Goal: Task Accomplishment & Management: Manage account settings

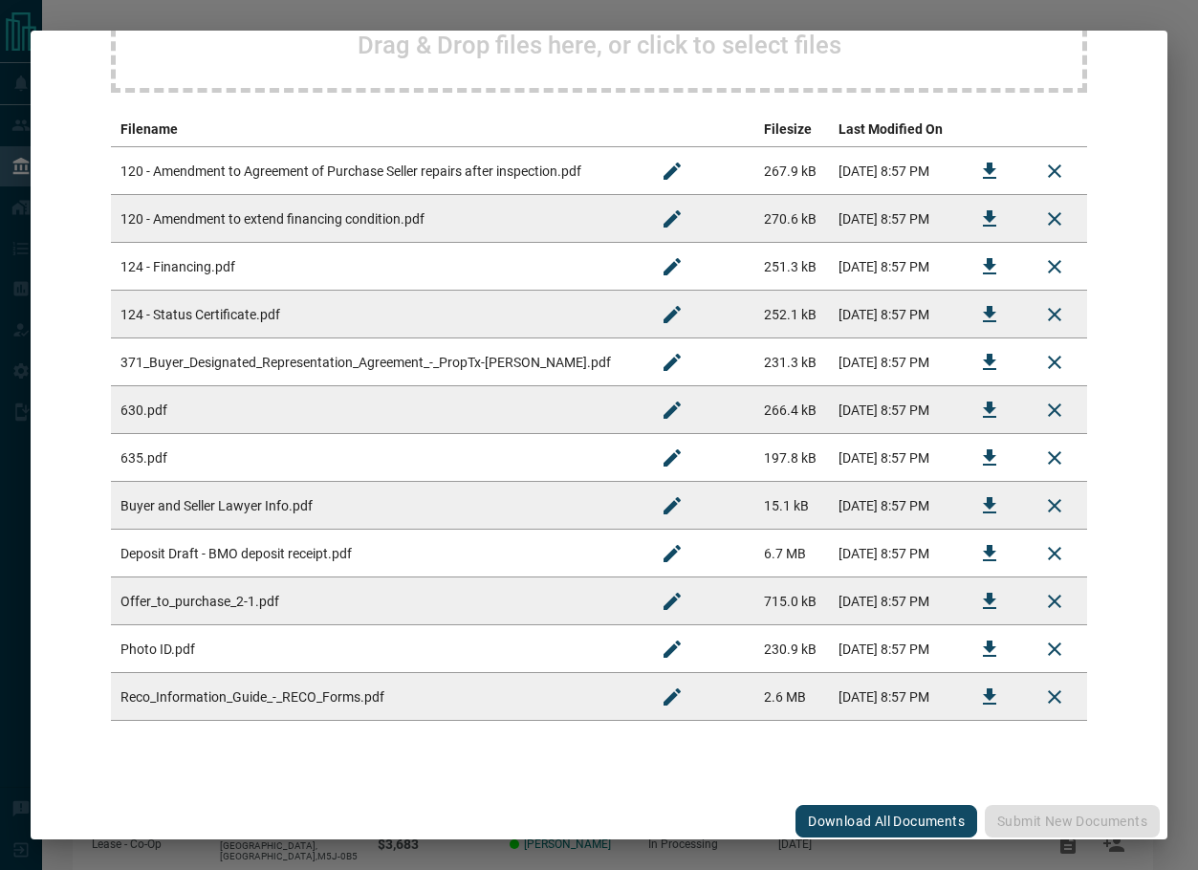
scroll to position [316, 0]
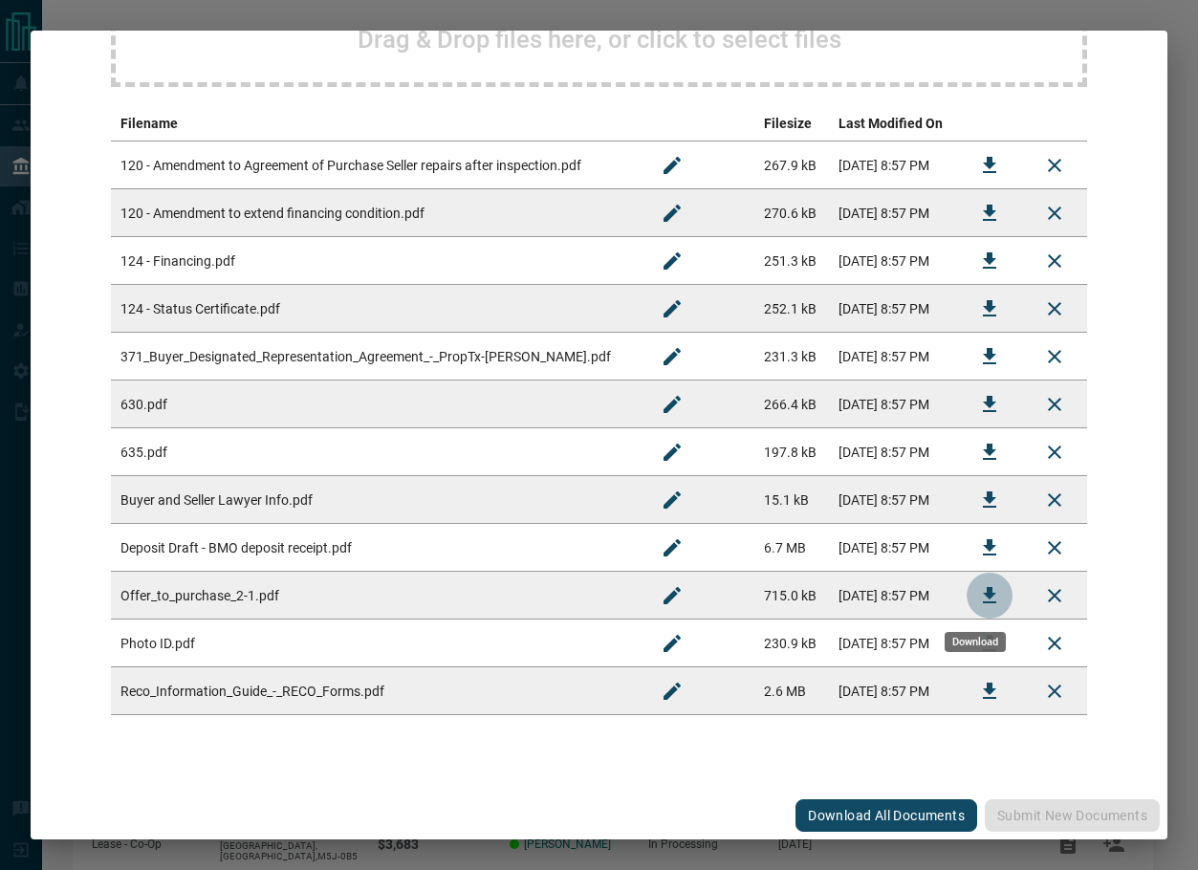
click at [967, 598] on button "Download" at bounding box center [990, 596] width 46 height 46
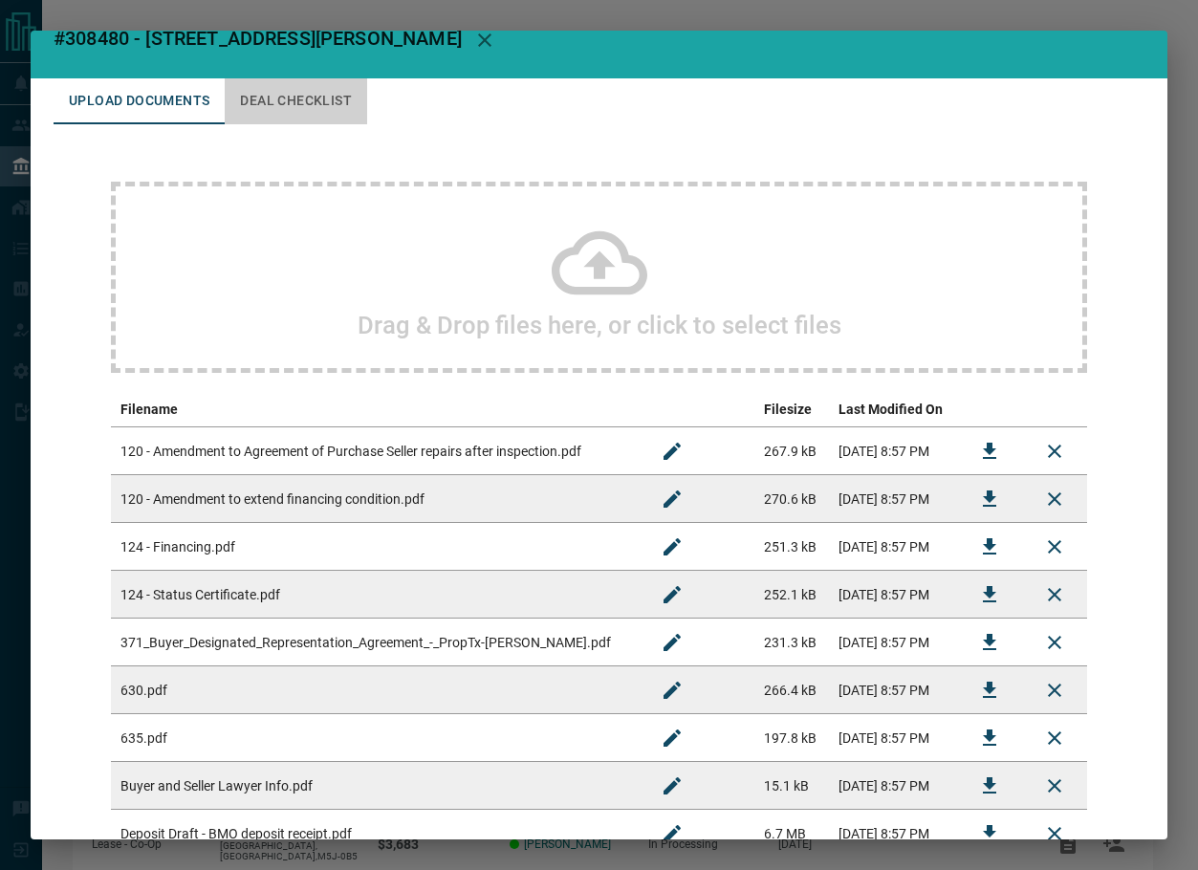
click at [278, 101] on button "Deal Checklist" at bounding box center [296, 101] width 143 height 46
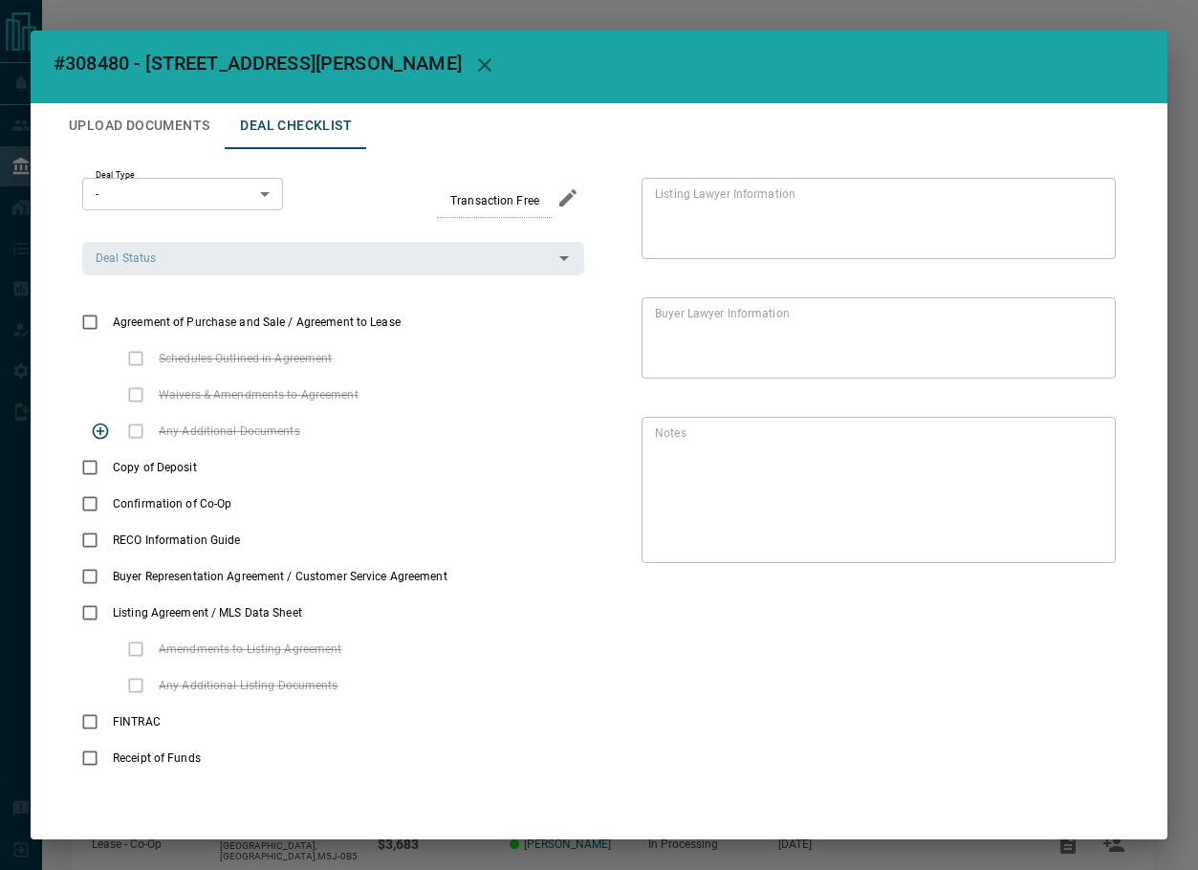
scroll to position [4, 0]
click at [217, 469] on button "priority" at bounding box center [233, 468] width 33 height 36
click at [254, 465] on icon "add note" at bounding box center [265, 467] width 23 height 23
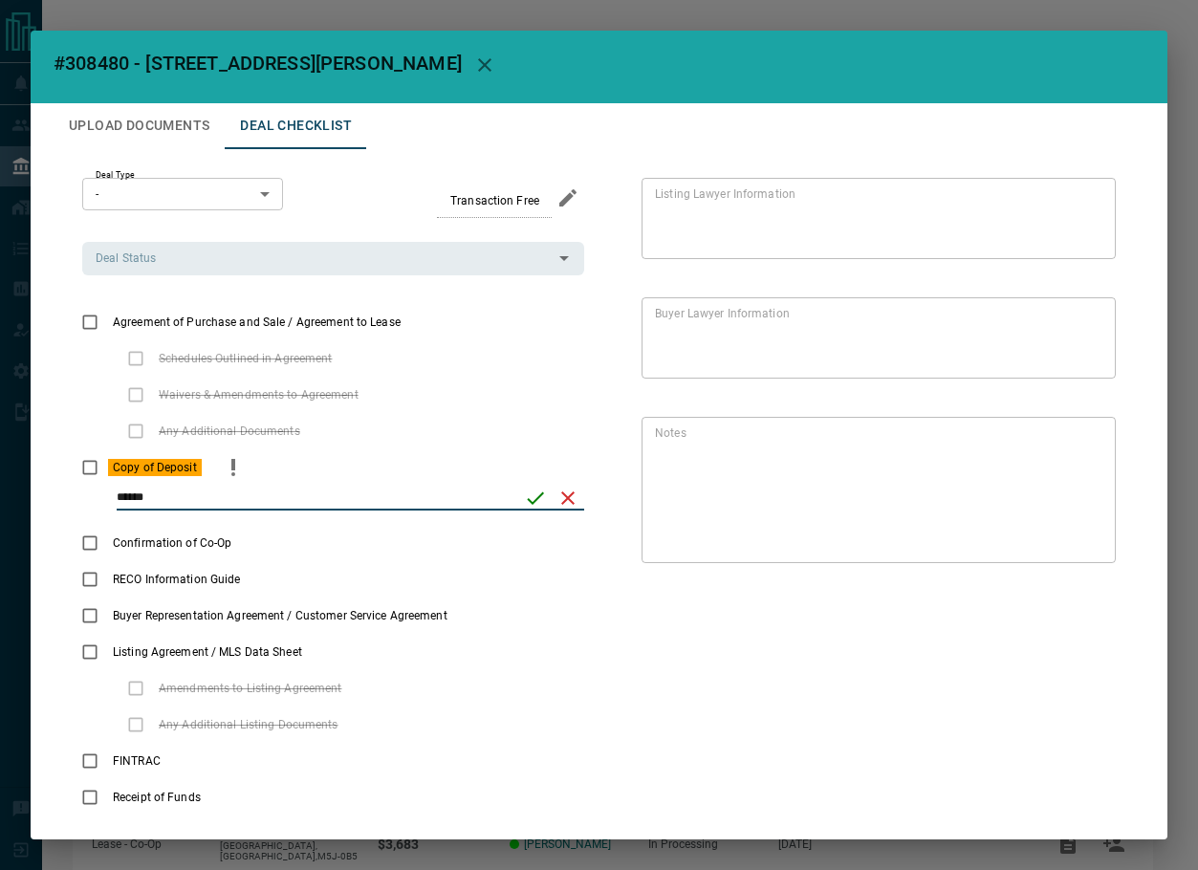
type input "******"
click at [540, 494] on button "save" at bounding box center [535, 498] width 33 height 33
click at [172, 273] on div "Deal Status" at bounding box center [333, 258] width 502 height 33
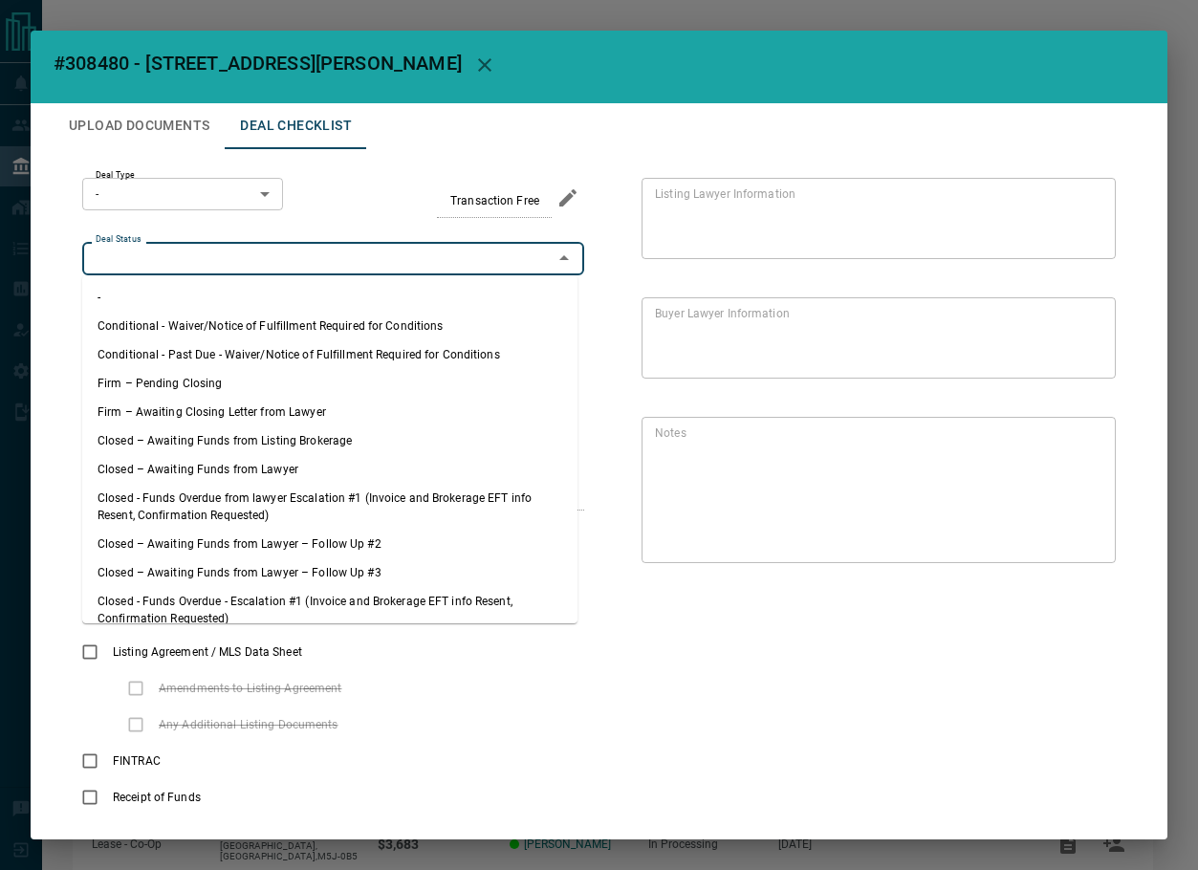
click at [191, 376] on li "Firm – Pending Closing" at bounding box center [329, 383] width 495 height 29
type input "**********"
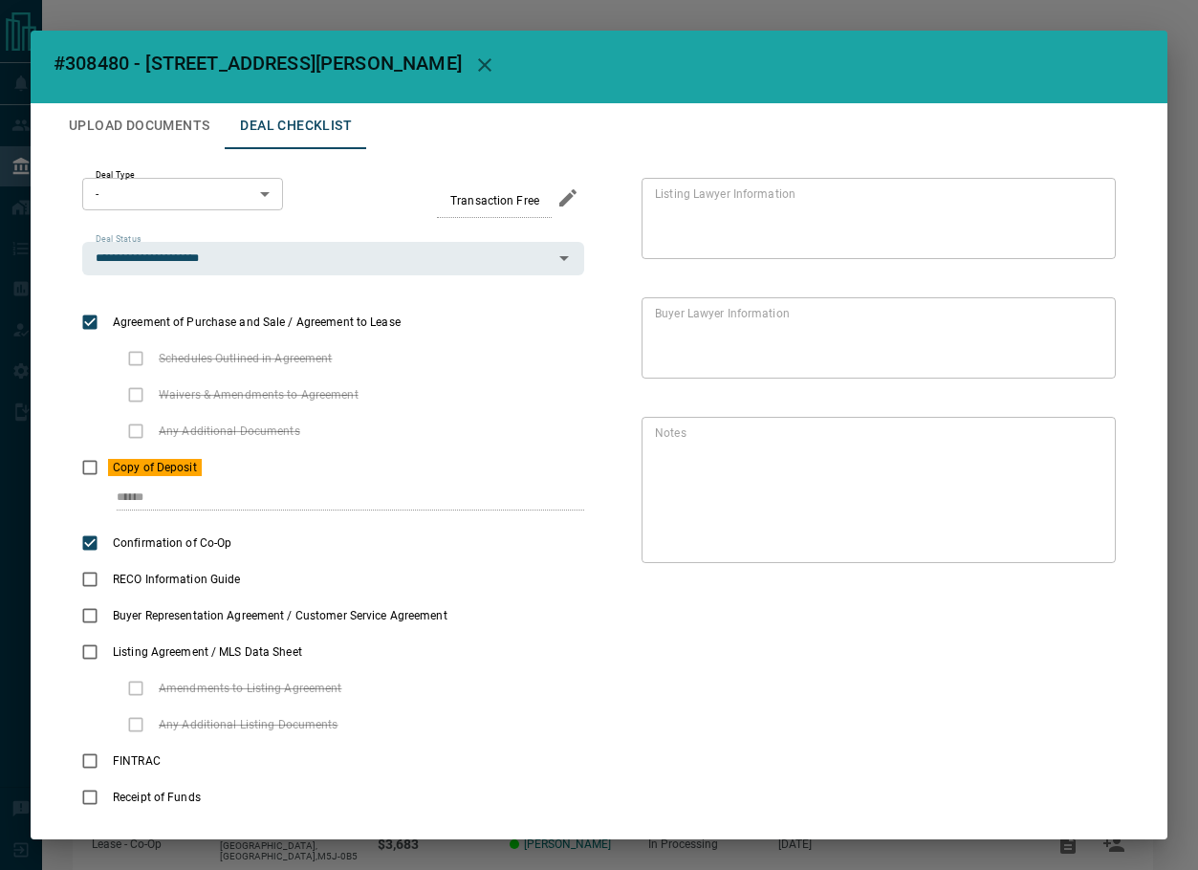
click at [148, 132] on button "Upload Documents" at bounding box center [139, 126] width 171 height 46
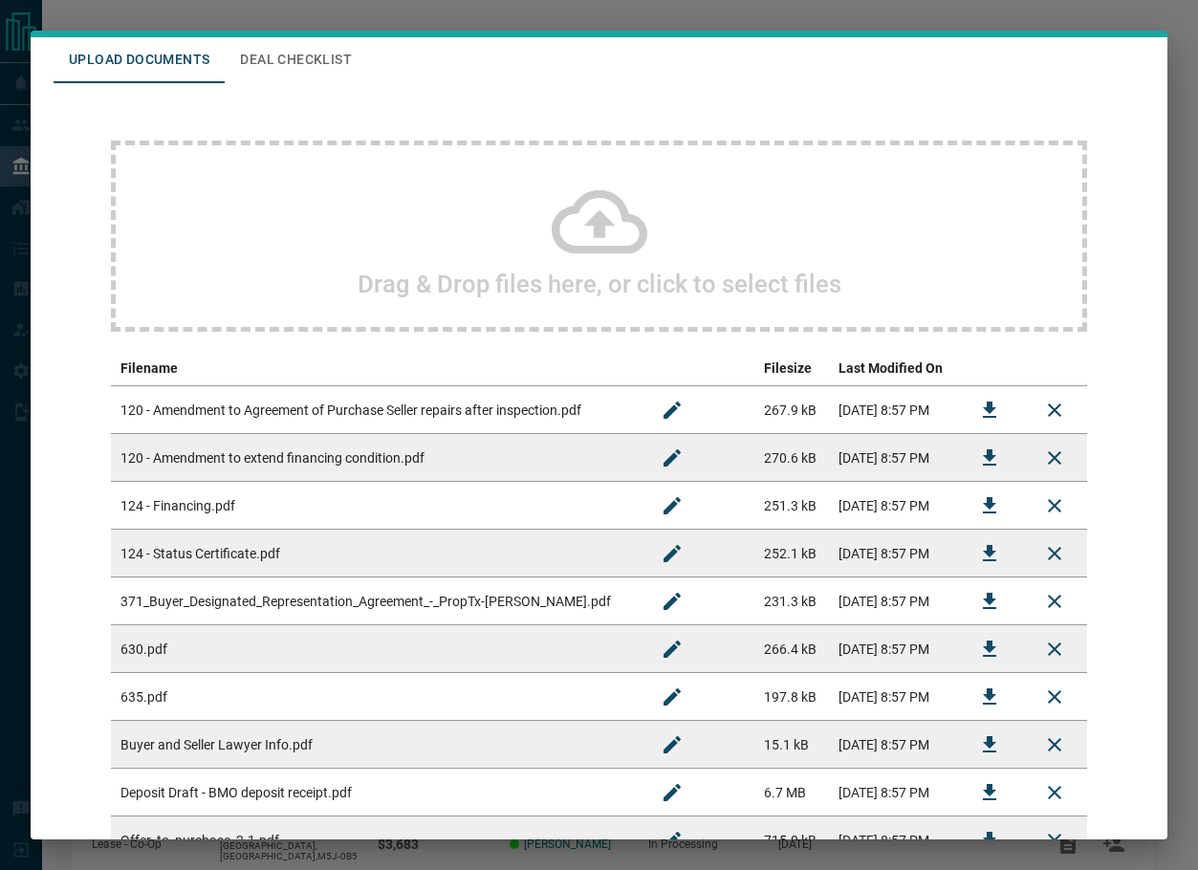
scroll to position [99, 0]
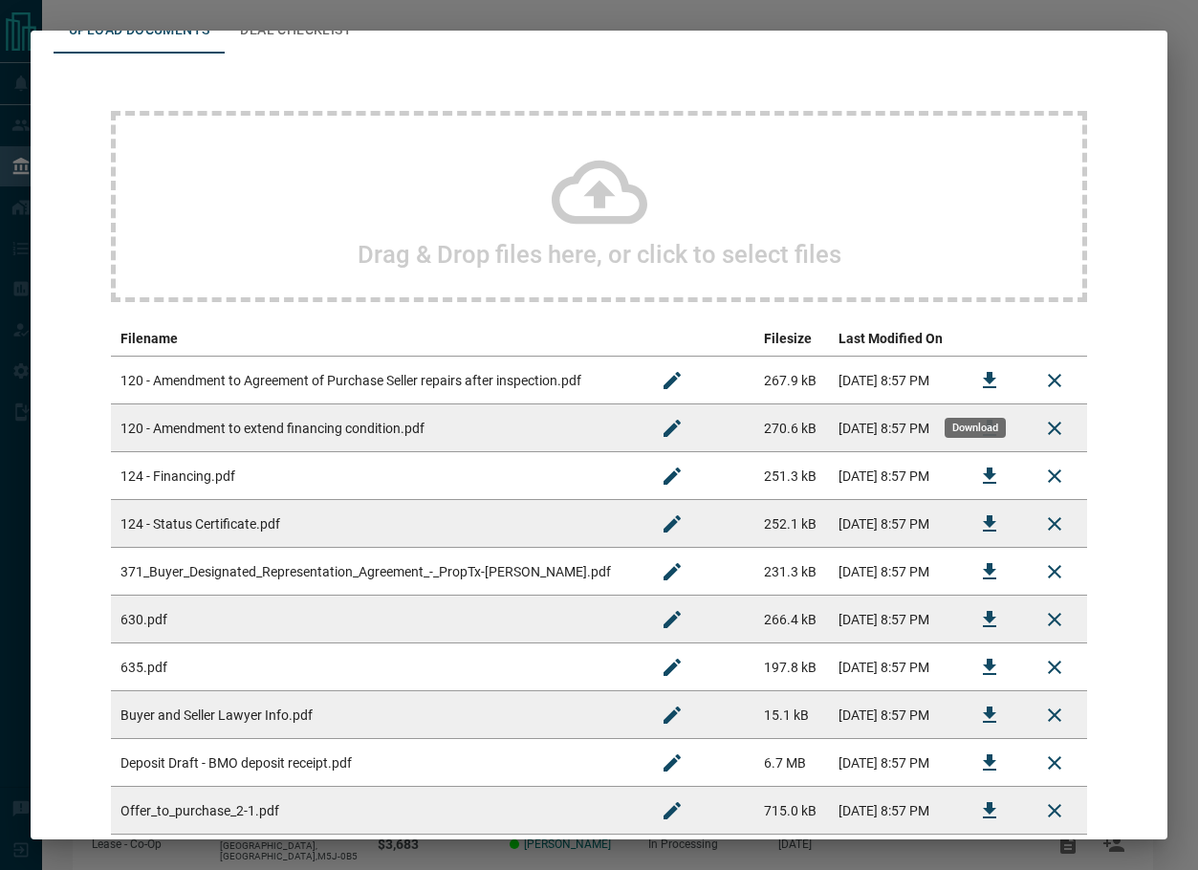
click at [978, 384] on icon "Download" at bounding box center [989, 380] width 23 height 23
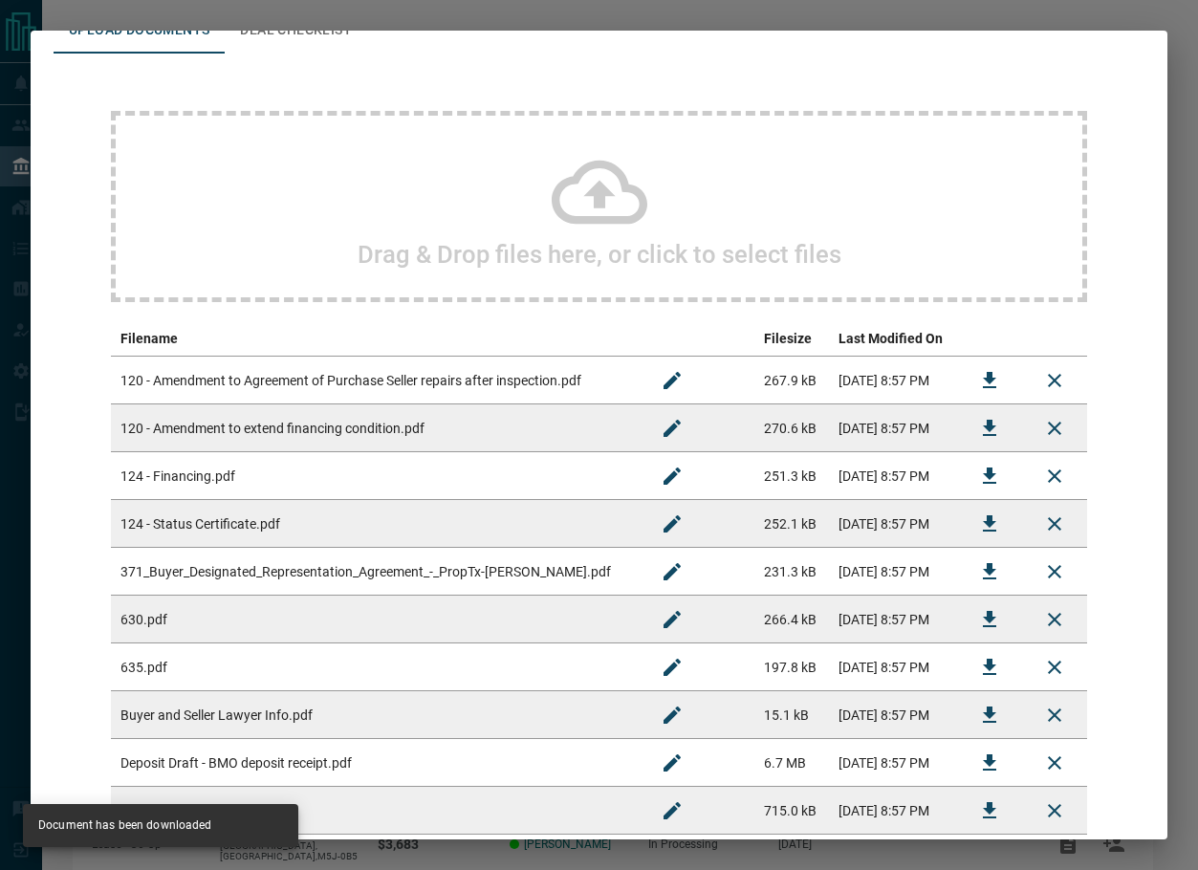
click at [978, 427] on icon "Download" at bounding box center [989, 428] width 23 height 23
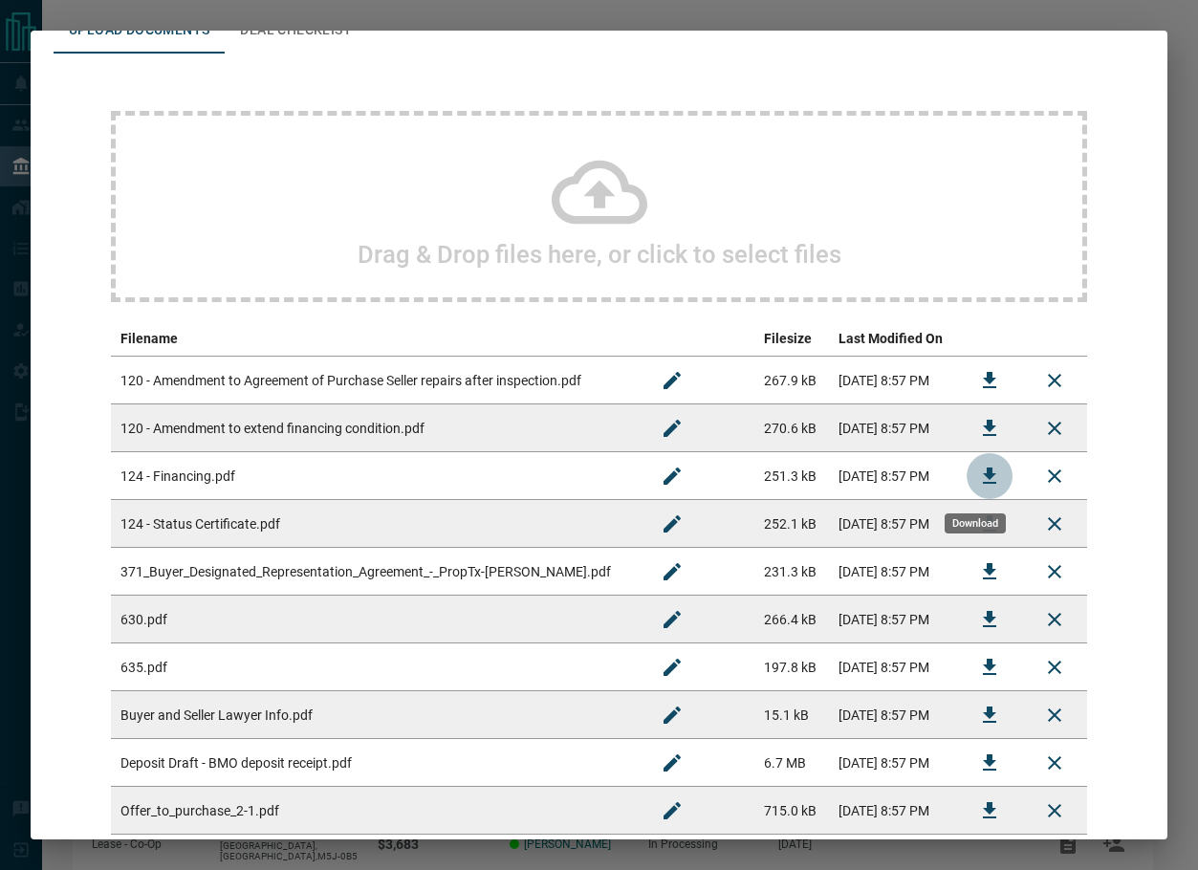
click at [989, 472] on button "Download" at bounding box center [990, 476] width 46 height 46
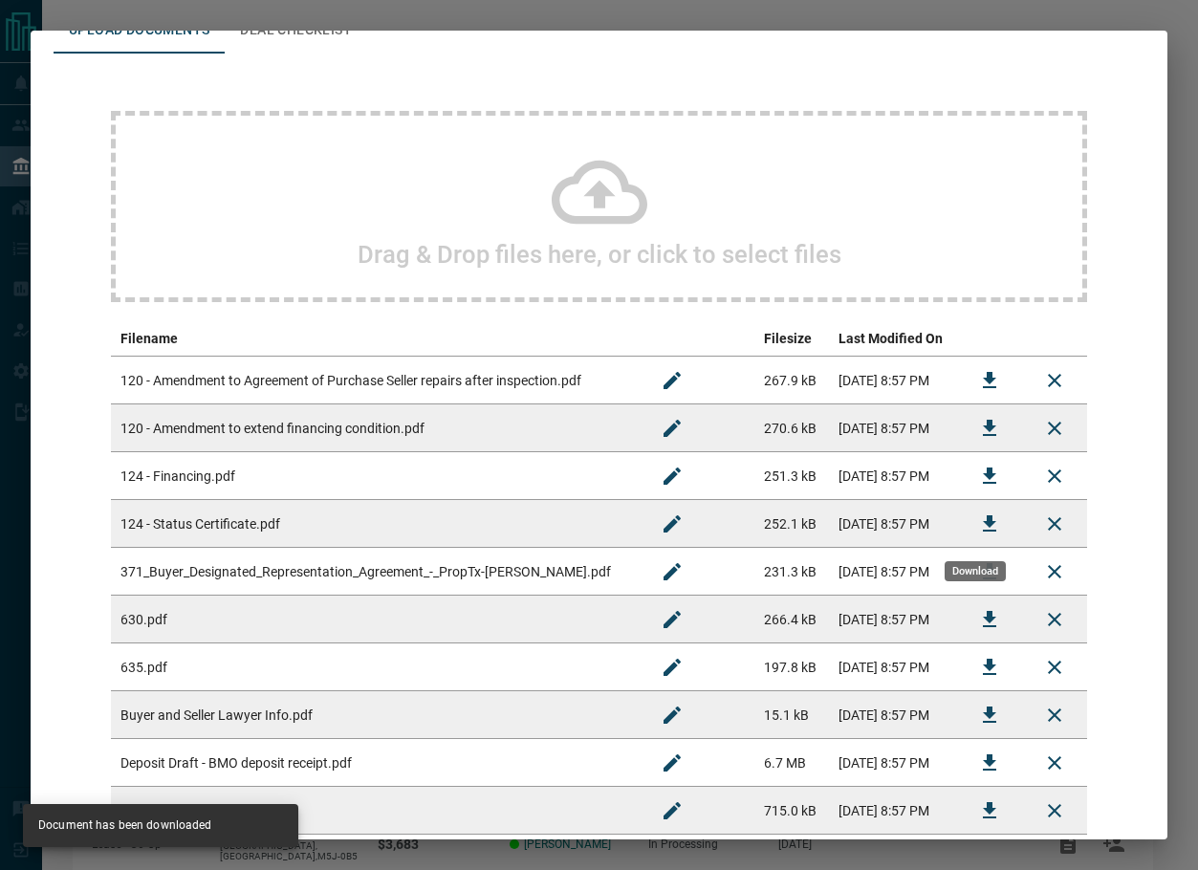
click at [992, 522] on button "Download" at bounding box center [990, 524] width 46 height 46
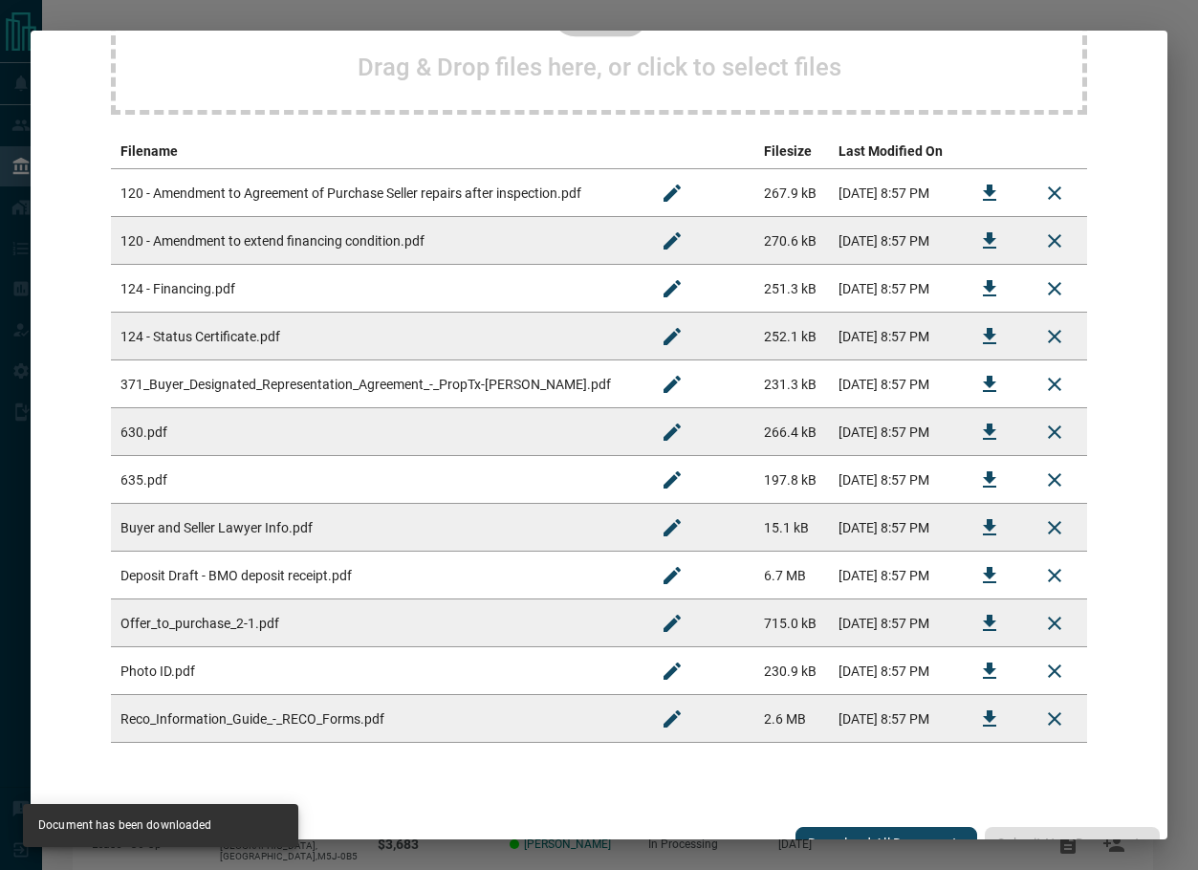
scroll to position [316, 0]
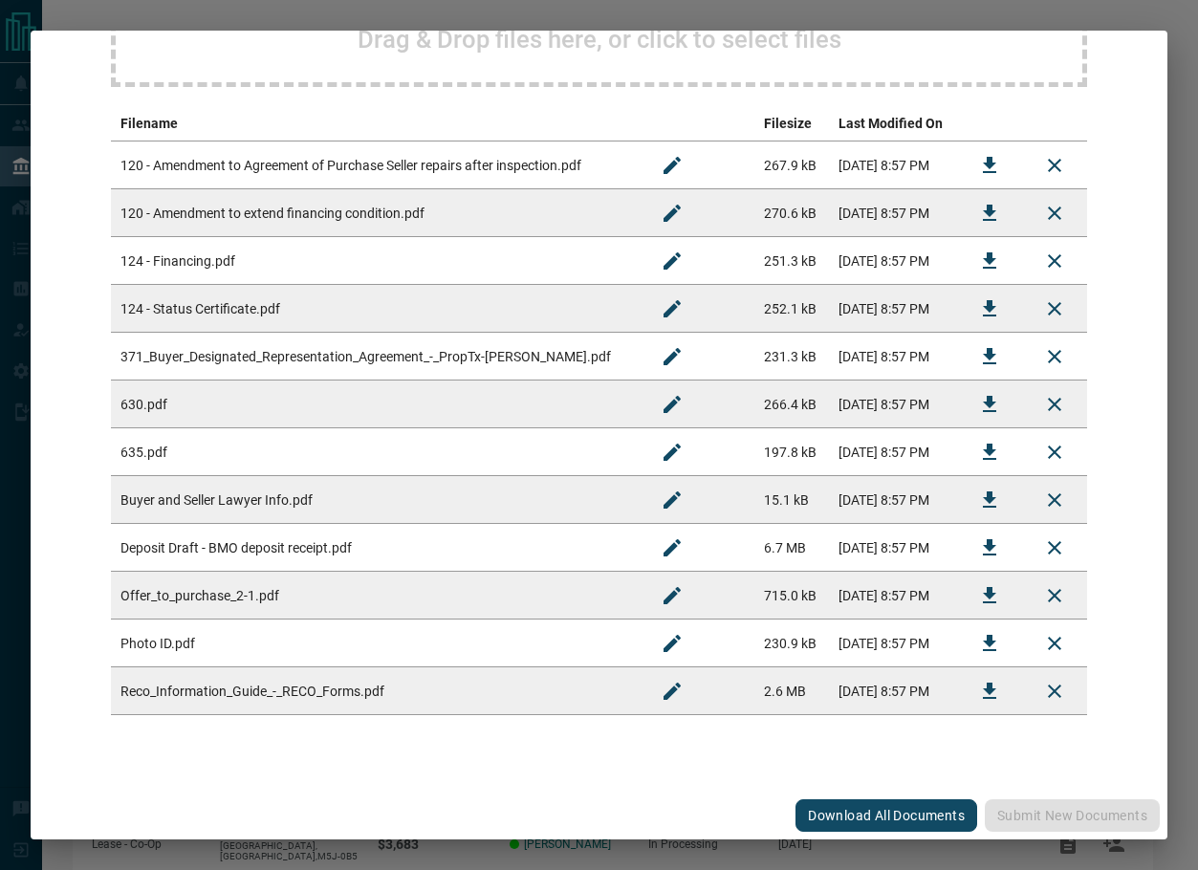
click at [967, 691] on button "Download" at bounding box center [990, 692] width 46 height 46
click at [979, 359] on icon "Download" at bounding box center [989, 356] width 23 height 23
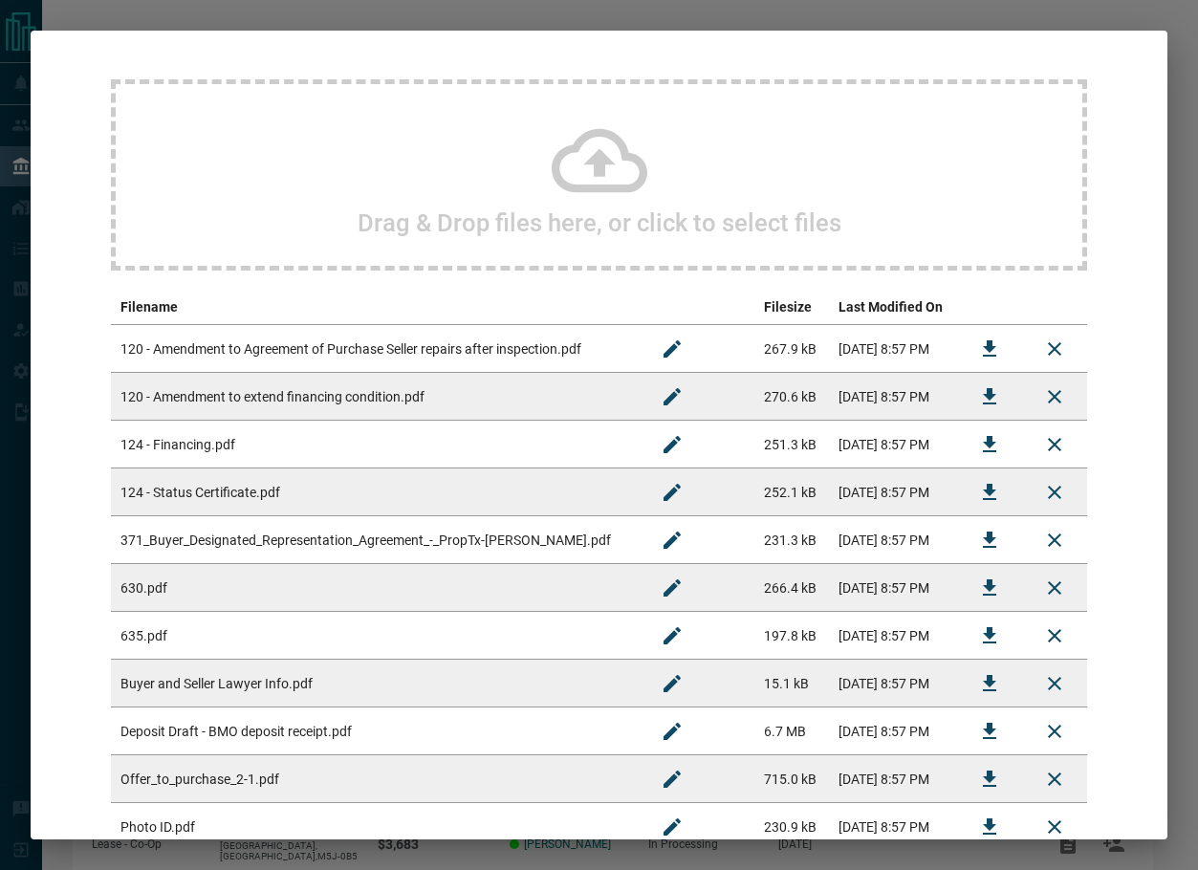
scroll to position [0, 0]
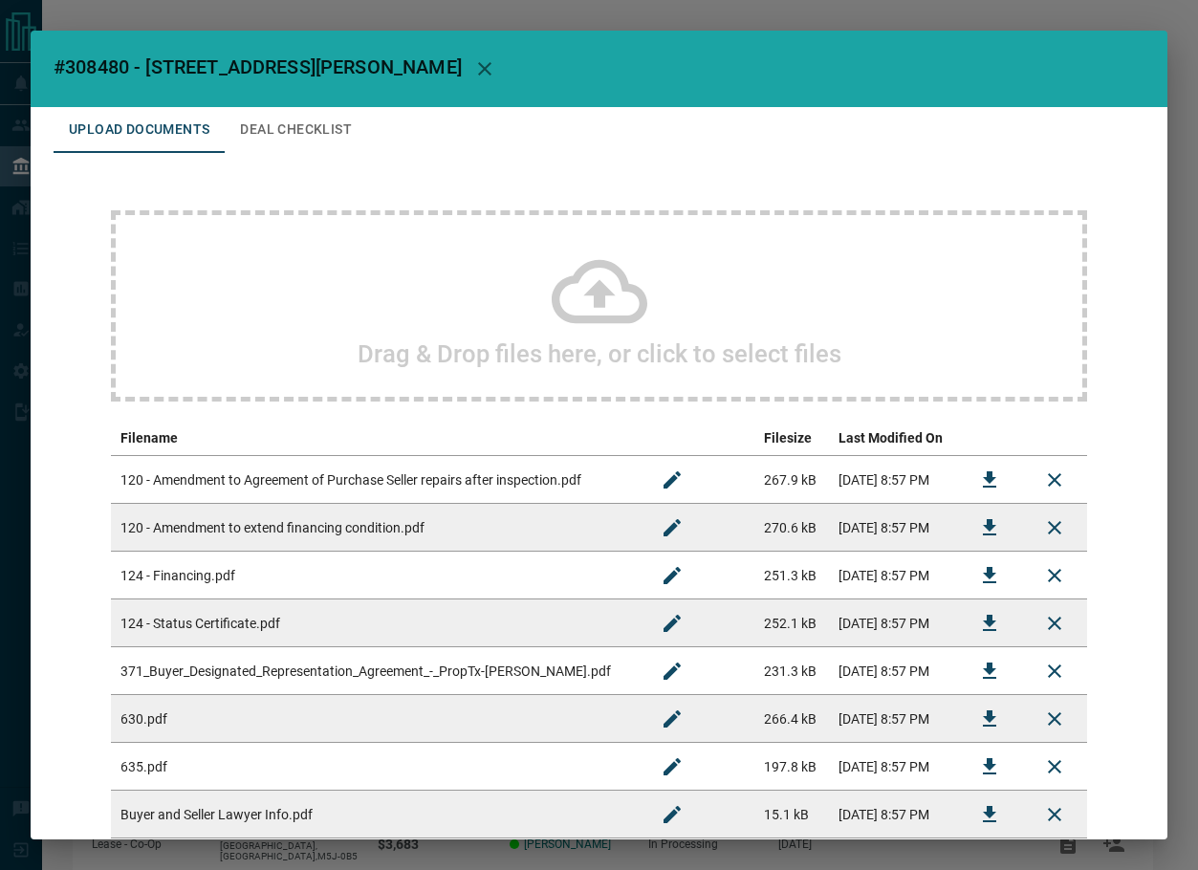
click at [283, 134] on button "Deal Checklist" at bounding box center [296, 130] width 143 height 46
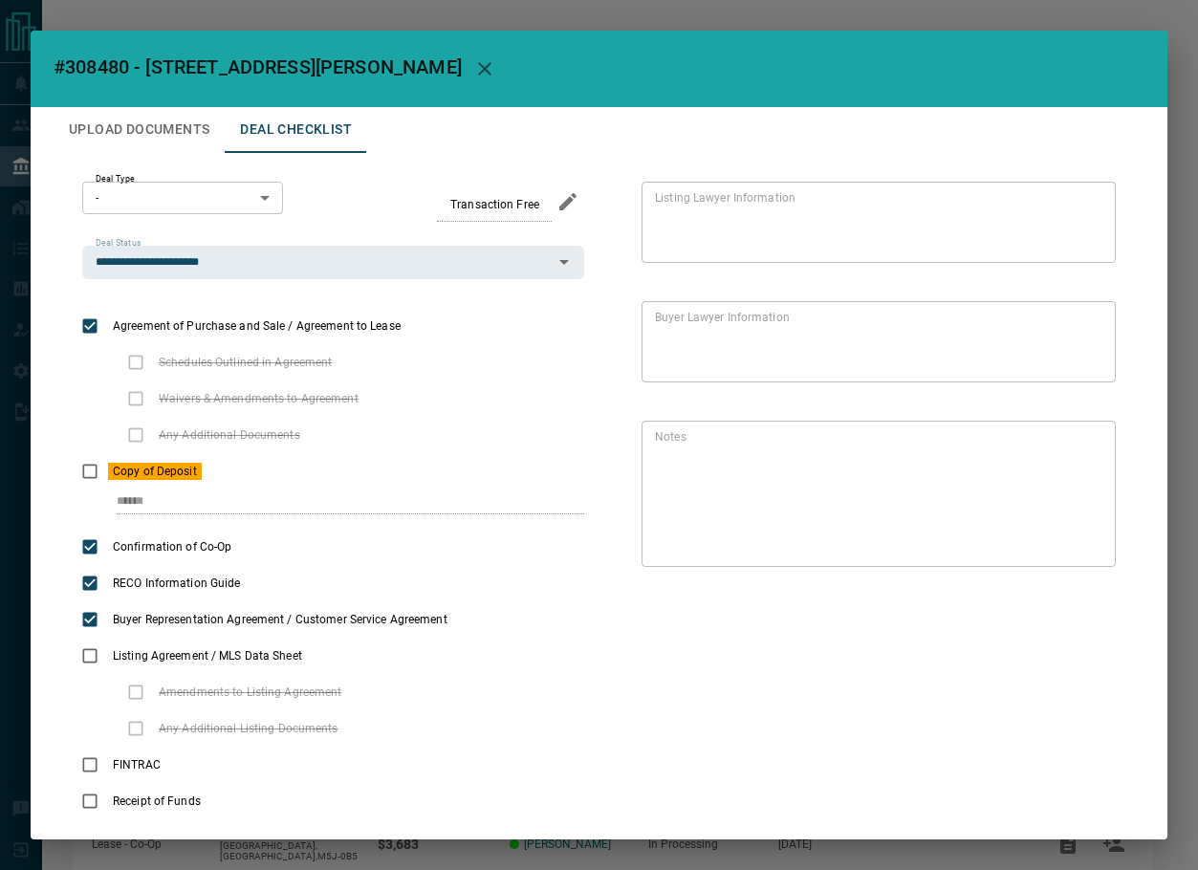
click at [162, 129] on button "Upload Documents" at bounding box center [139, 130] width 171 height 46
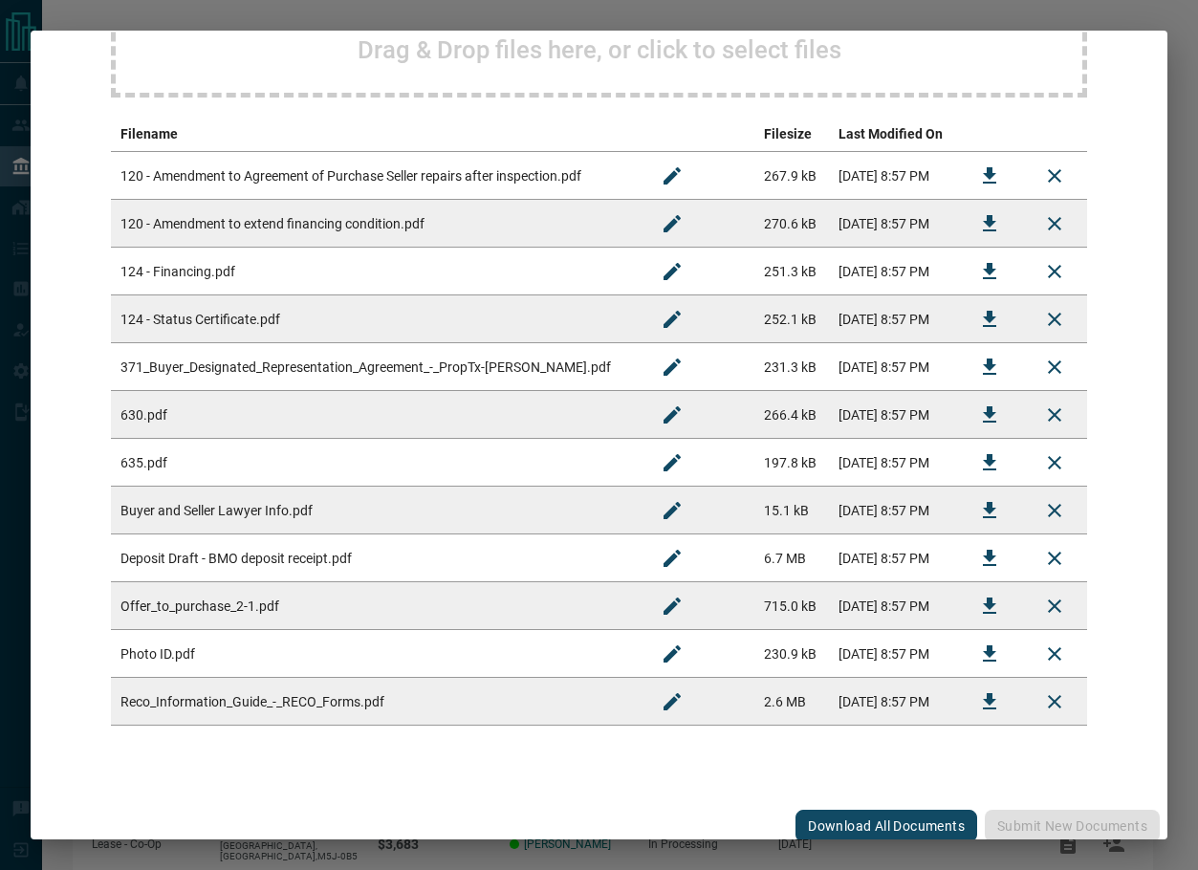
scroll to position [316, 0]
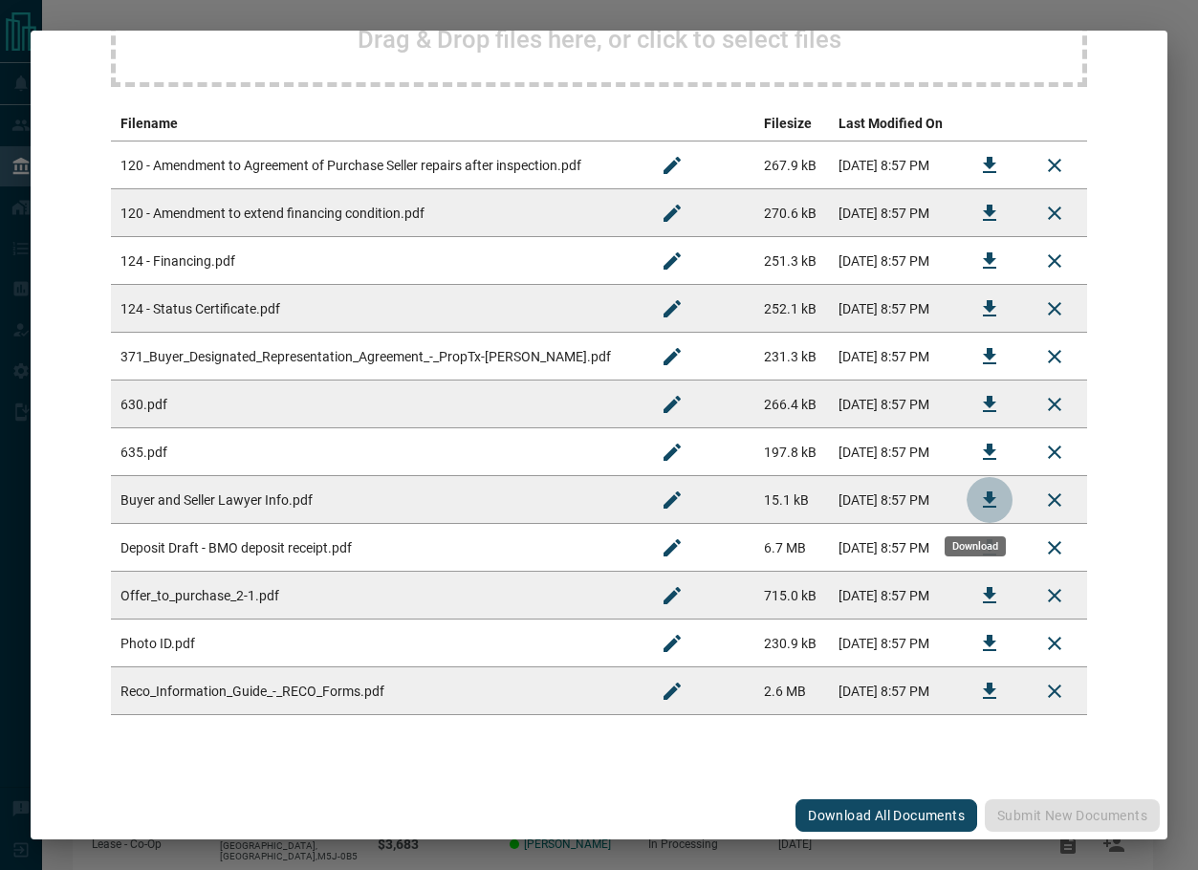
click at [978, 503] on icon "Download" at bounding box center [989, 500] width 23 height 23
click at [983, 410] on icon "Download" at bounding box center [989, 404] width 13 height 16
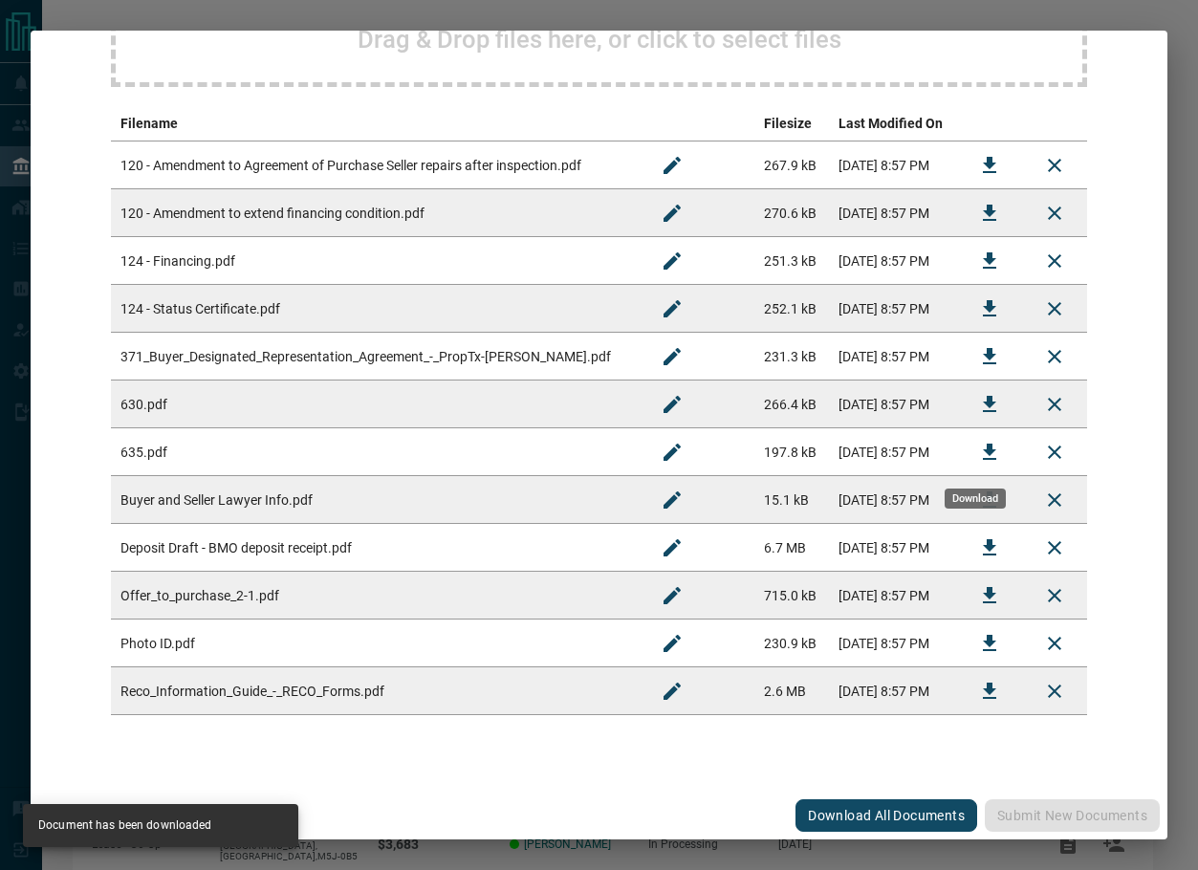
click at [980, 444] on icon "Download" at bounding box center [989, 452] width 23 height 23
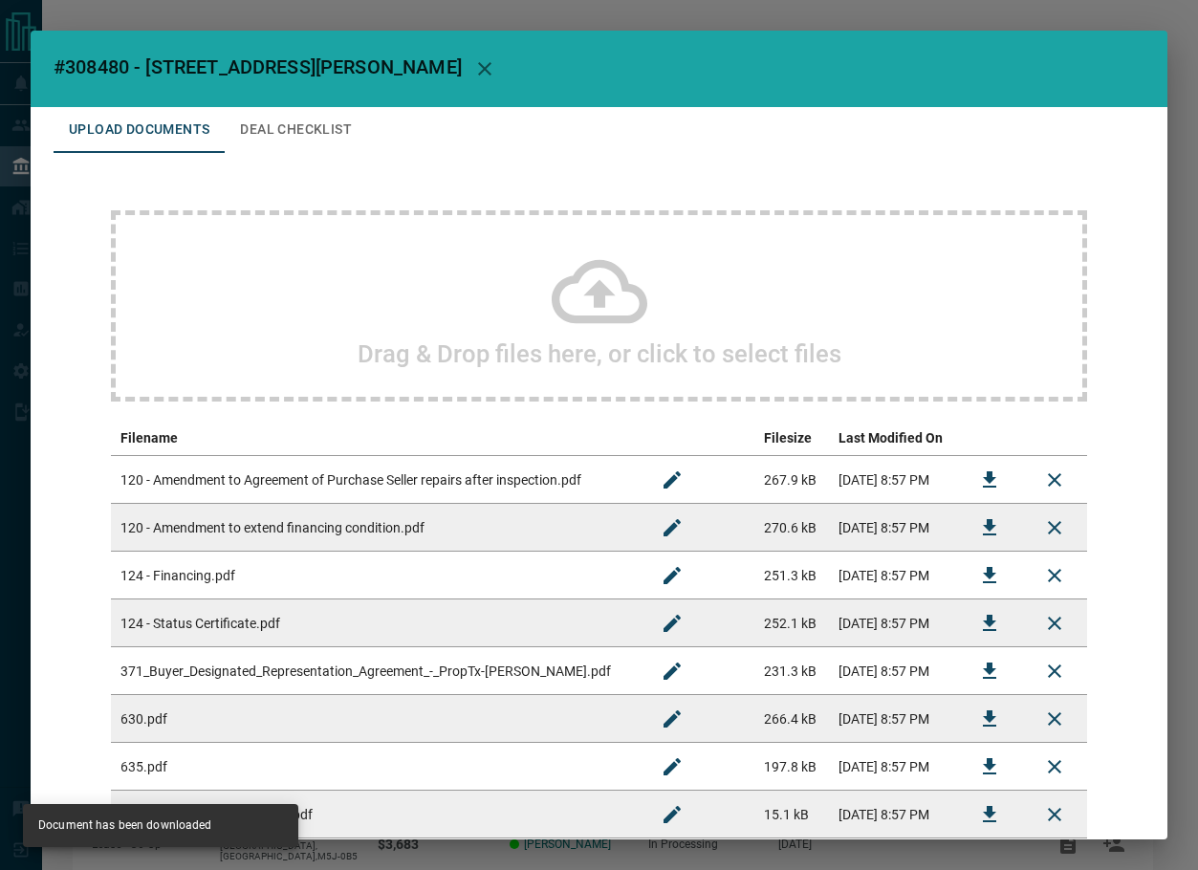
click at [248, 137] on button "Deal Checklist" at bounding box center [296, 130] width 143 height 46
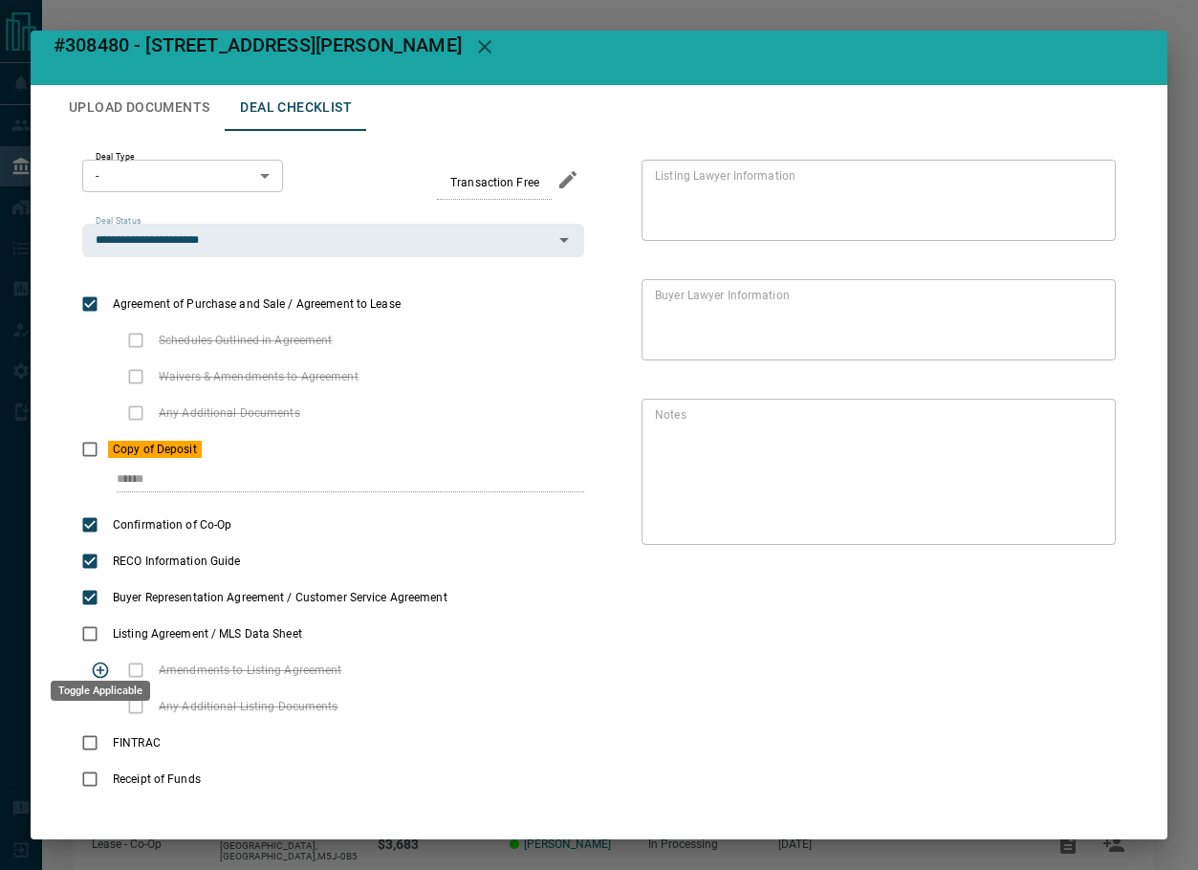
scroll to position [43, 0]
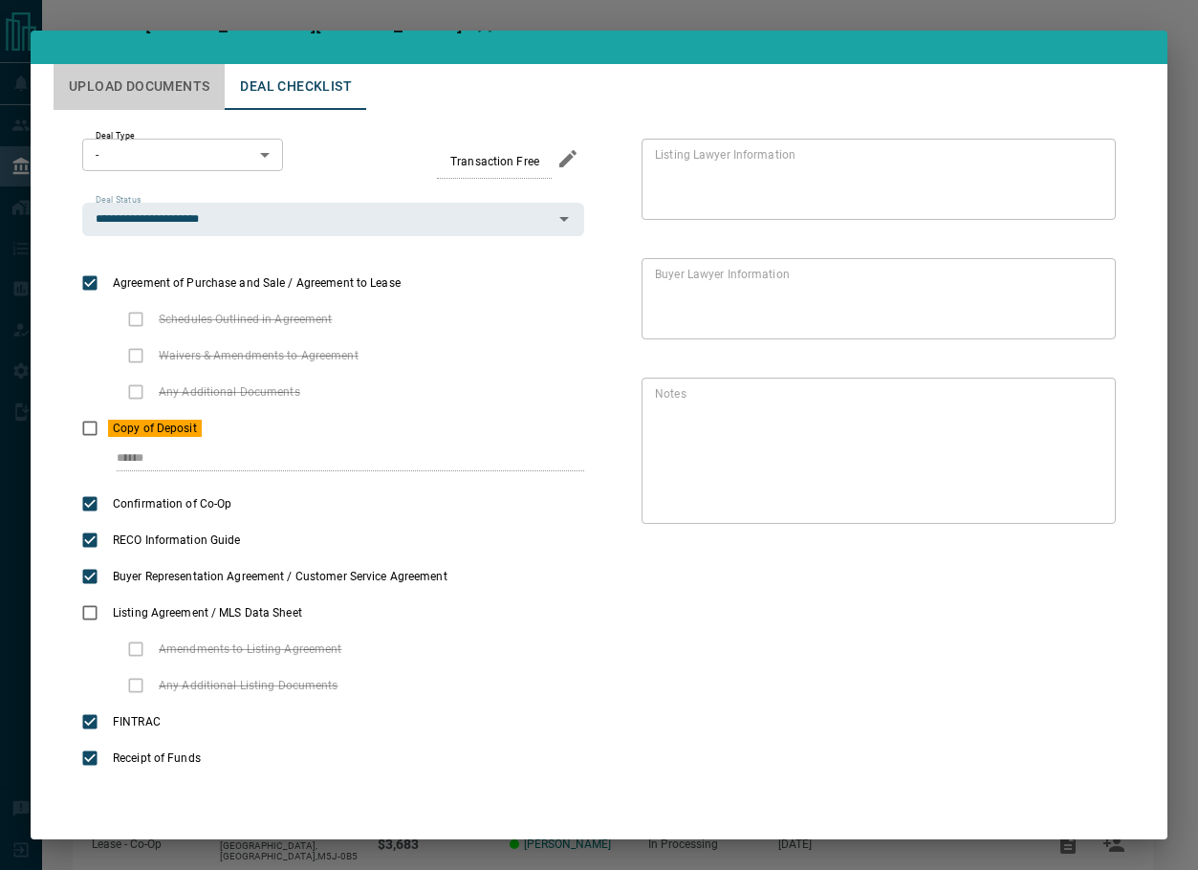
click at [203, 79] on button "Upload Documents" at bounding box center [139, 87] width 171 height 46
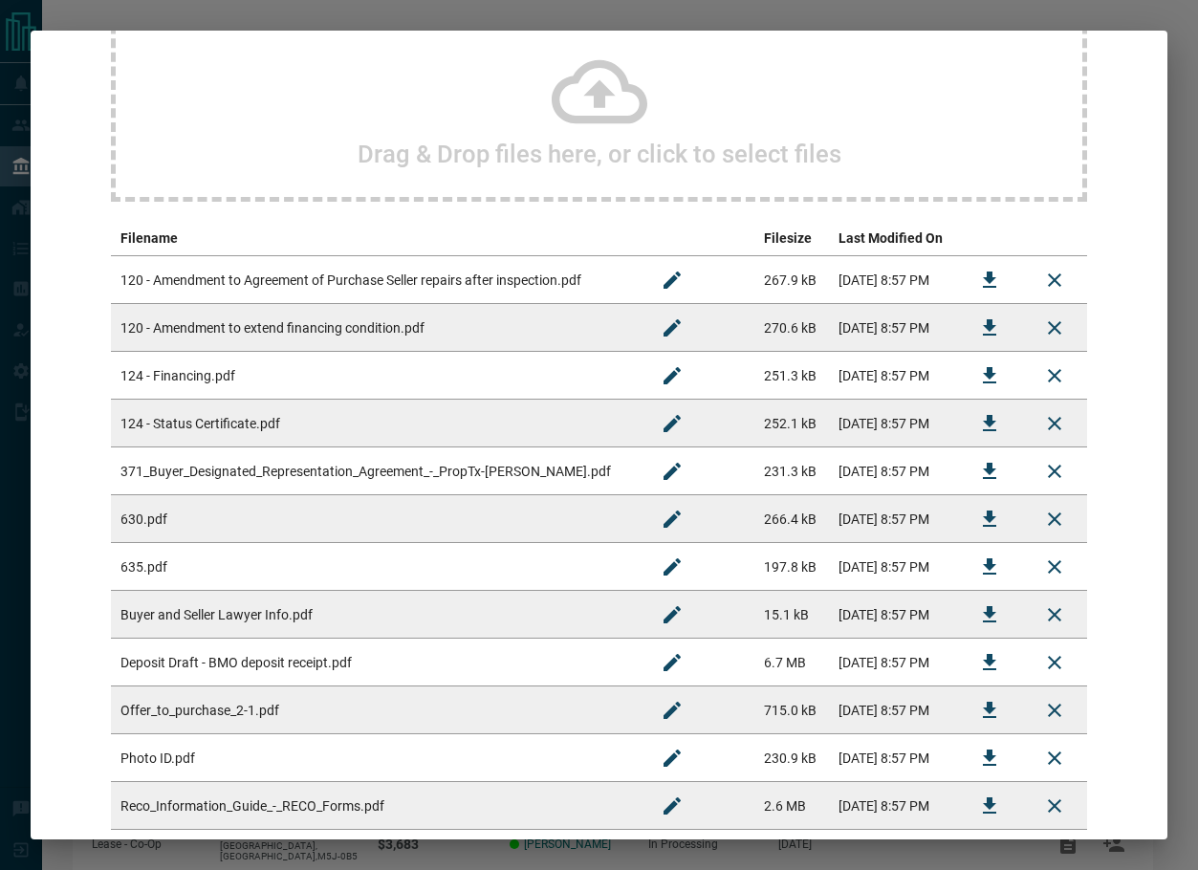
scroll to position [234, 0]
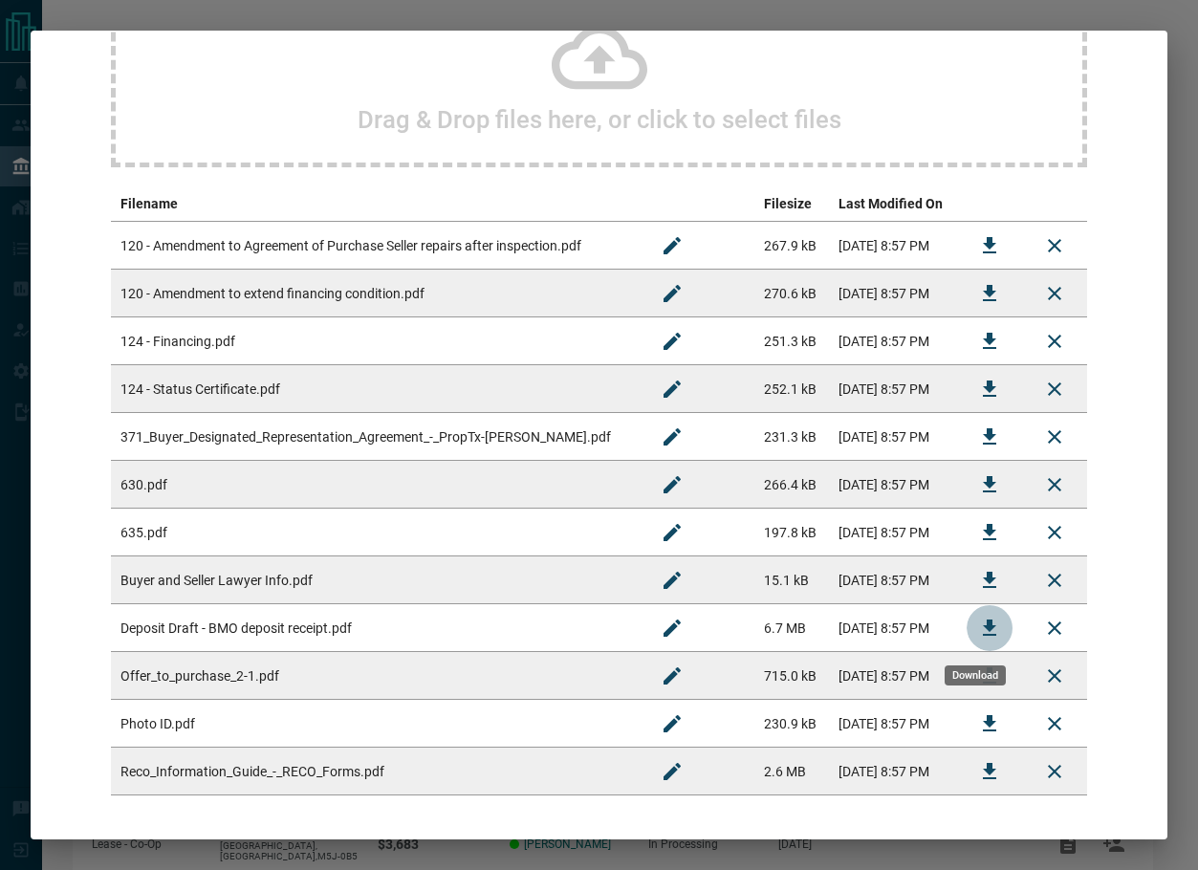
click at [978, 618] on icon "Download" at bounding box center [989, 628] width 23 height 23
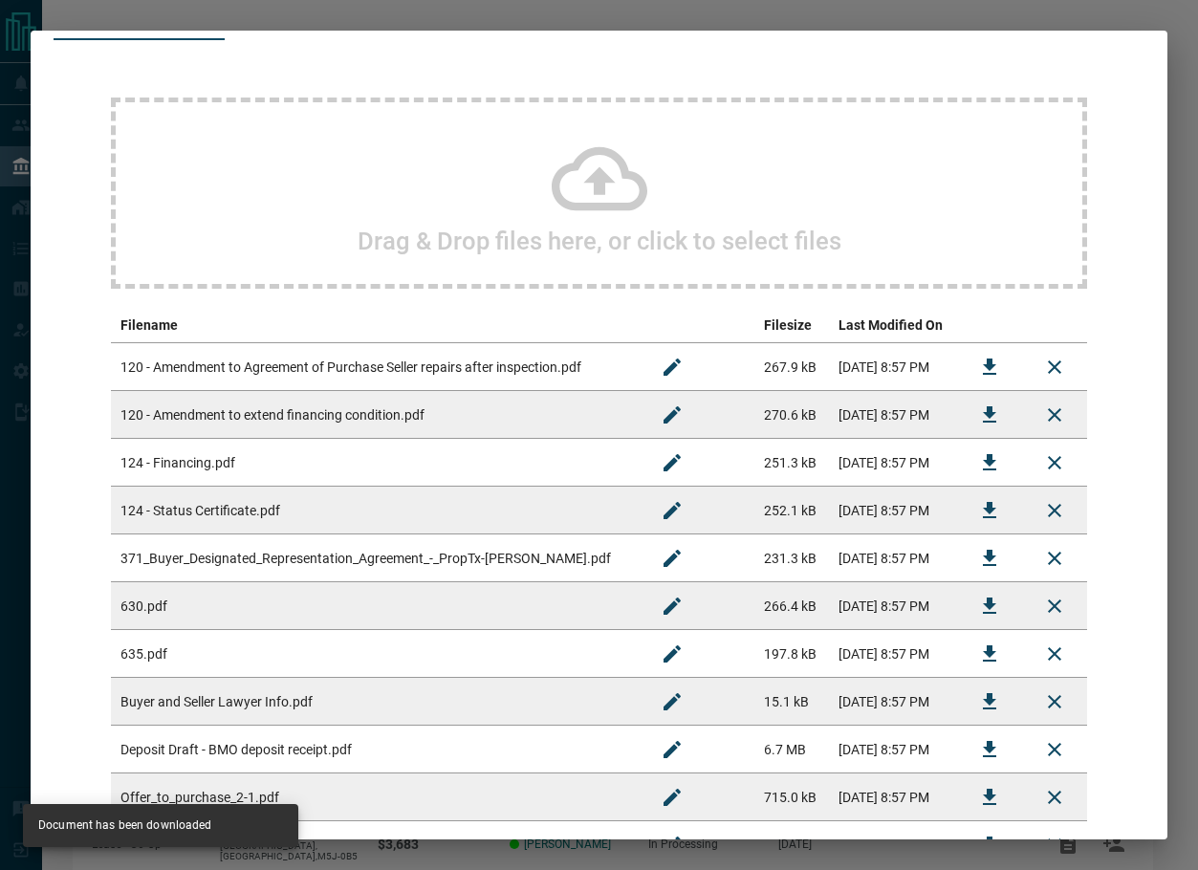
scroll to position [0, 0]
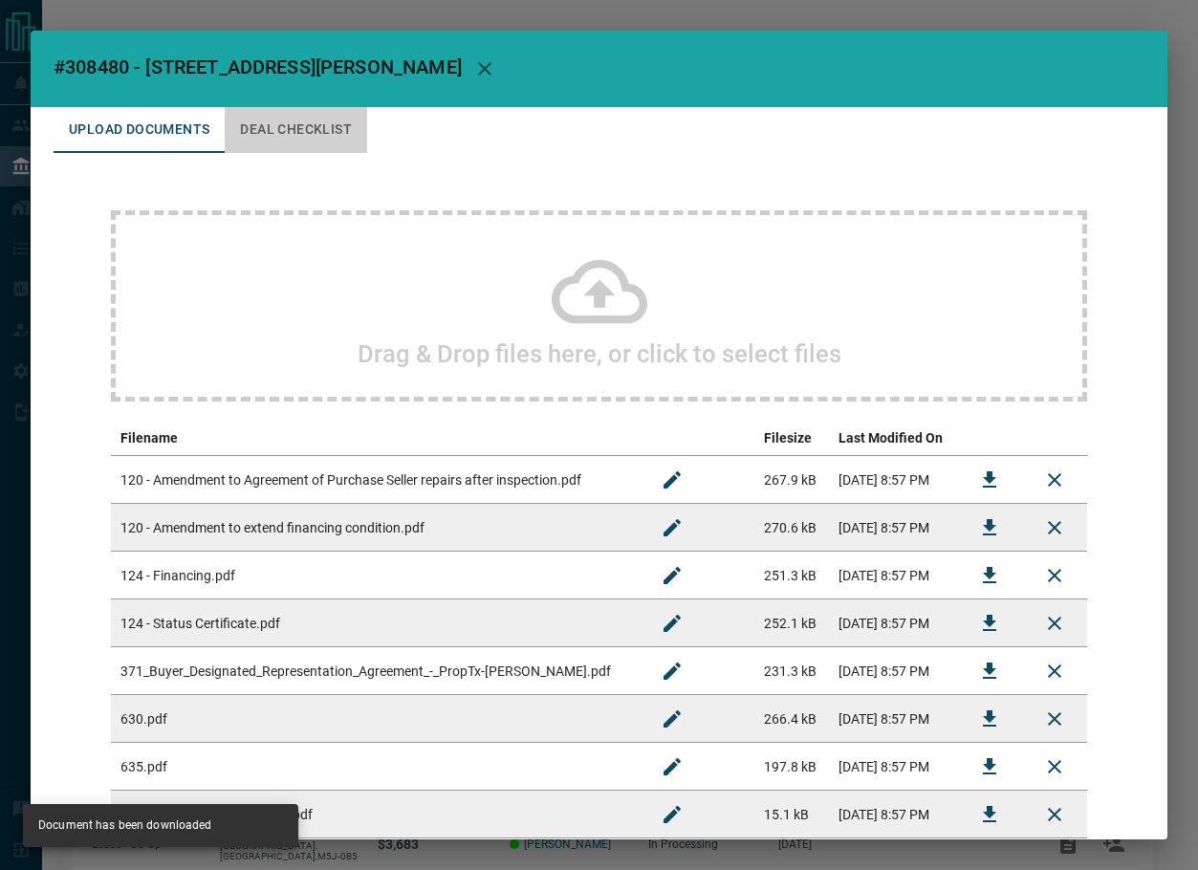
click at [319, 139] on button "Deal Checklist" at bounding box center [296, 130] width 143 height 46
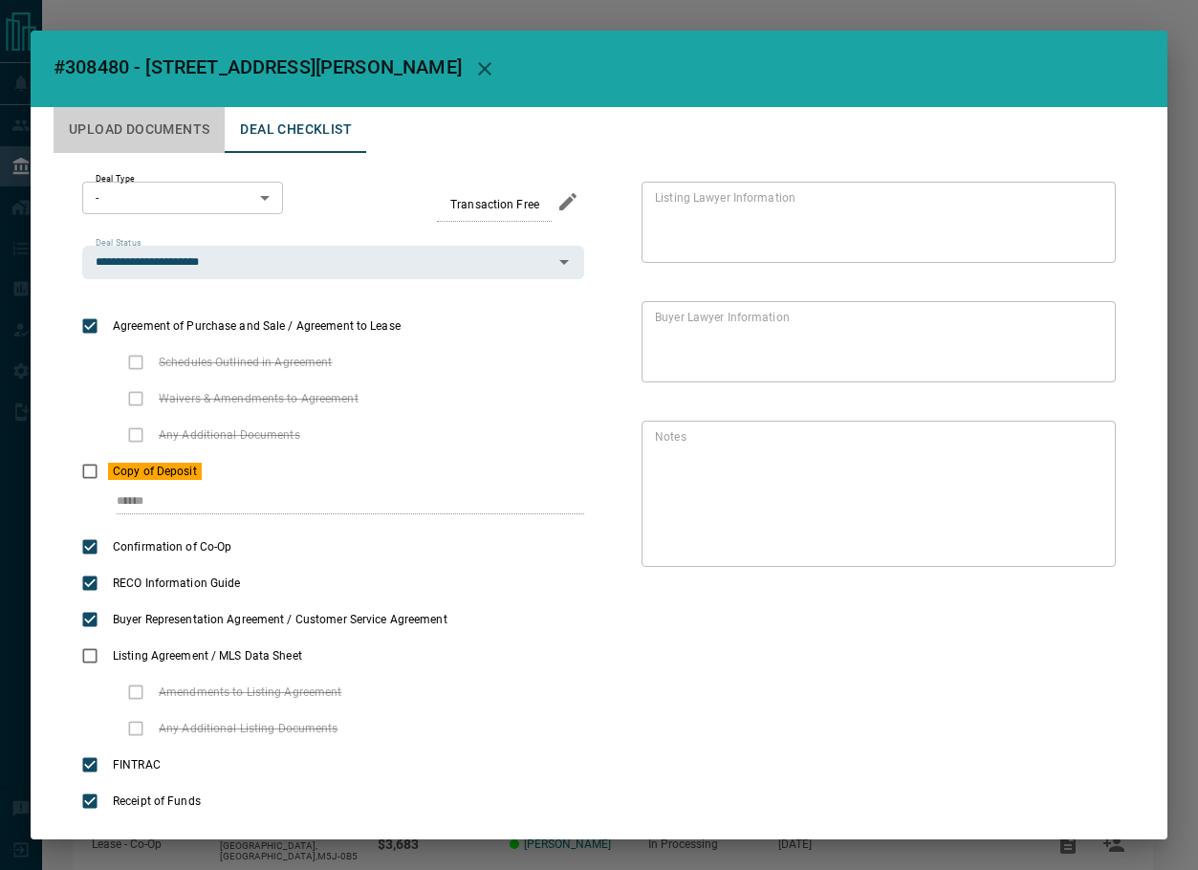
click at [132, 132] on button "Upload Documents" at bounding box center [139, 130] width 171 height 46
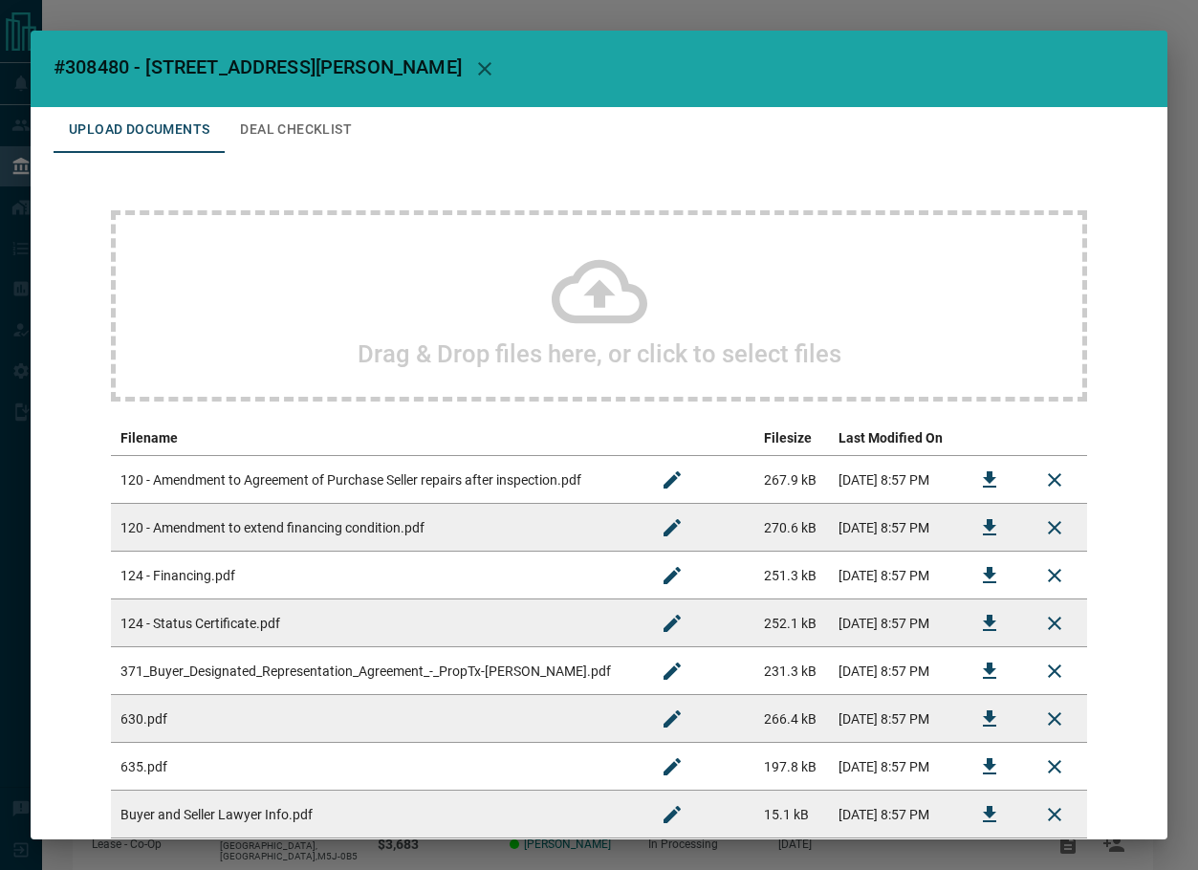
click at [325, 307] on div "Drag & Drop files here, or click to select files" at bounding box center [599, 305] width 977 height 191
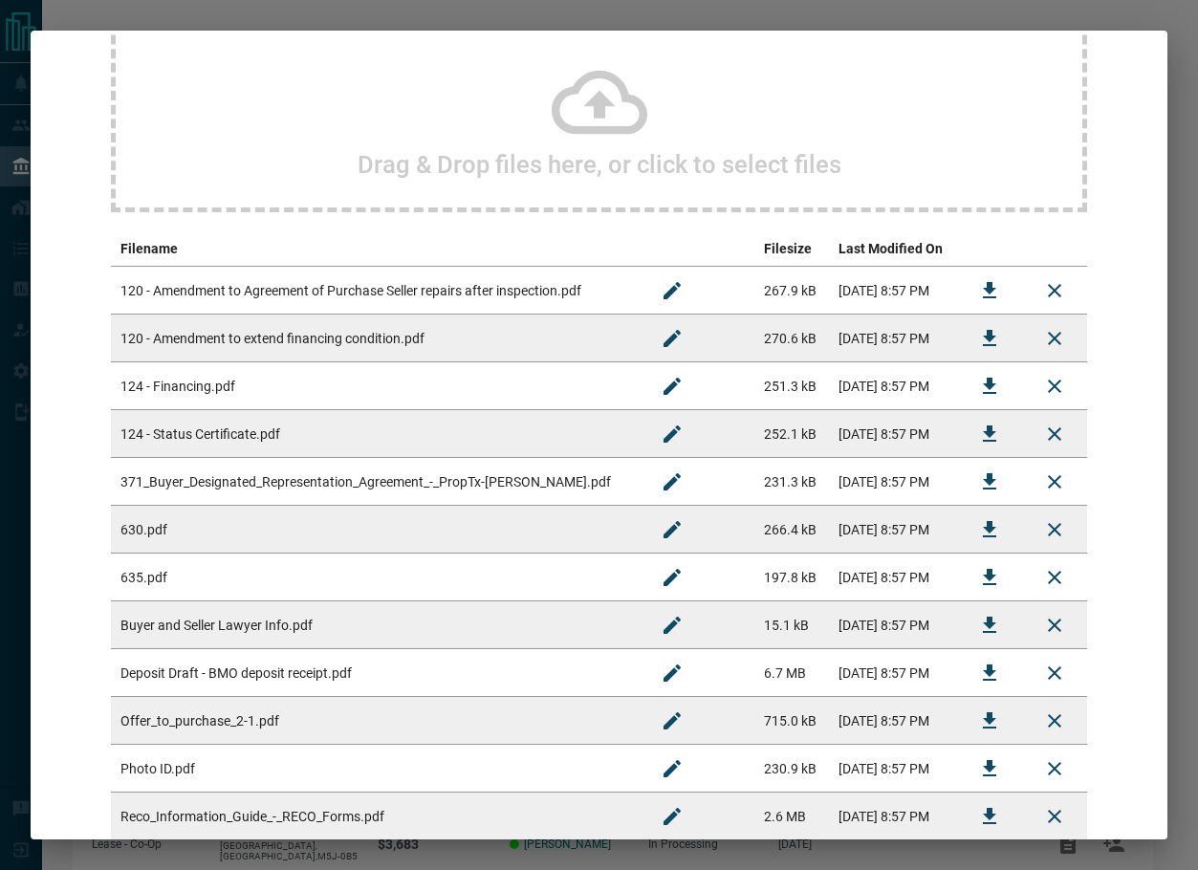
scroll to position [363, 0]
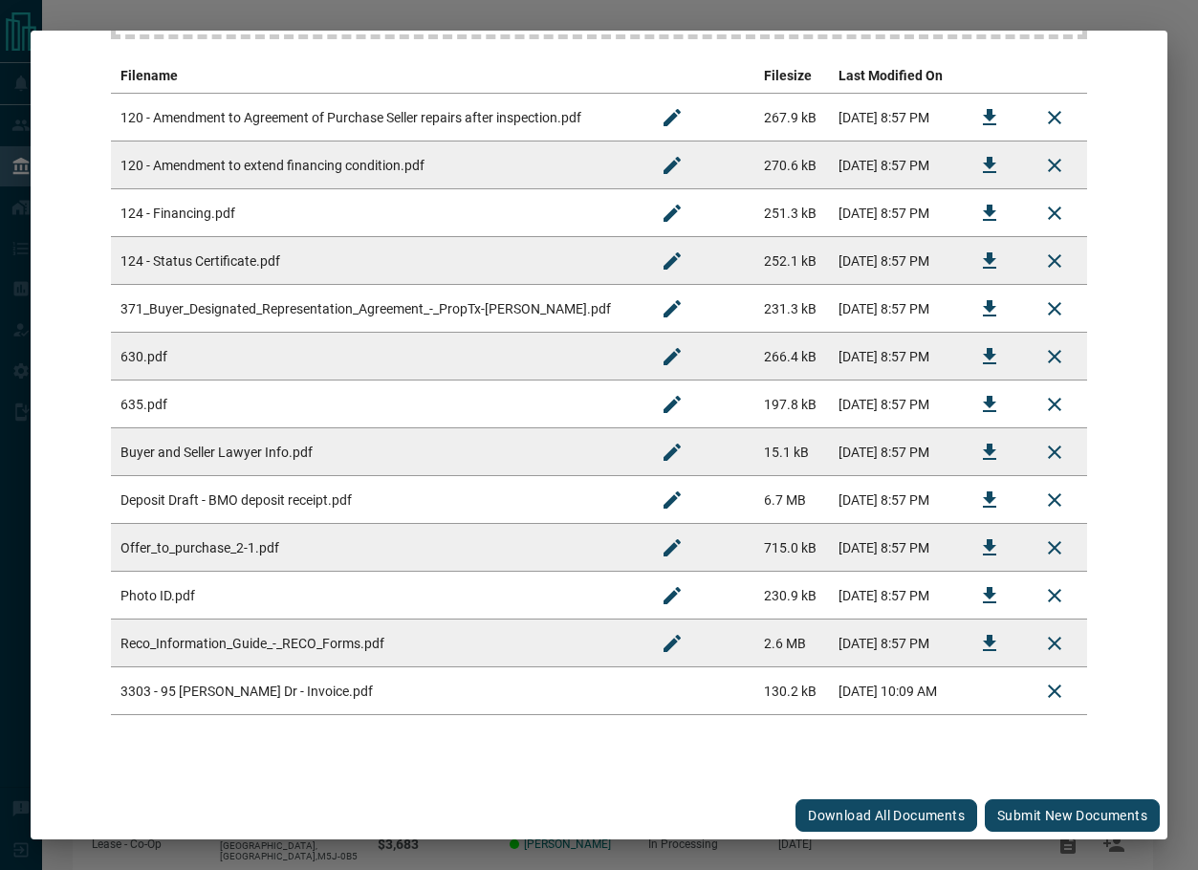
click at [1012, 804] on button "Submit new documents" at bounding box center [1072, 816] width 175 height 33
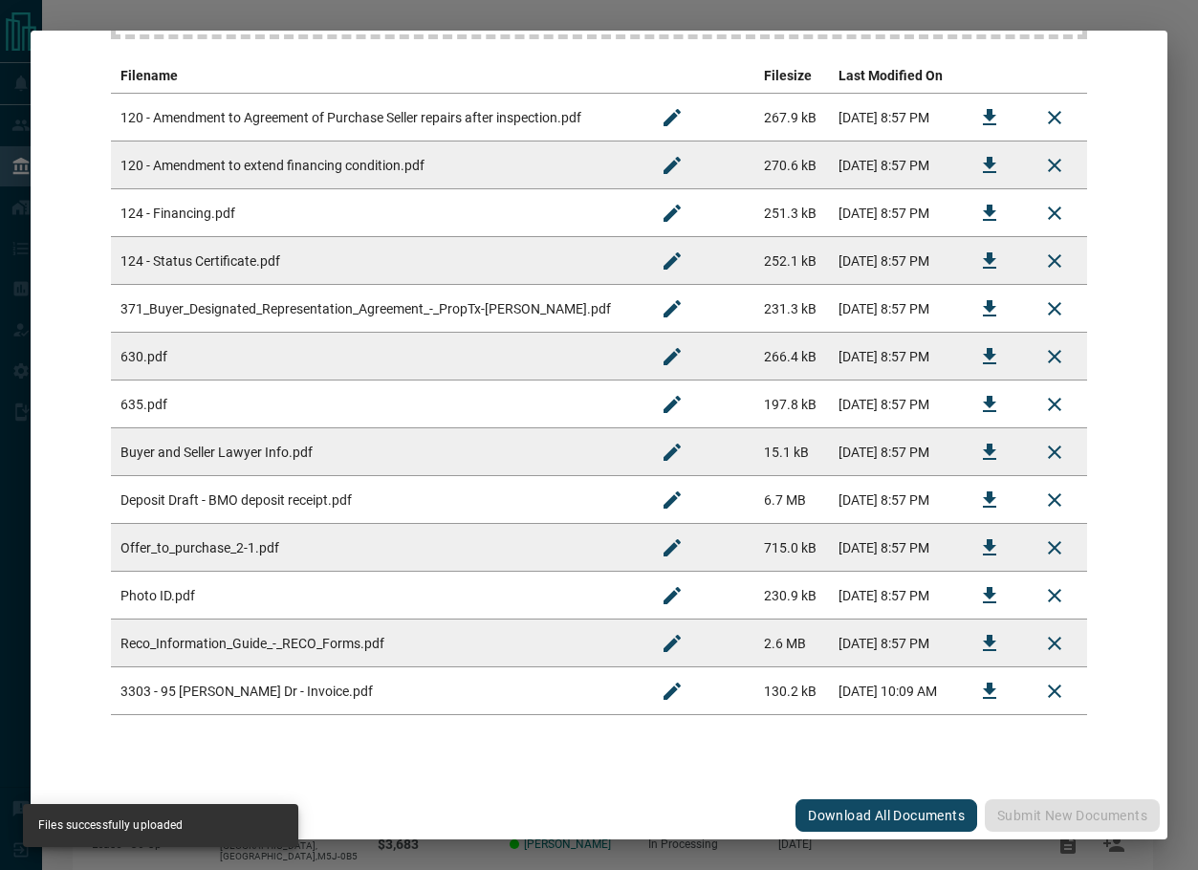
scroll to position [0, 0]
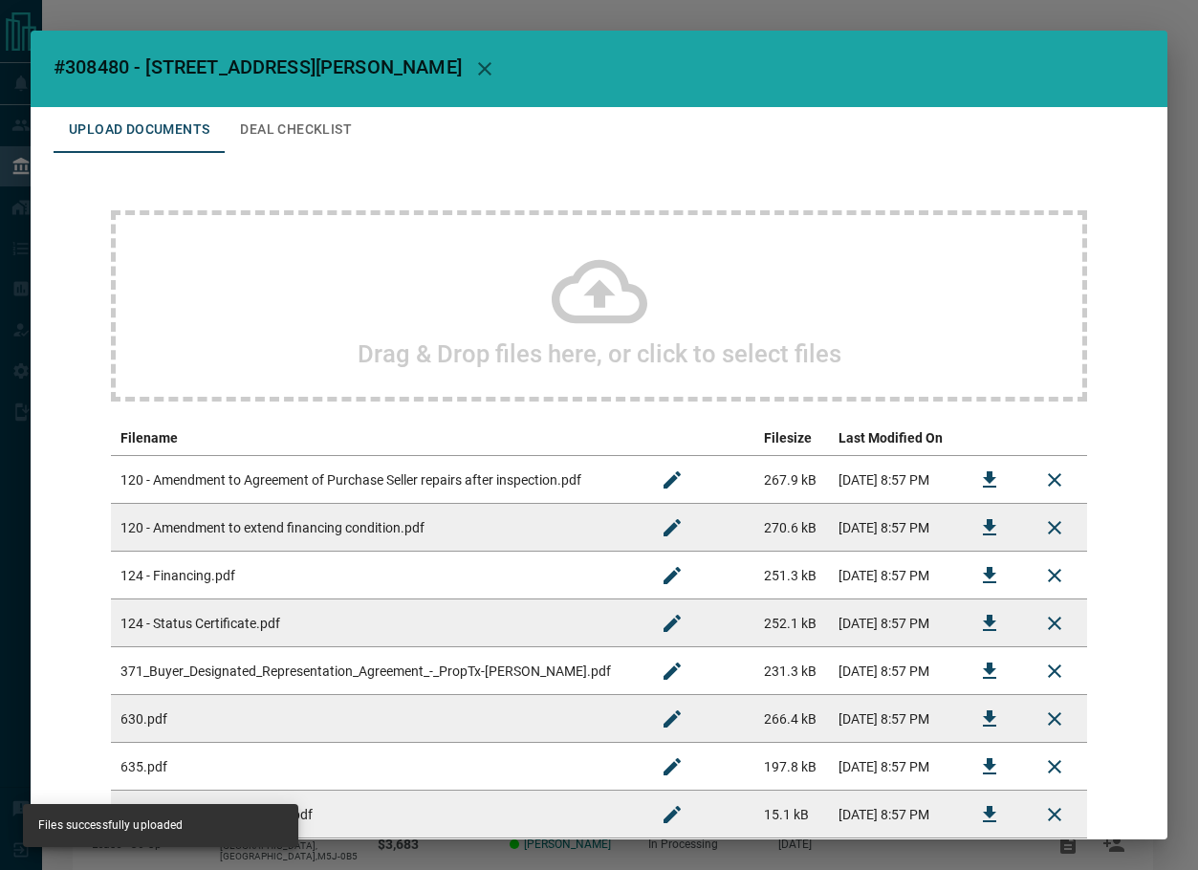
click at [262, 121] on button "Deal Checklist" at bounding box center [296, 130] width 143 height 46
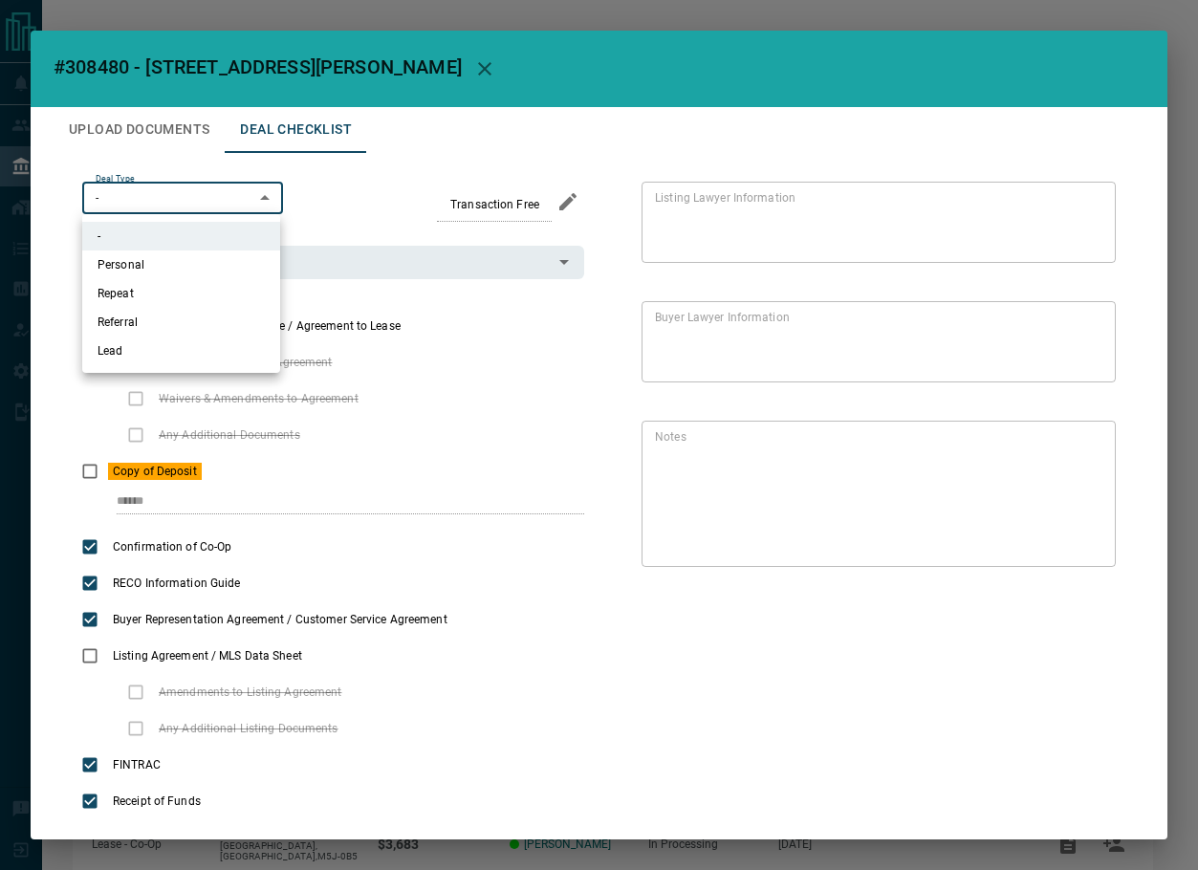
click at [214, 208] on body "Lead Transfers Leads Deals Listings Campaigns Quota Rules Agent Quotas Admin Mo…" at bounding box center [599, 499] width 1198 height 998
click at [178, 260] on li "Personal" at bounding box center [181, 265] width 198 height 29
type input "*"
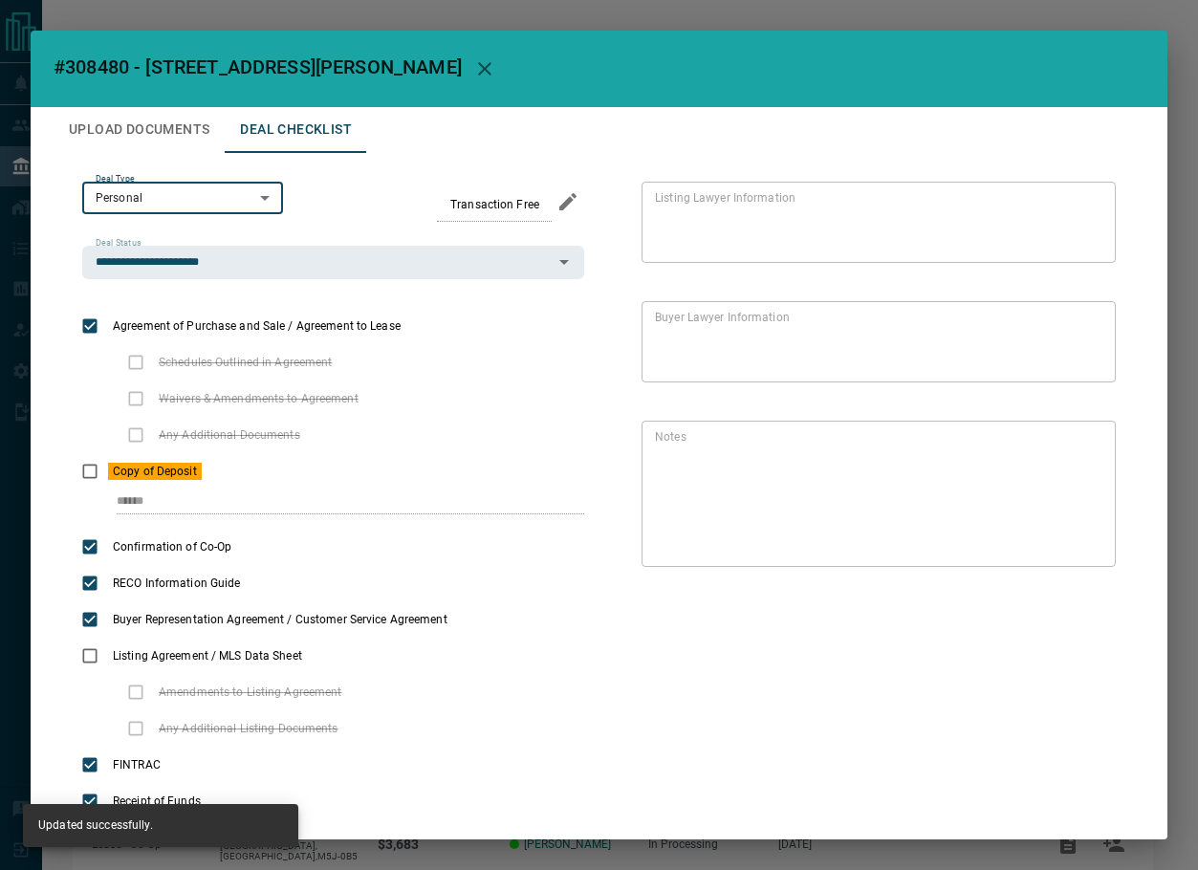
click at [478, 63] on icon "button" at bounding box center [484, 68] width 13 height 13
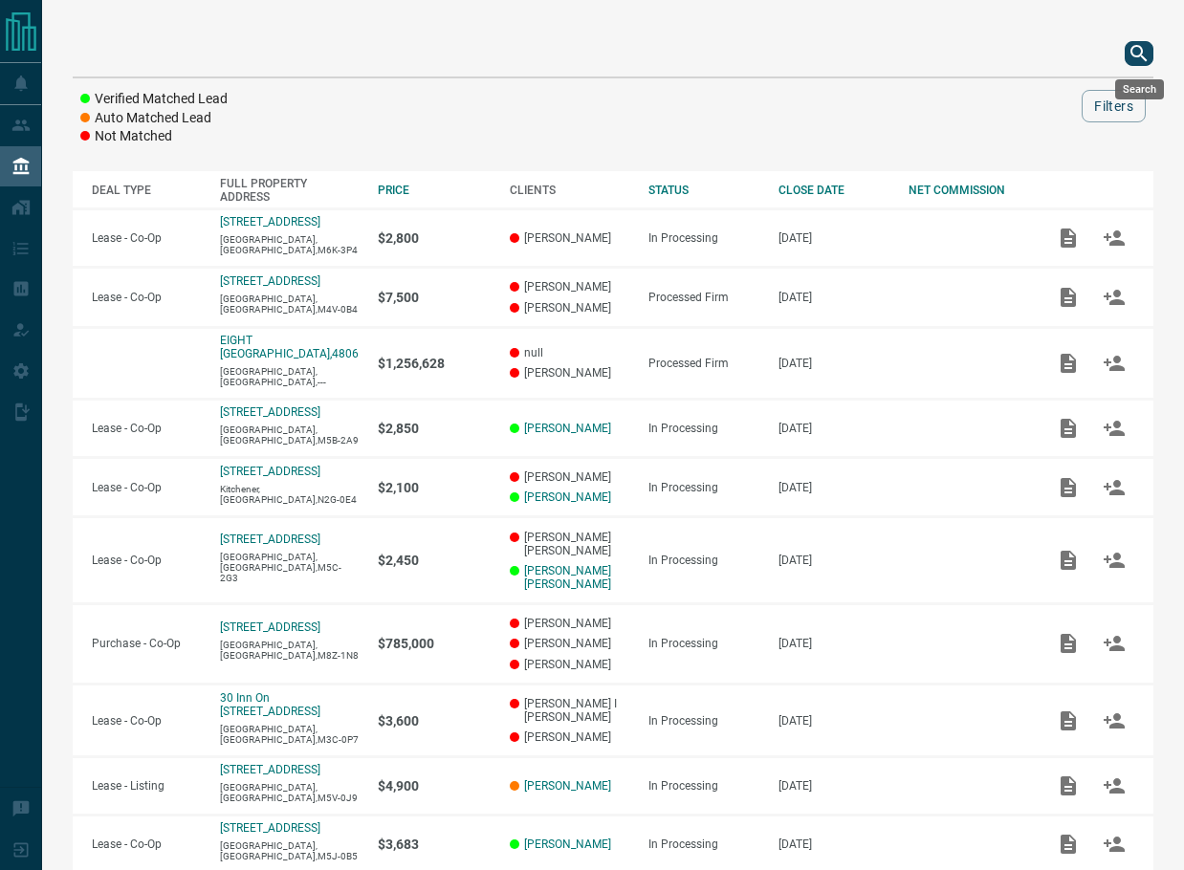
click at [1133, 57] on icon "search button" at bounding box center [1139, 53] width 23 height 23
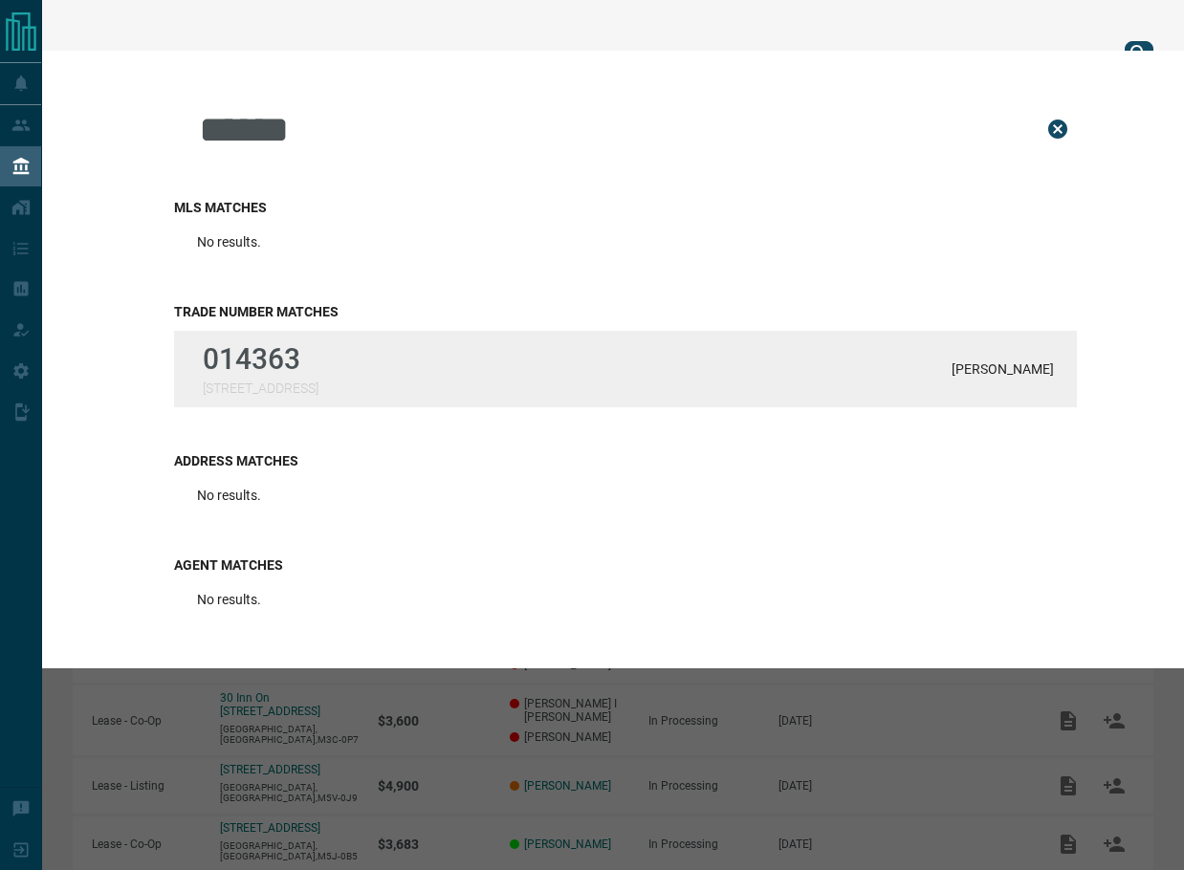
type input "******"
click at [334, 361] on div "014363 [STREET_ADDRESS][GEOGRAPHIC_DATA]" at bounding box center [625, 369] width 903 height 77
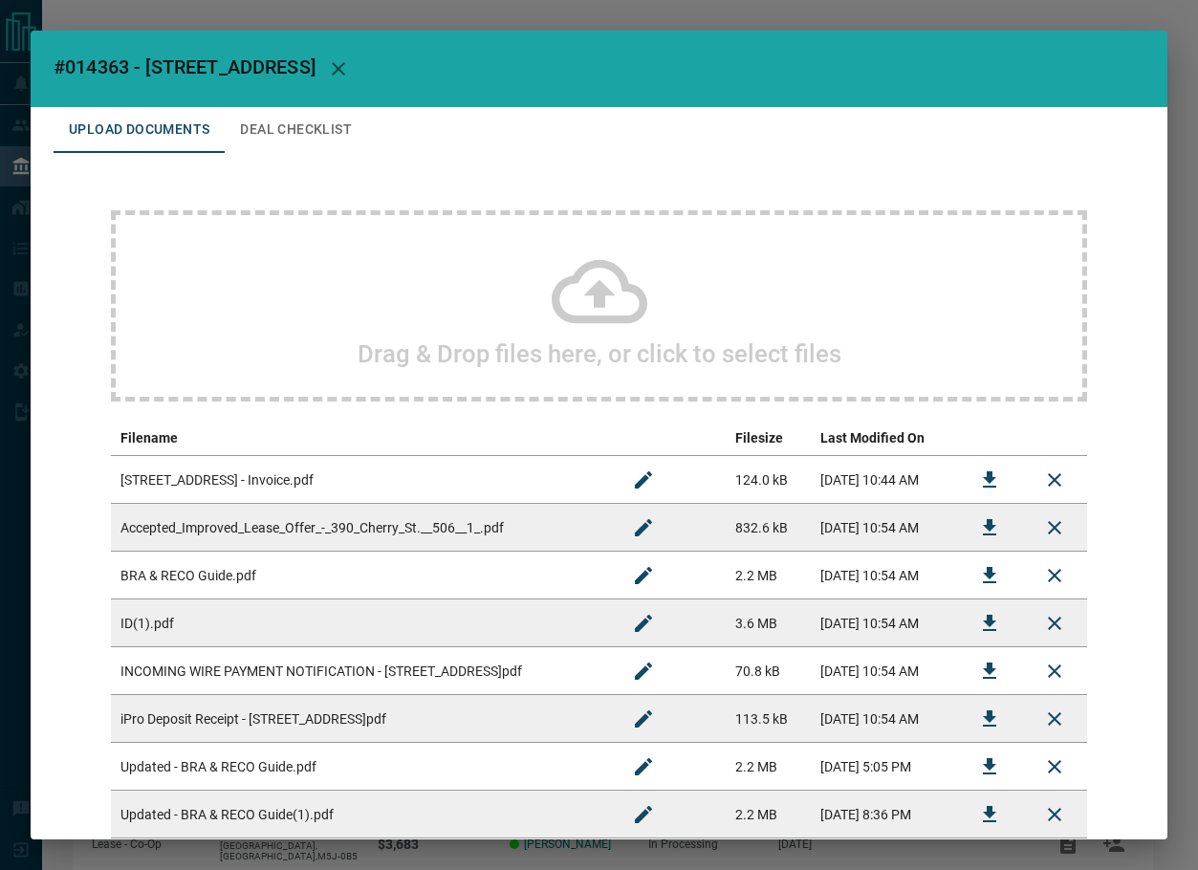
click at [281, 111] on button "Deal Checklist" at bounding box center [296, 130] width 143 height 46
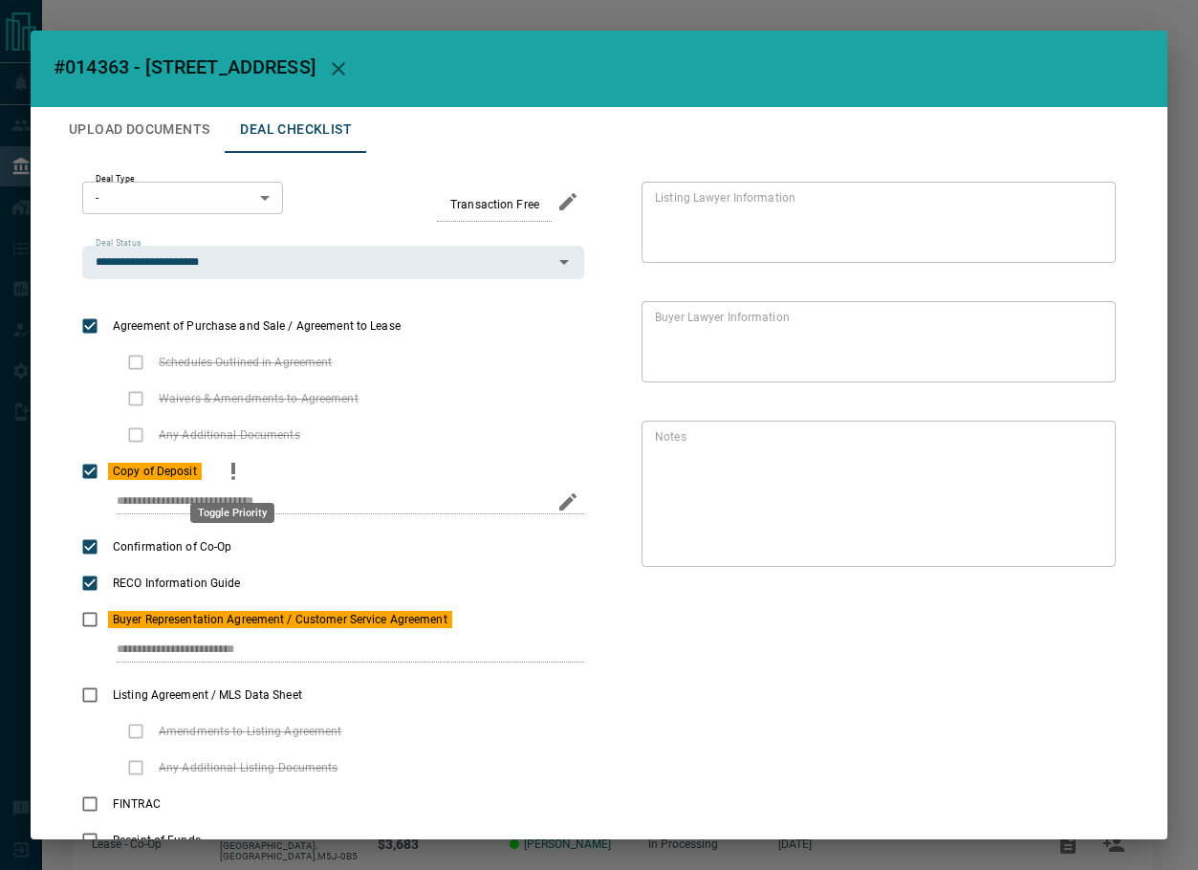
click at [232, 468] on icon "priority" at bounding box center [233, 468] width 4 height 11
click at [491, 626] on icon "priority" at bounding box center [483, 619] width 23 height 23
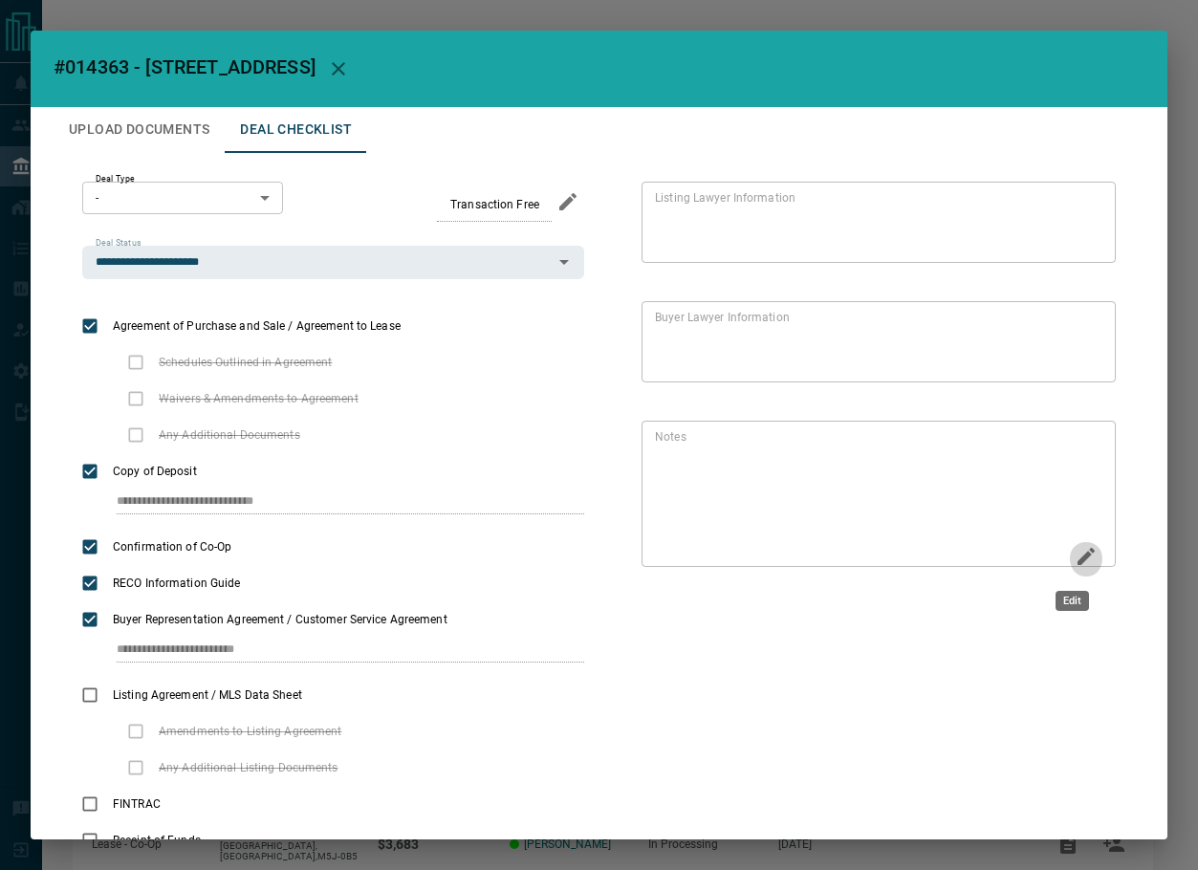
click at [1078, 557] on icon "Edit" at bounding box center [1086, 556] width 17 height 17
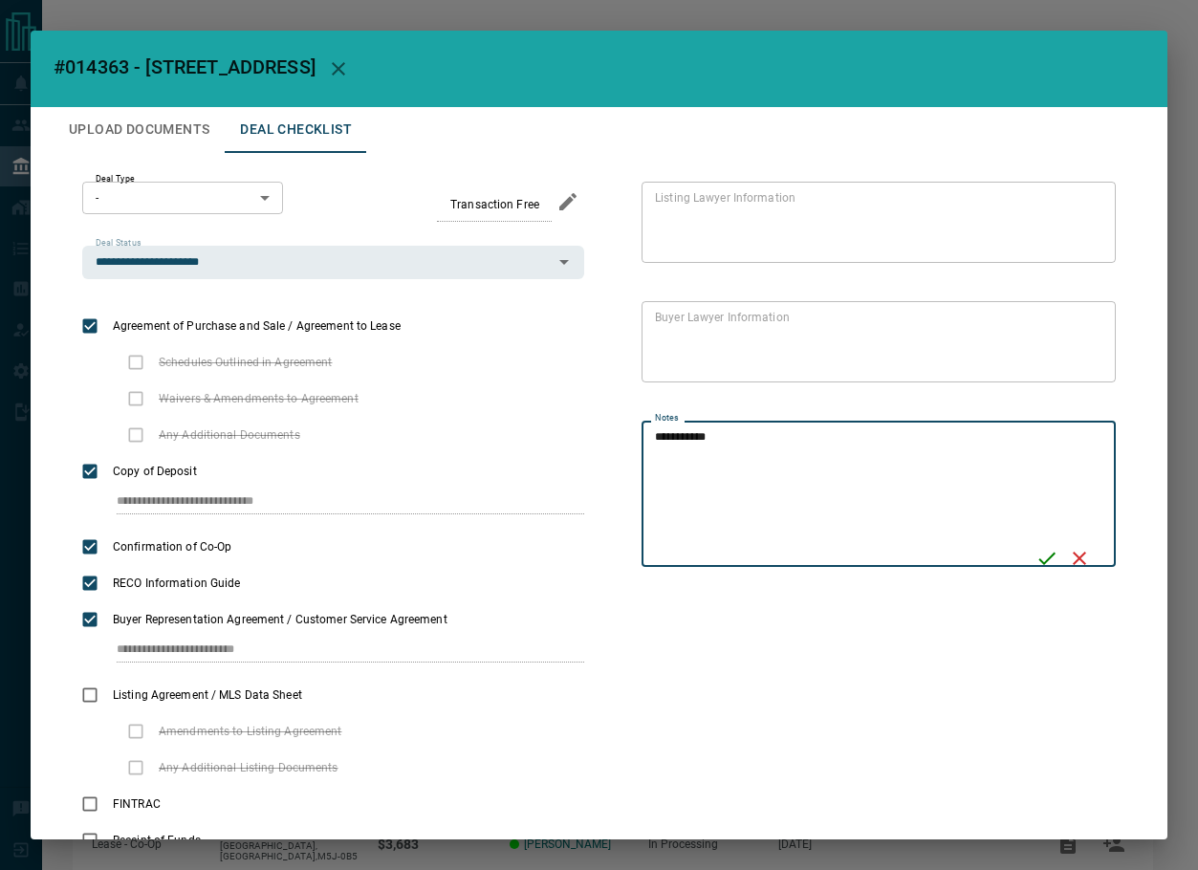
type textarea "**********"
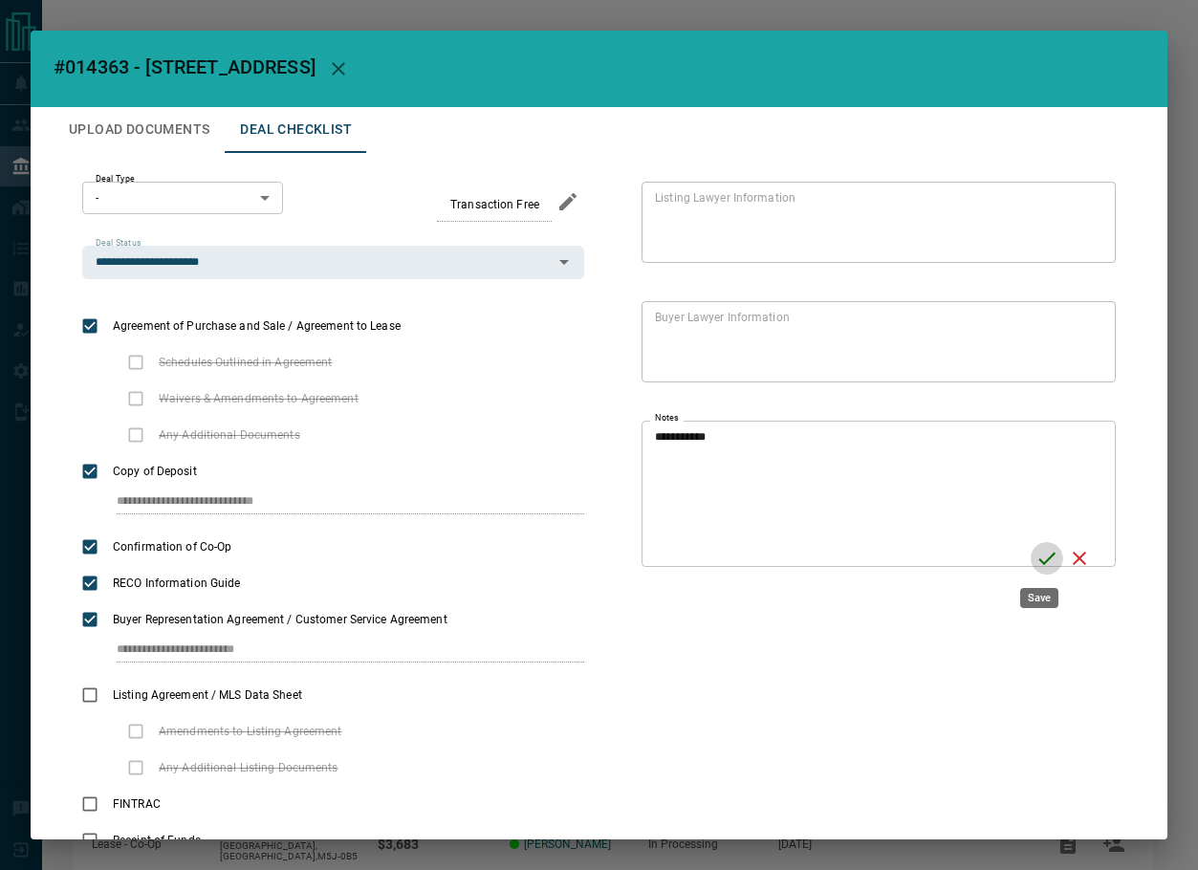
click at [1036, 564] on icon "Save" at bounding box center [1047, 558] width 23 height 23
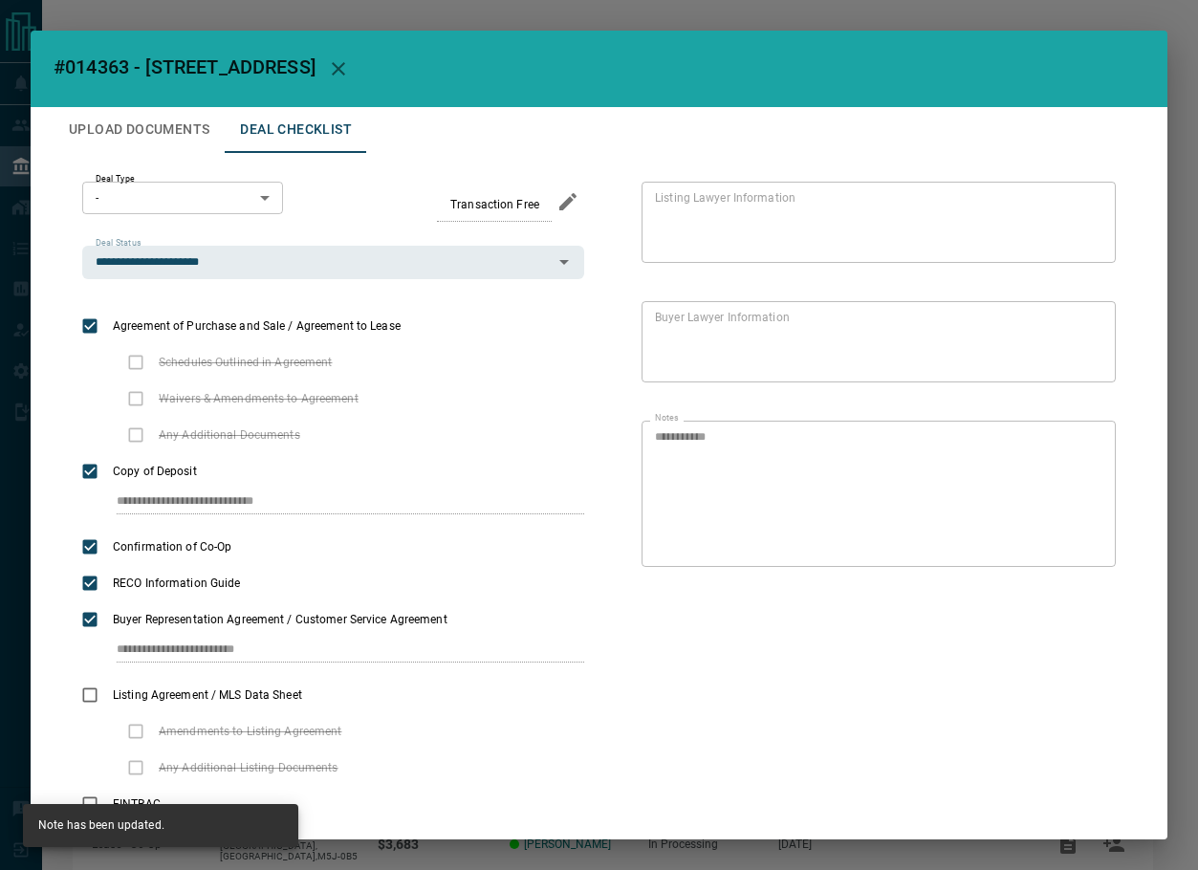
click at [137, 116] on button "Upload Documents" at bounding box center [139, 130] width 171 height 46
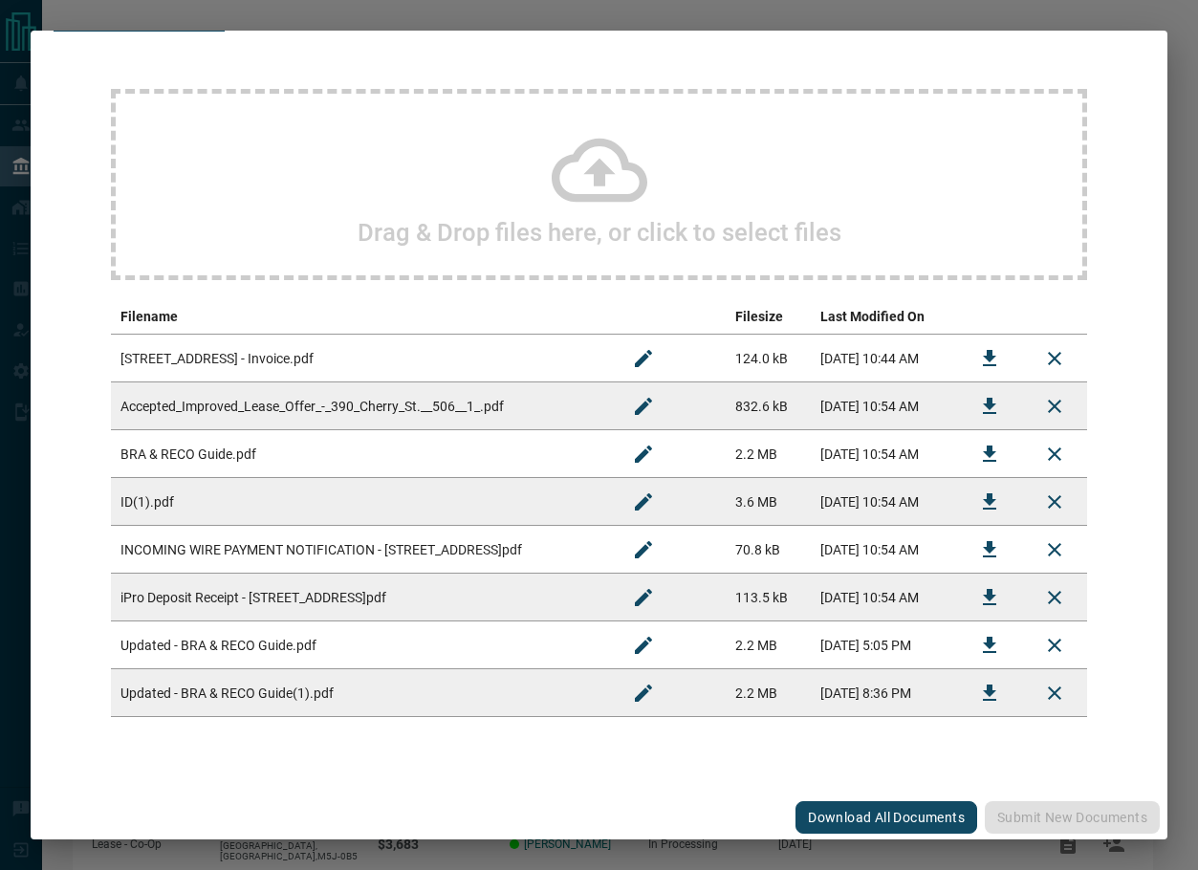
scroll to position [124, 0]
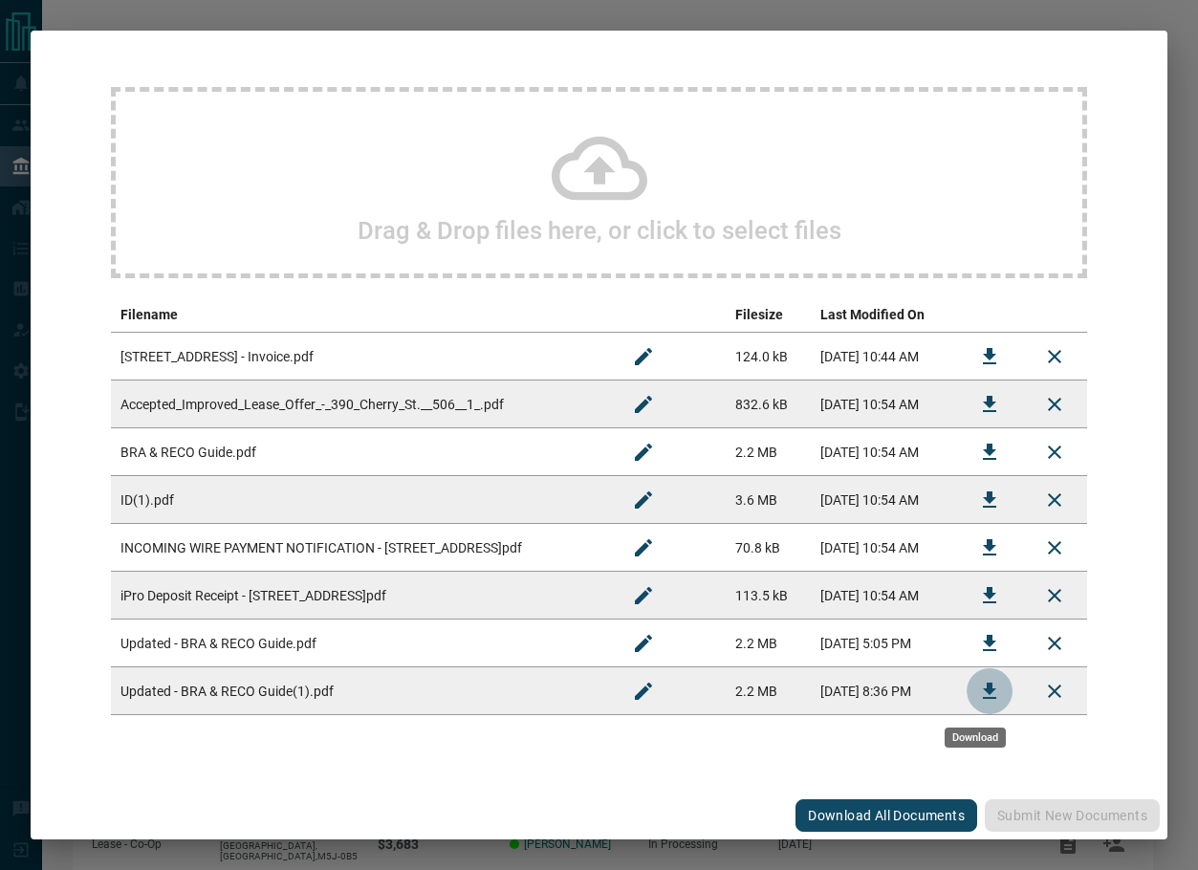
click at [967, 704] on button "Download" at bounding box center [990, 692] width 46 height 46
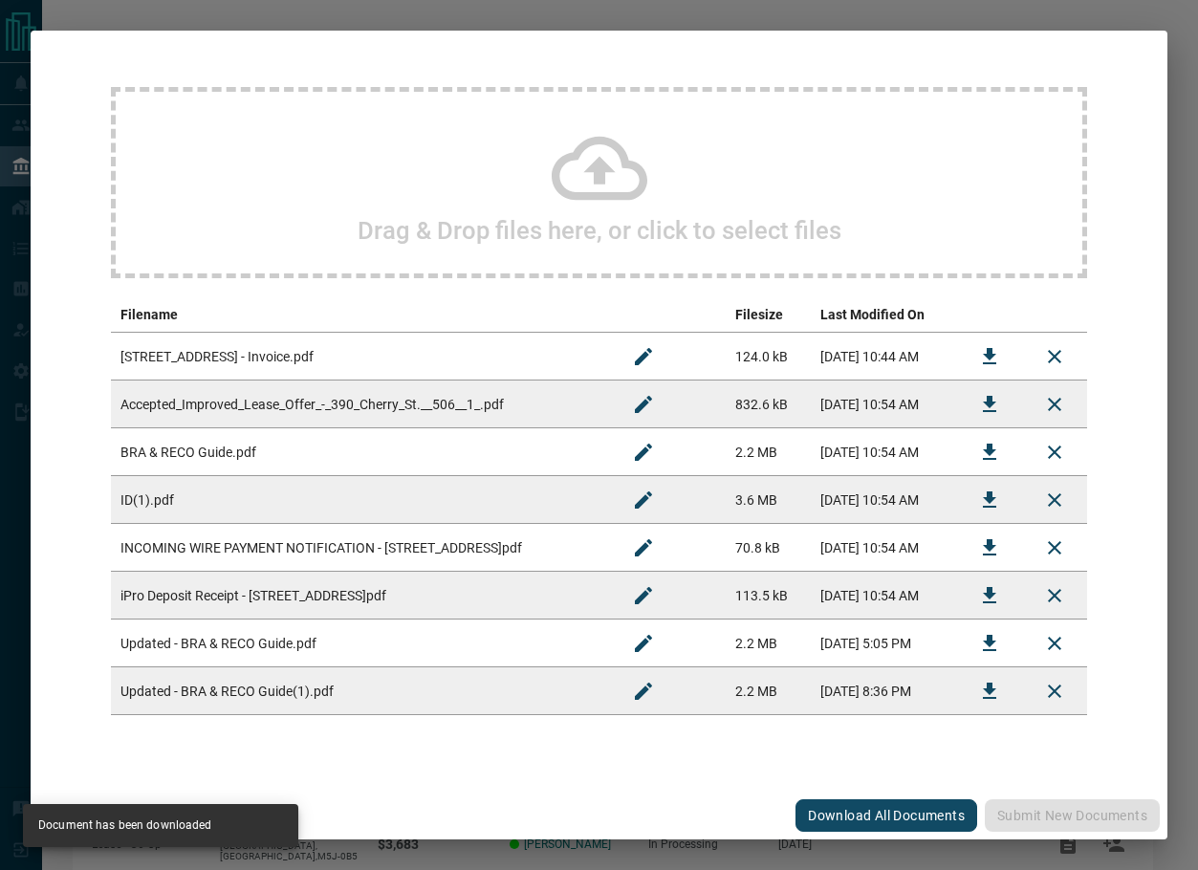
scroll to position [0, 0]
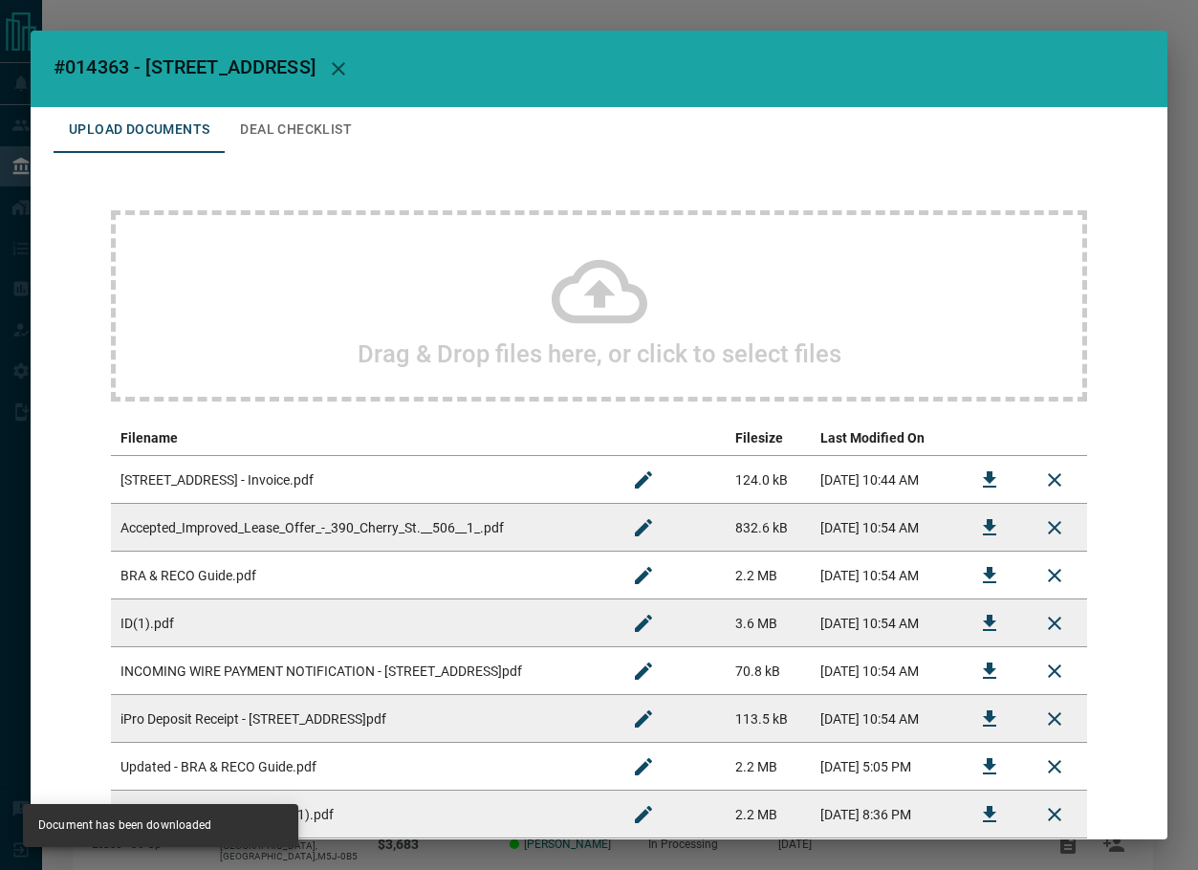
click at [277, 127] on button "Deal Checklist" at bounding box center [296, 130] width 143 height 46
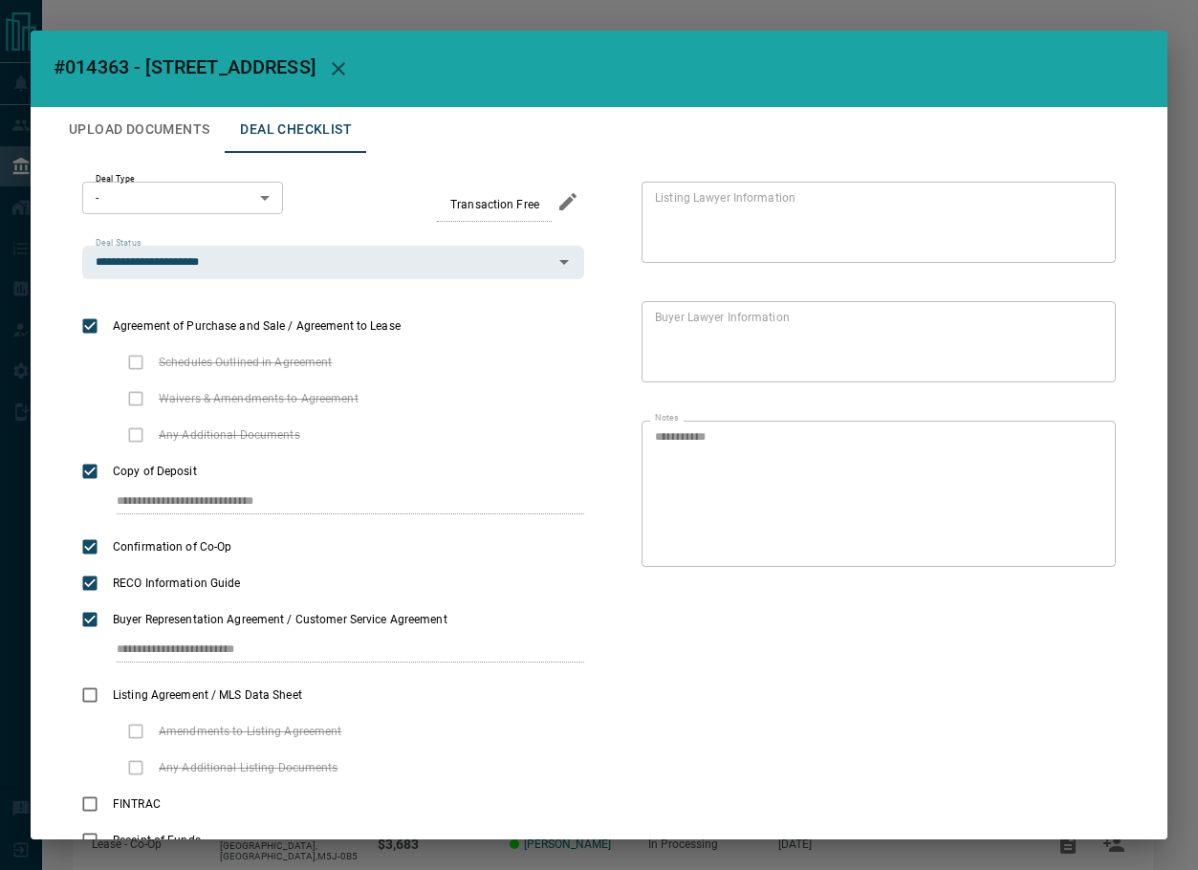
click at [350, 61] on icon "button" at bounding box center [338, 68] width 23 height 23
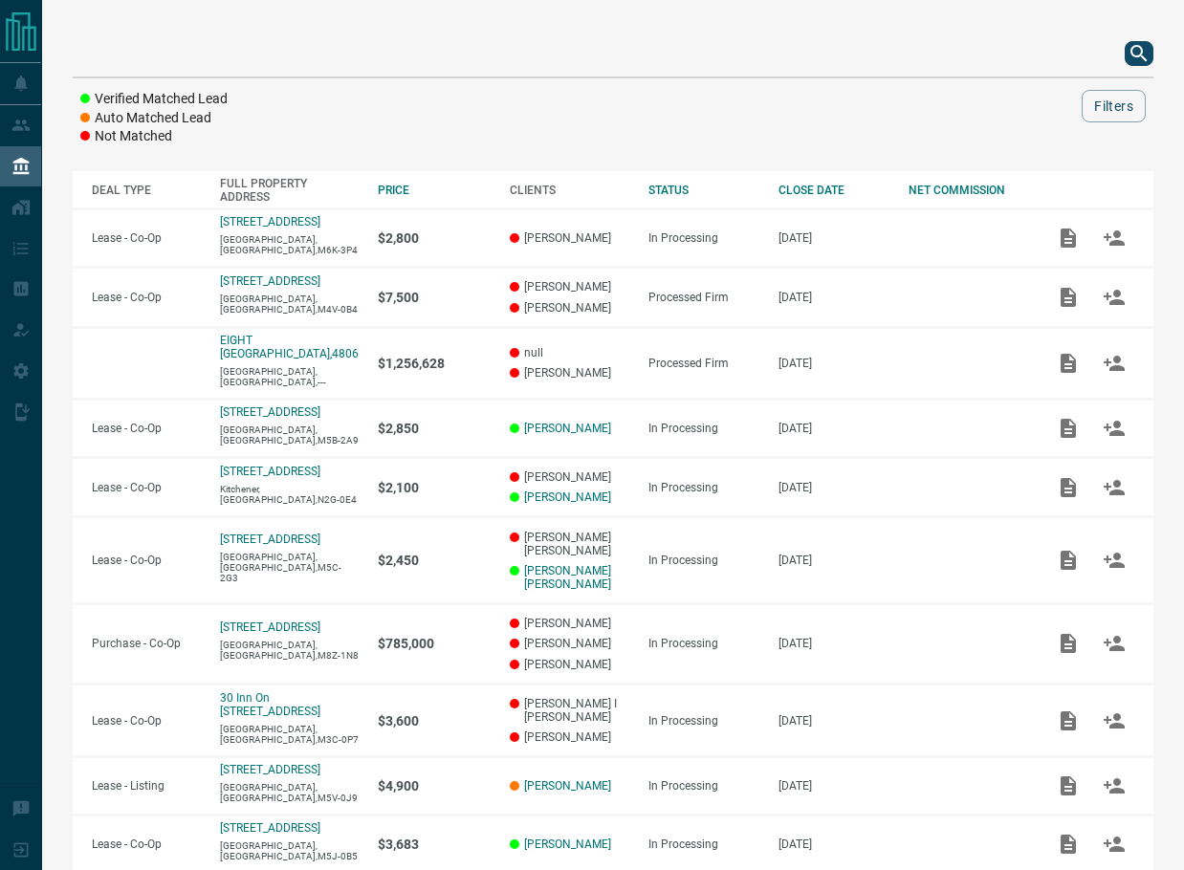
click at [1131, 45] on icon "search button" at bounding box center [1139, 53] width 23 height 23
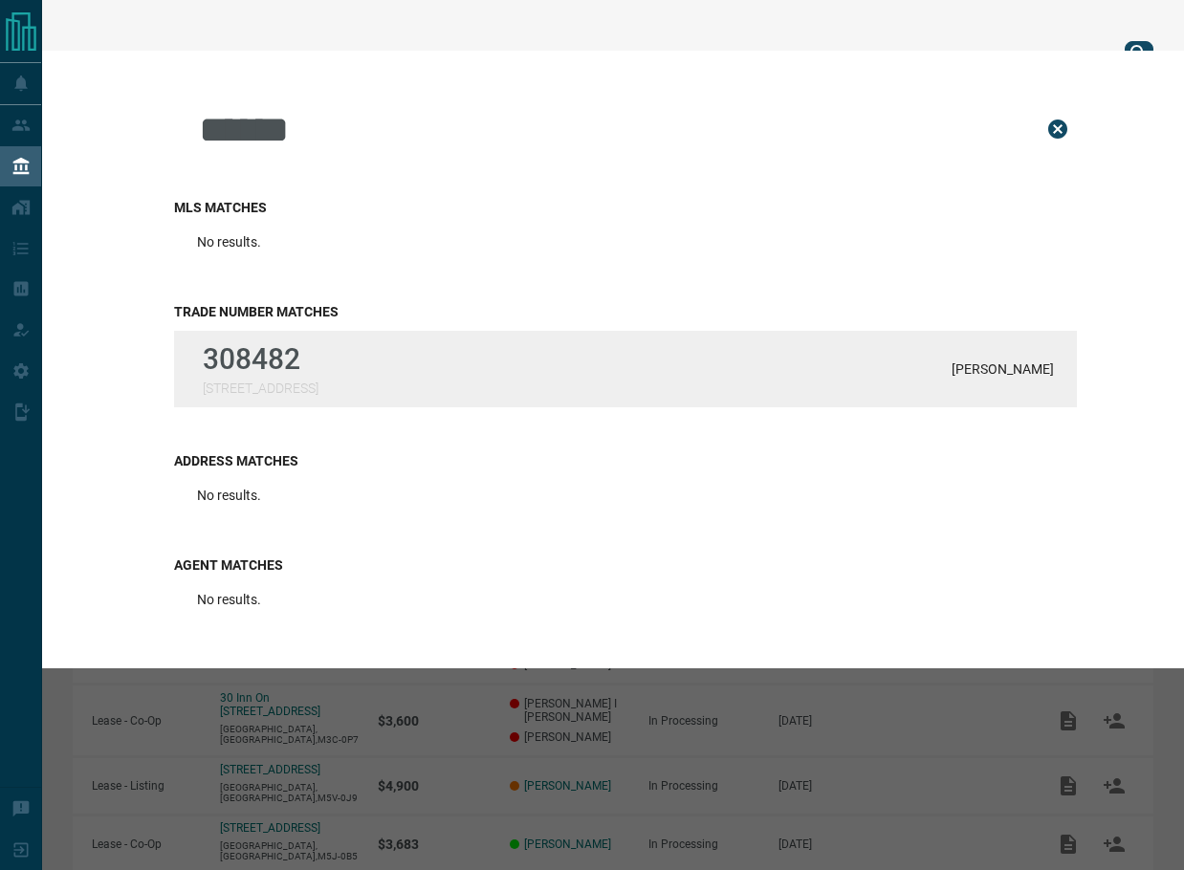
type input "******"
click at [252, 384] on p "[STREET_ADDRESS]" at bounding box center [261, 388] width 116 height 15
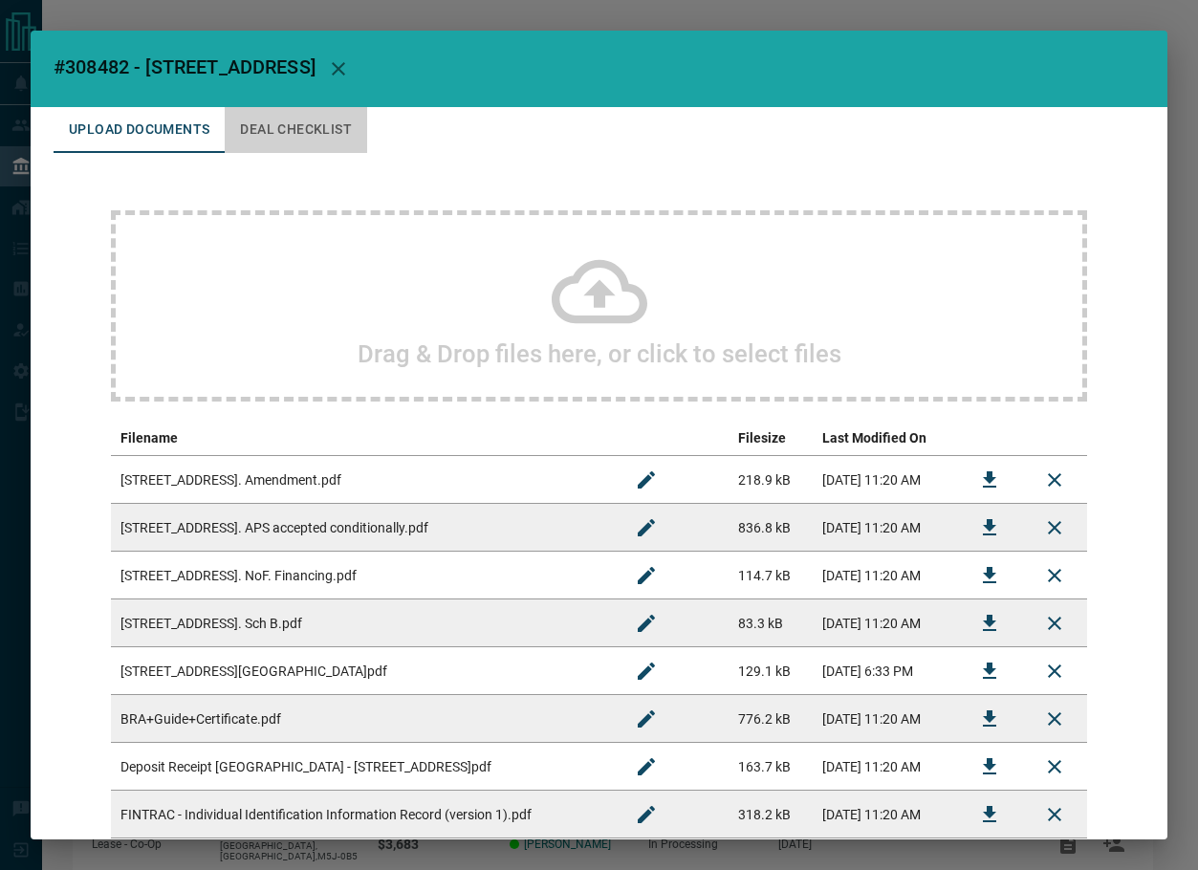
click at [294, 142] on button "Deal Checklist" at bounding box center [296, 130] width 143 height 46
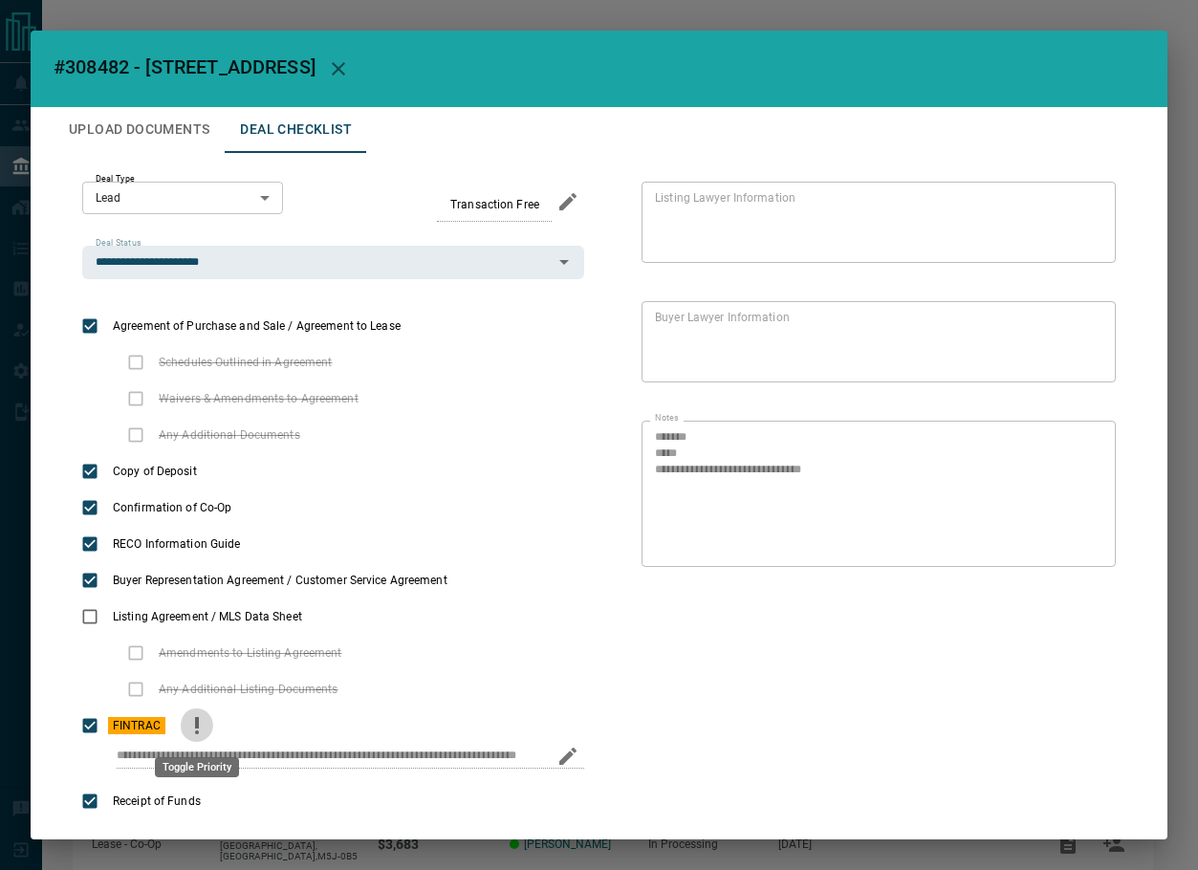
click at [207, 721] on icon "priority" at bounding box center [197, 725] width 23 height 23
click at [126, 117] on button "Upload Documents" at bounding box center [139, 130] width 171 height 46
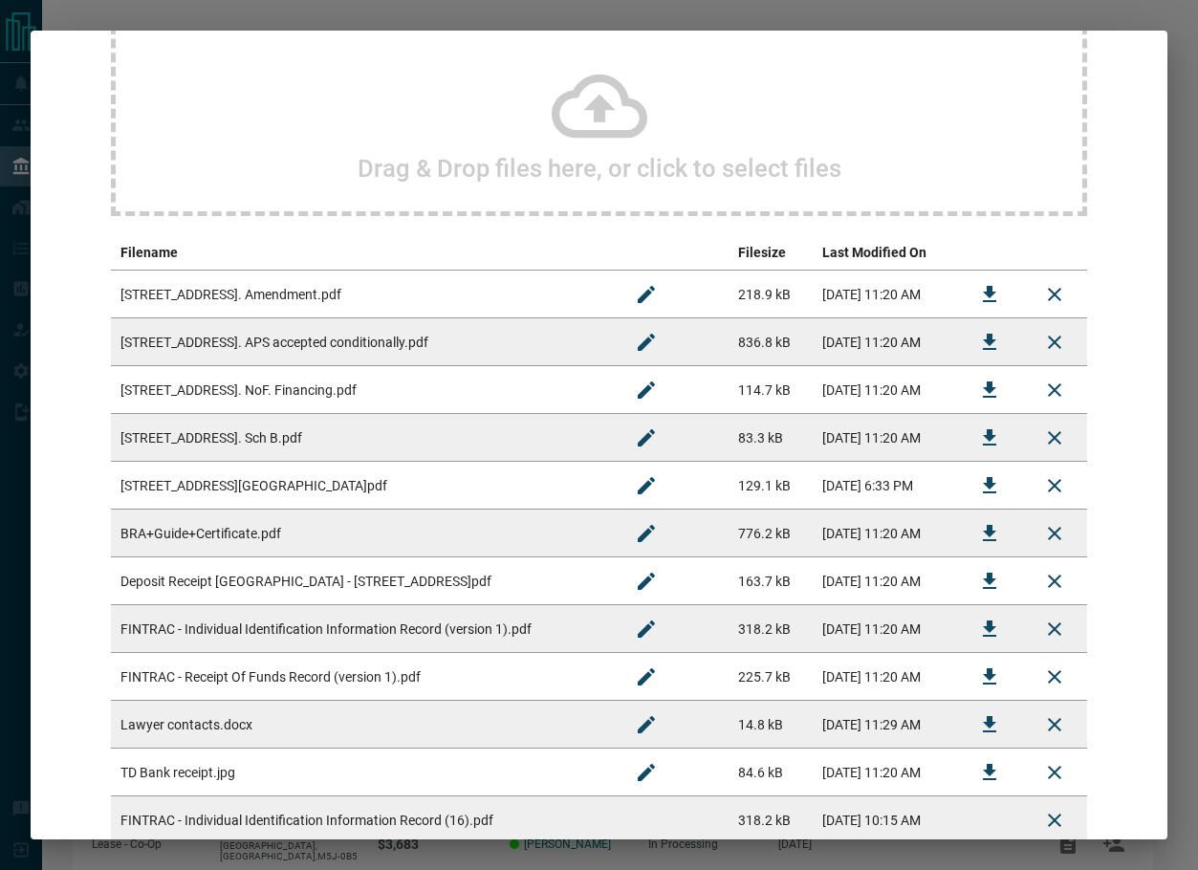
scroll to position [316, 0]
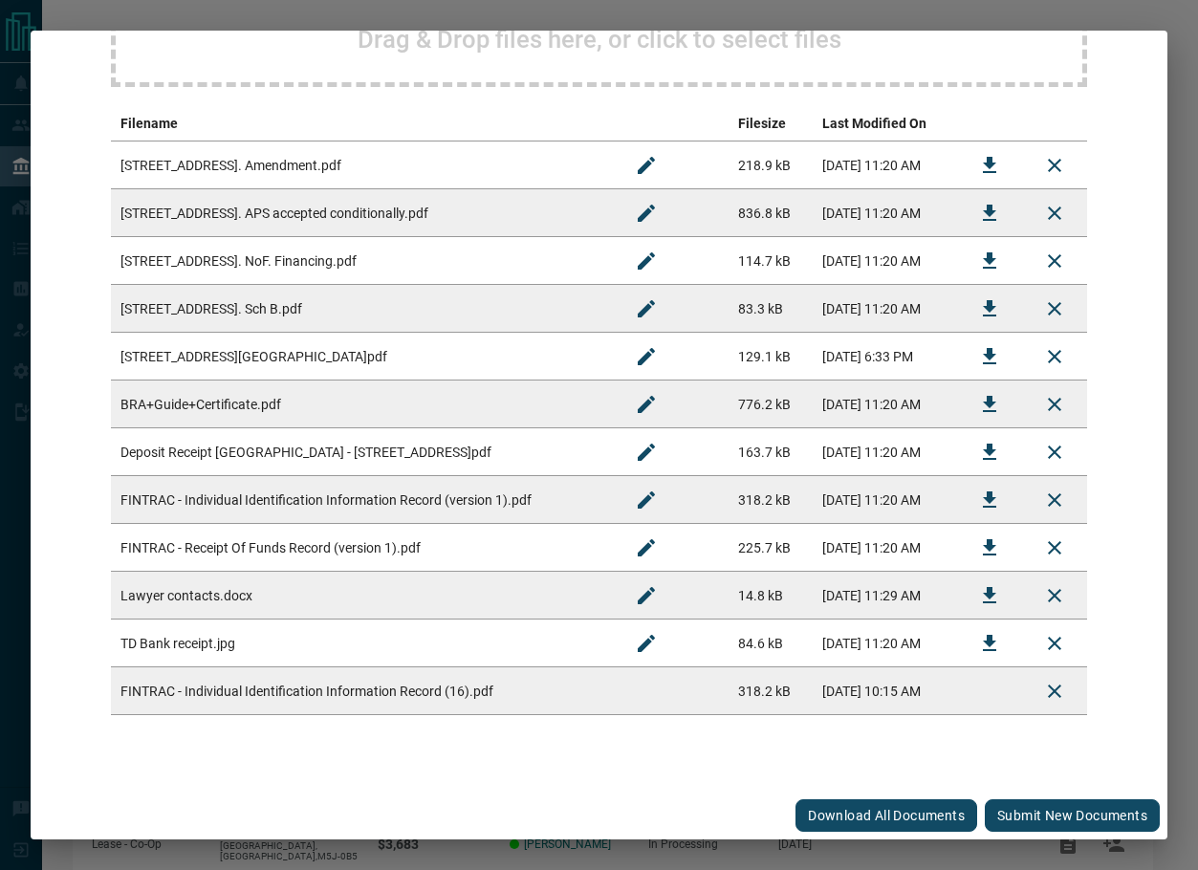
click at [1004, 818] on button "Submit new documents" at bounding box center [1072, 816] width 175 height 33
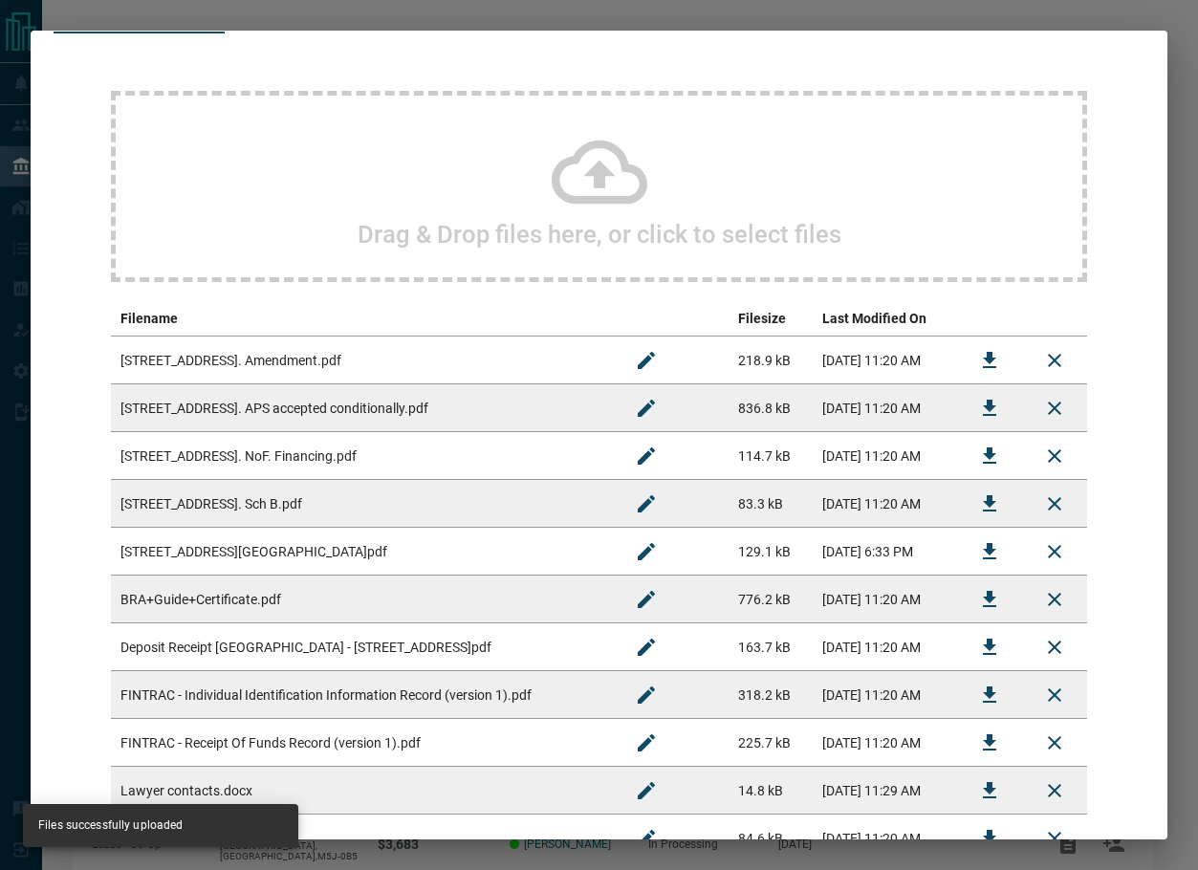
scroll to position [0, 0]
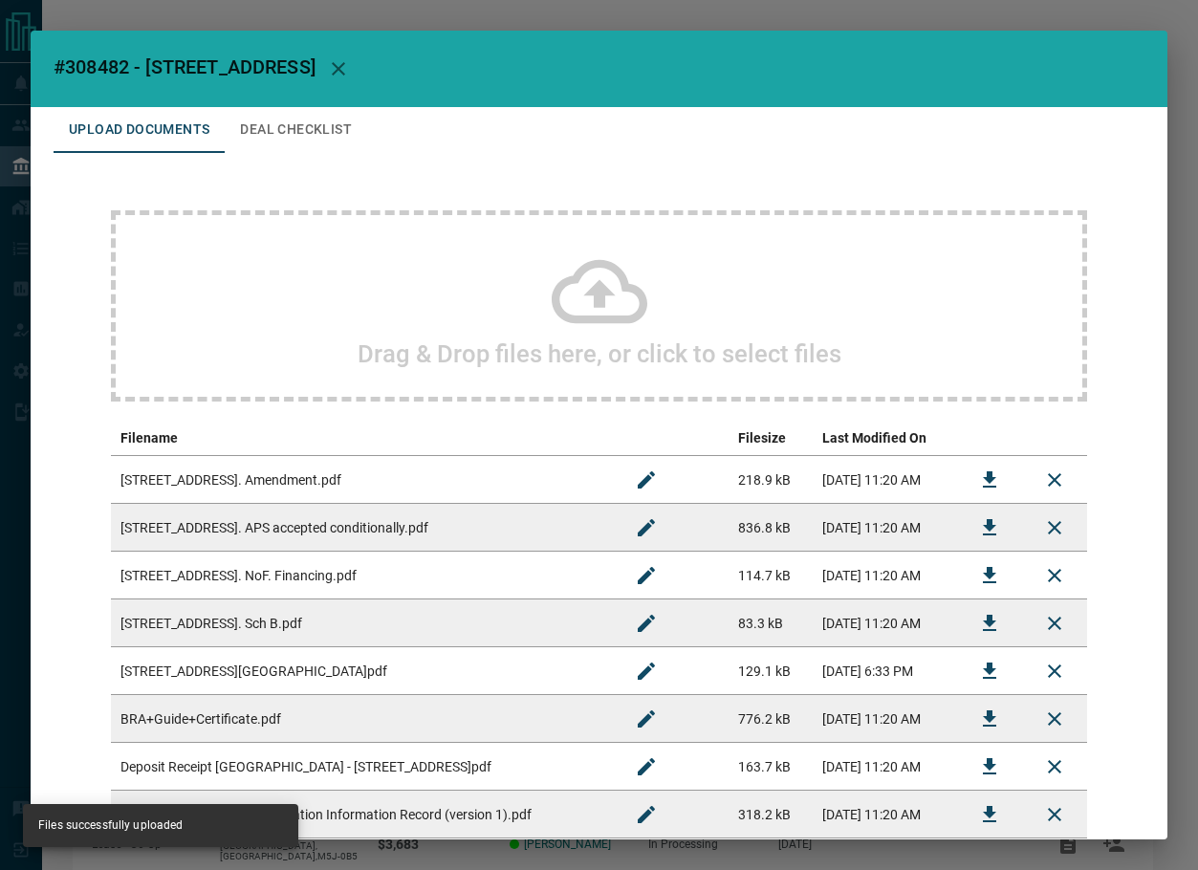
click at [276, 131] on button "Deal Checklist" at bounding box center [296, 130] width 143 height 46
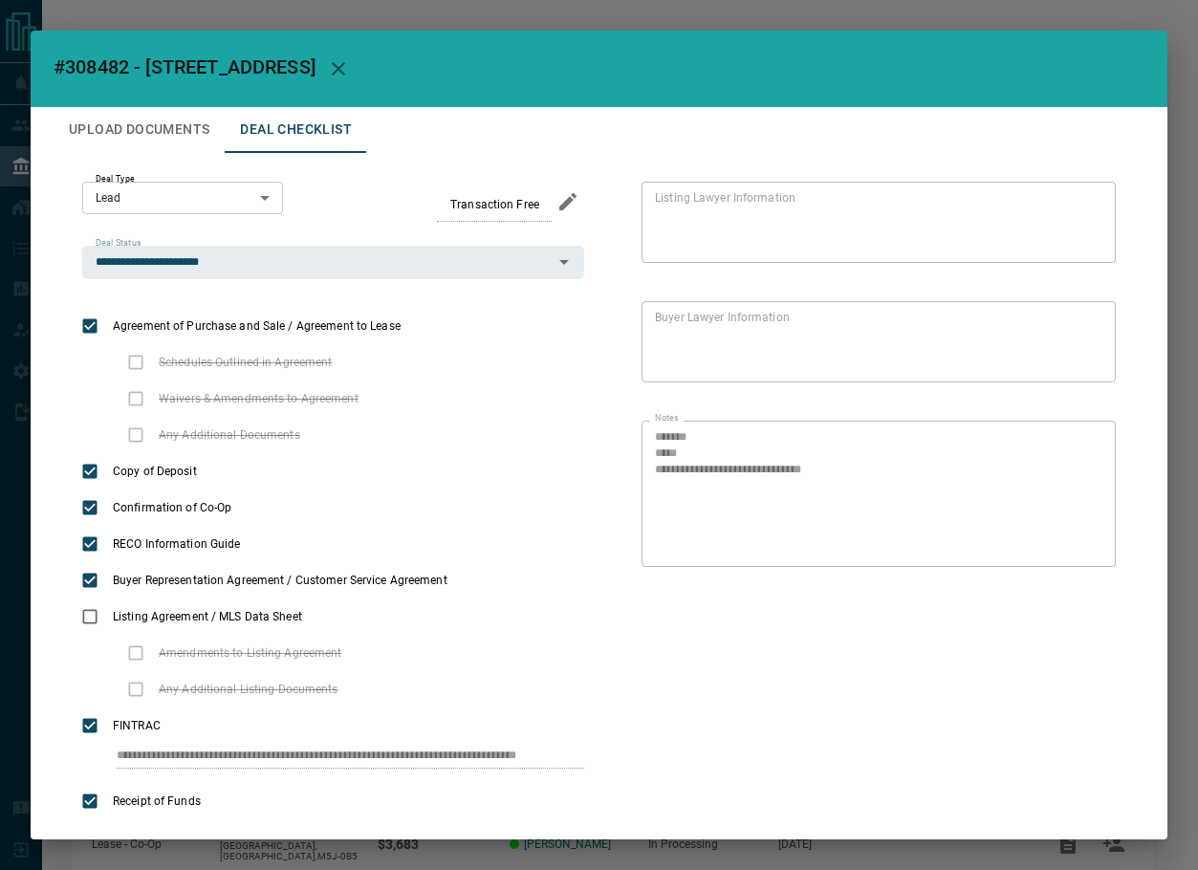
click at [327, 64] on icon "button" at bounding box center [338, 68] width 23 height 23
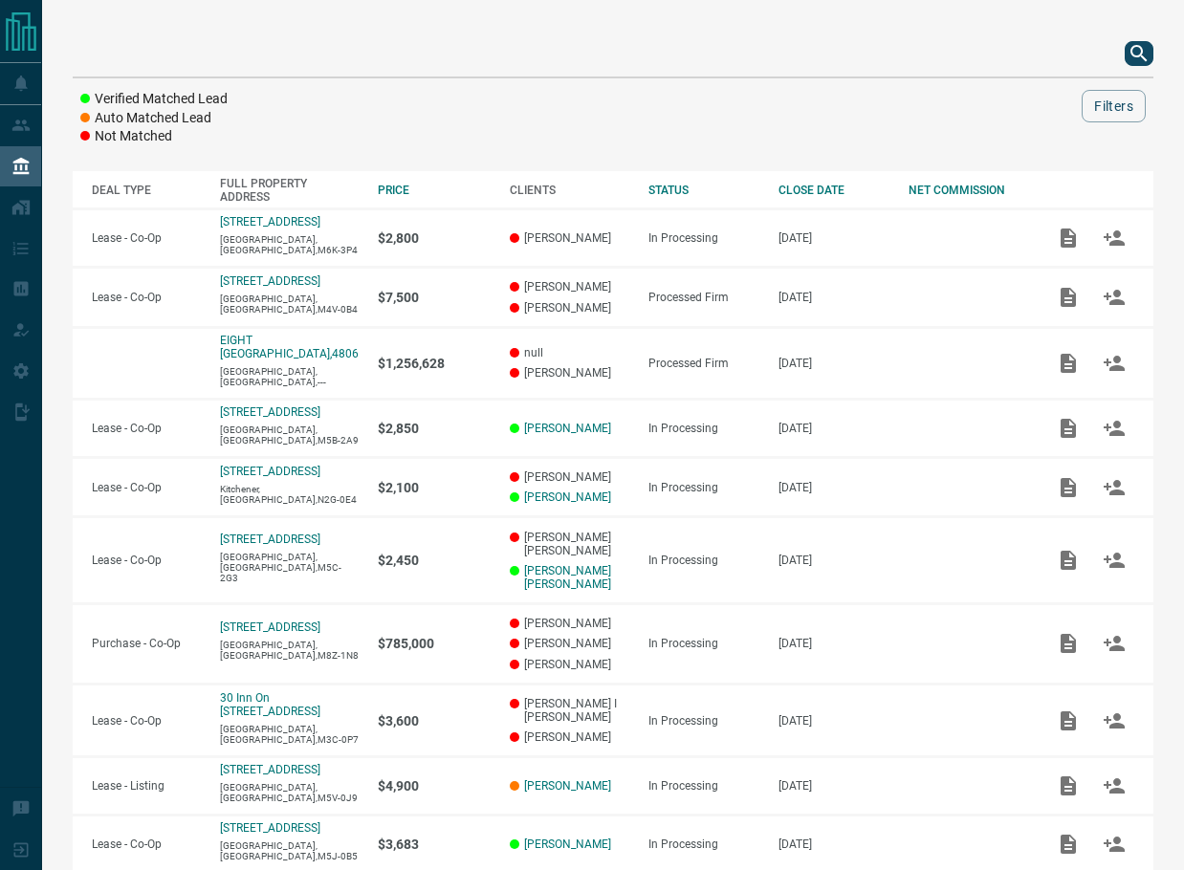
click at [1123, 55] on div at bounding box center [613, 54] width 1081 height 46
click at [1130, 59] on icon "search button" at bounding box center [1139, 53] width 23 height 23
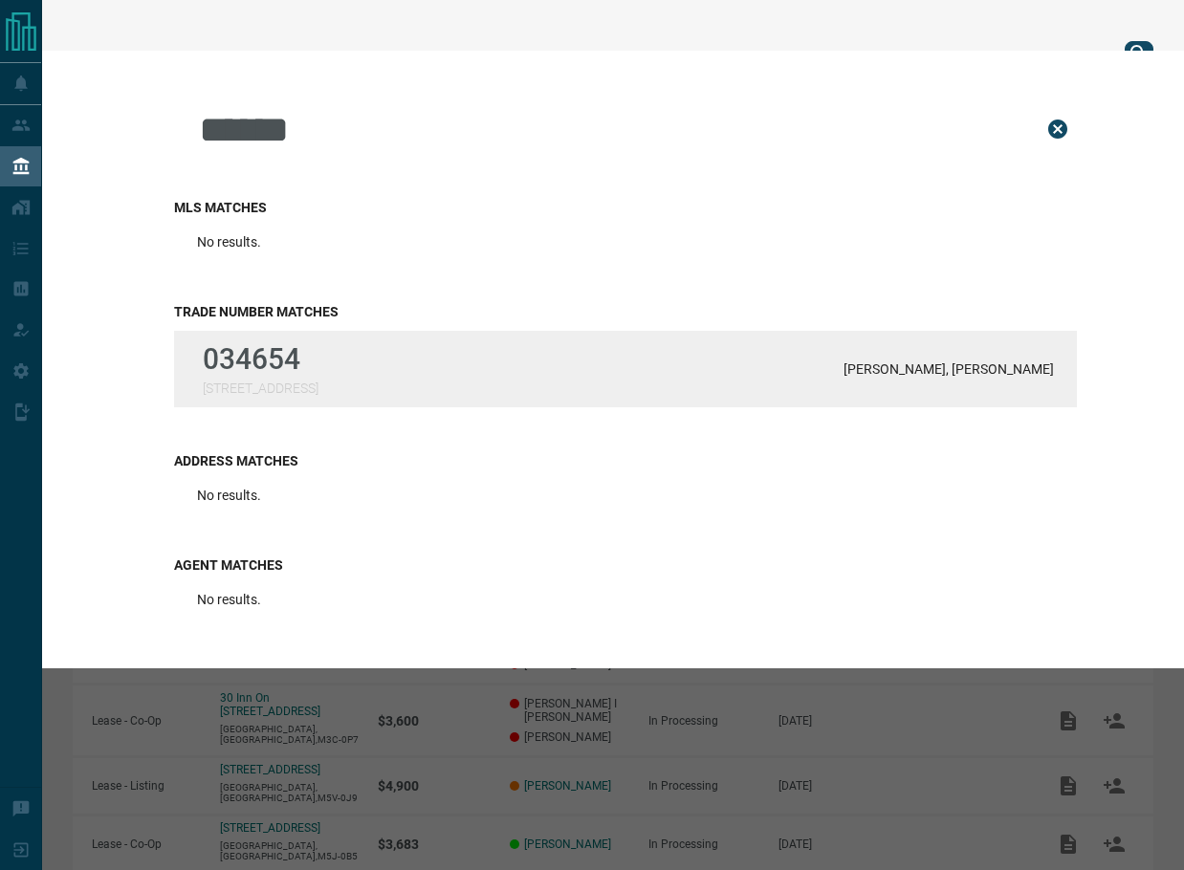
type input "******"
click at [409, 351] on div "034654 [STREET_ADDRESS][PERSON_NAME][PERSON_NAME]" at bounding box center [625, 369] width 903 height 77
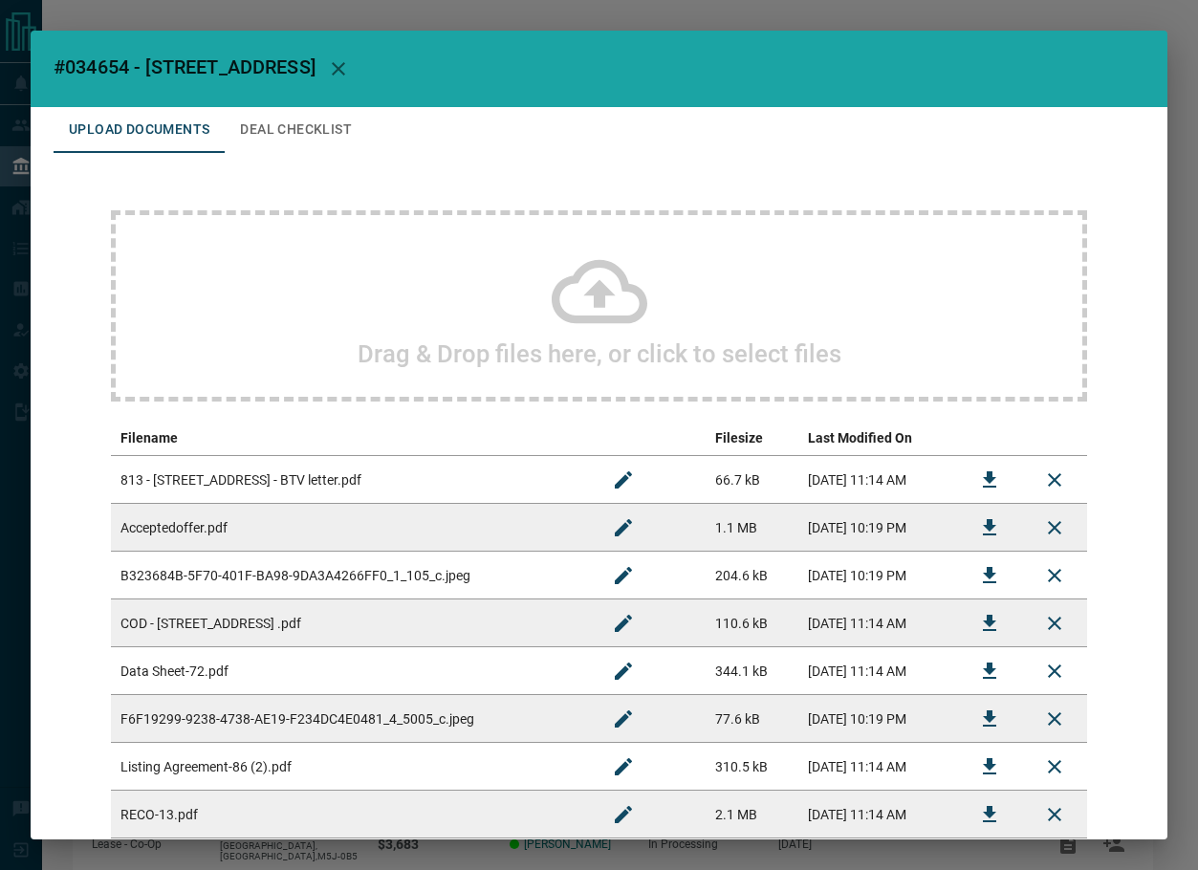
click at [473, 98] on h2 "#034654 - [STREET_ADDRESS]" at bounding box center [599, 69] width 1137 height 77
click at [329, 127] on button "Deal Checklist" at bounding box center [296, 130] width 143 height 46
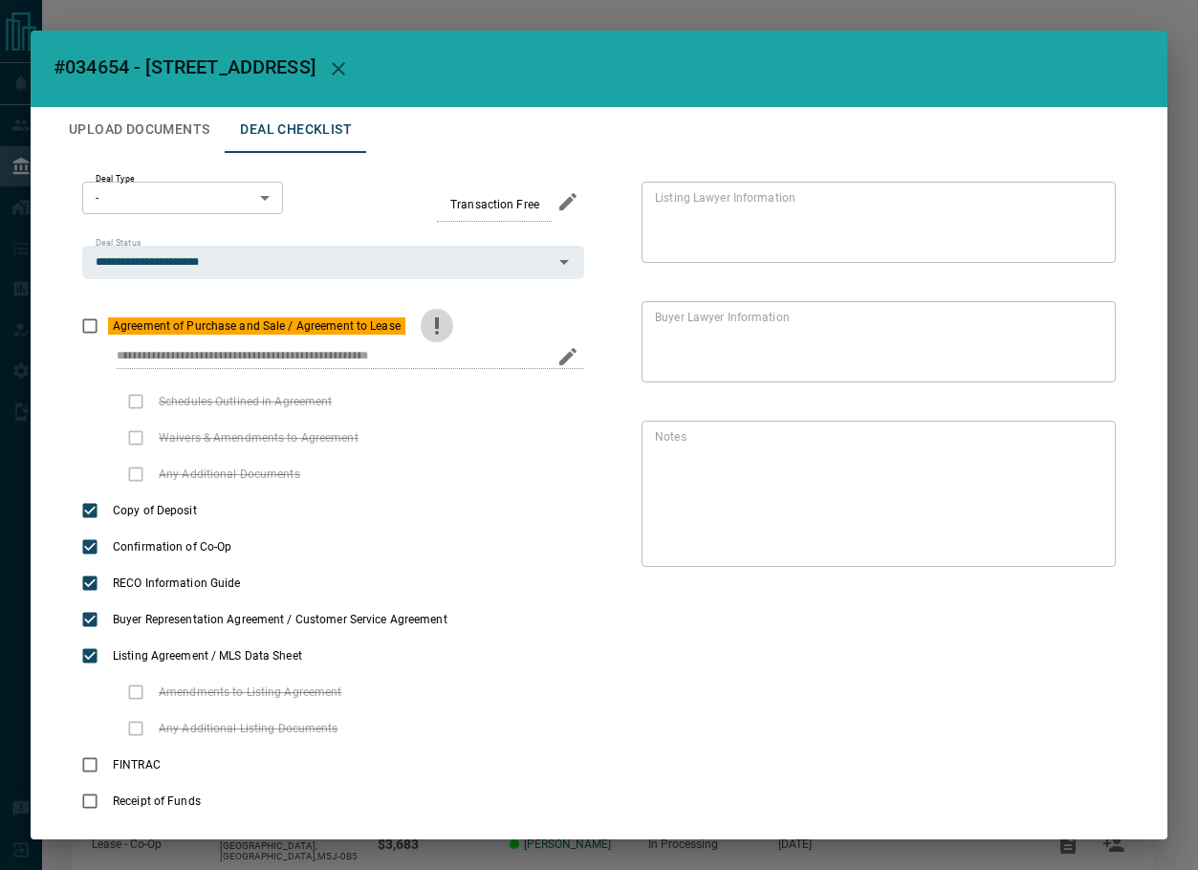
click at [435, 327] on icon "priority" at bounding box center [437, 323] width 4 height 11
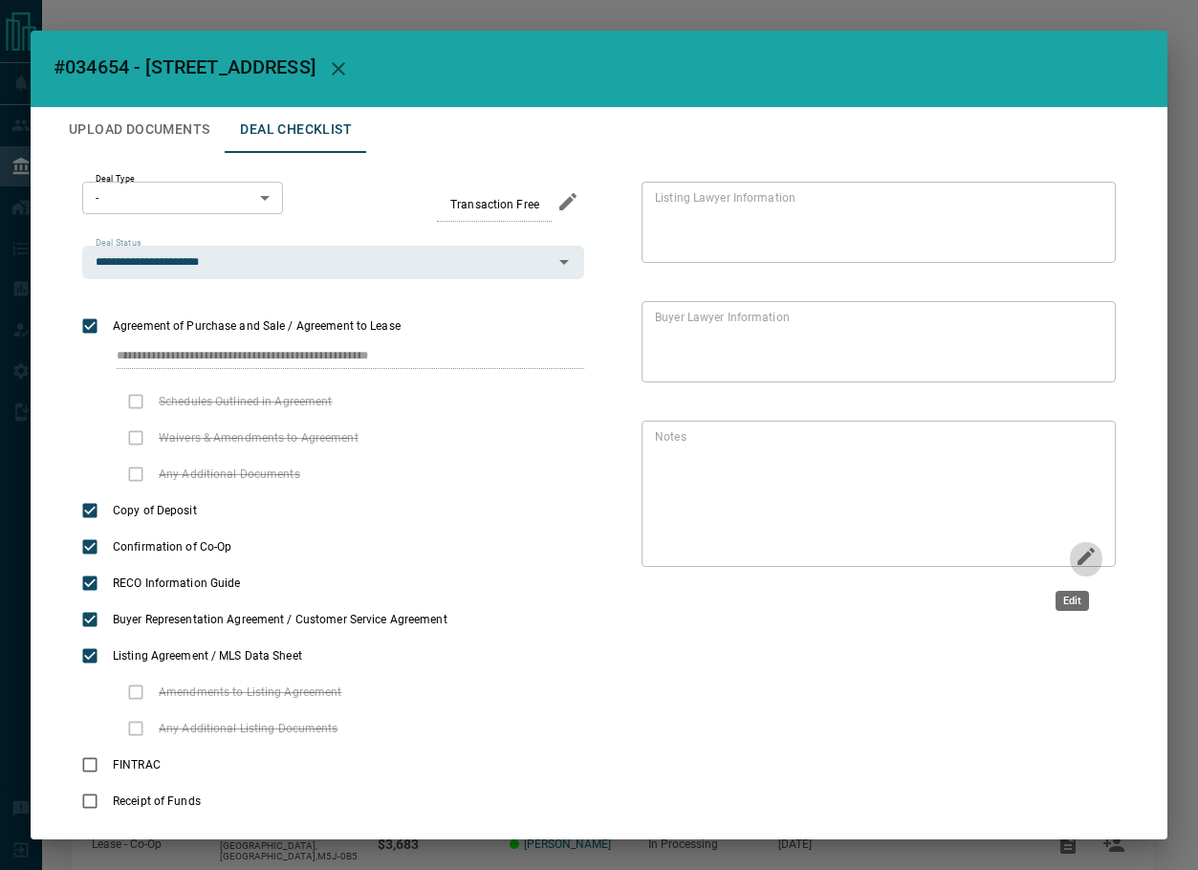
click at [1075, 551] on icon "Edit" at bounding box center [1086, 556] width 23 height 23
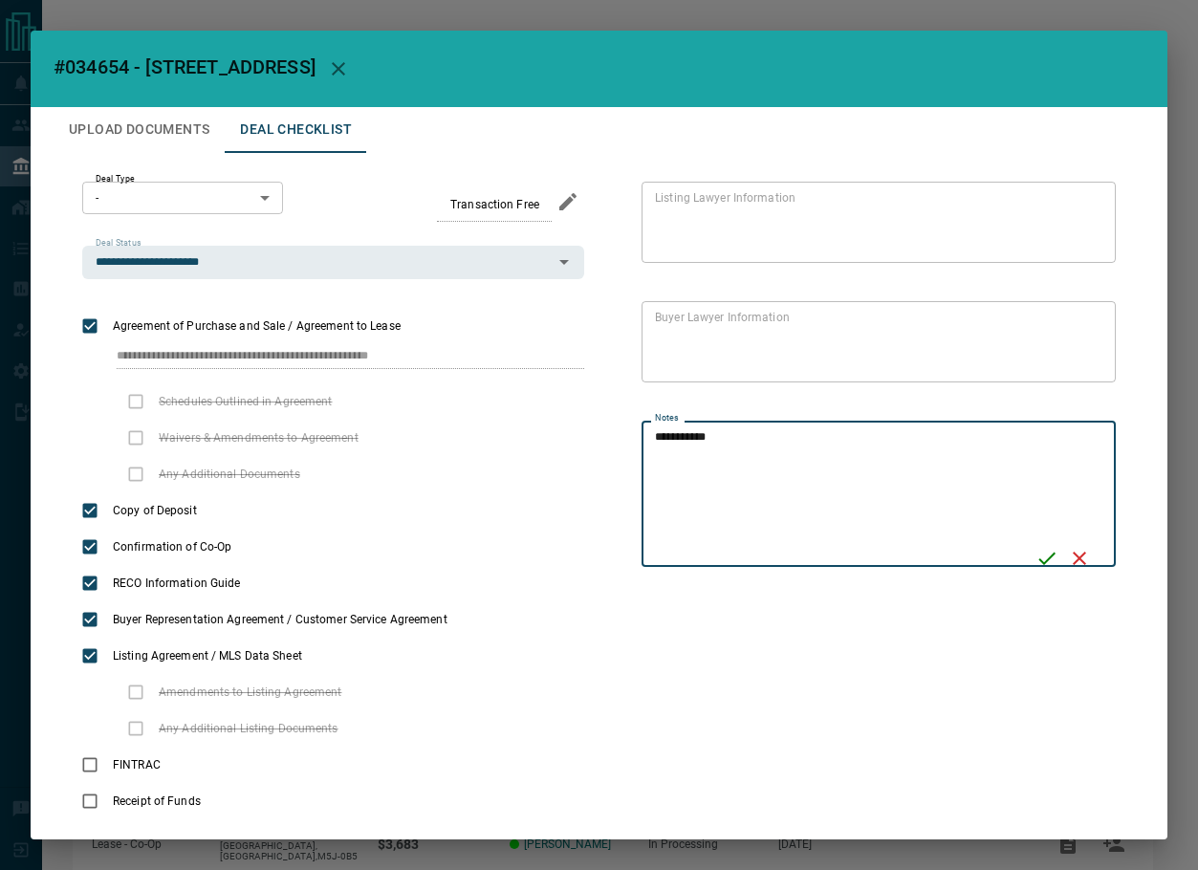
type textarea "**********"
click at [1037, 566] on icon "Save" at bounding box center [1047, 558] width 23 height 23
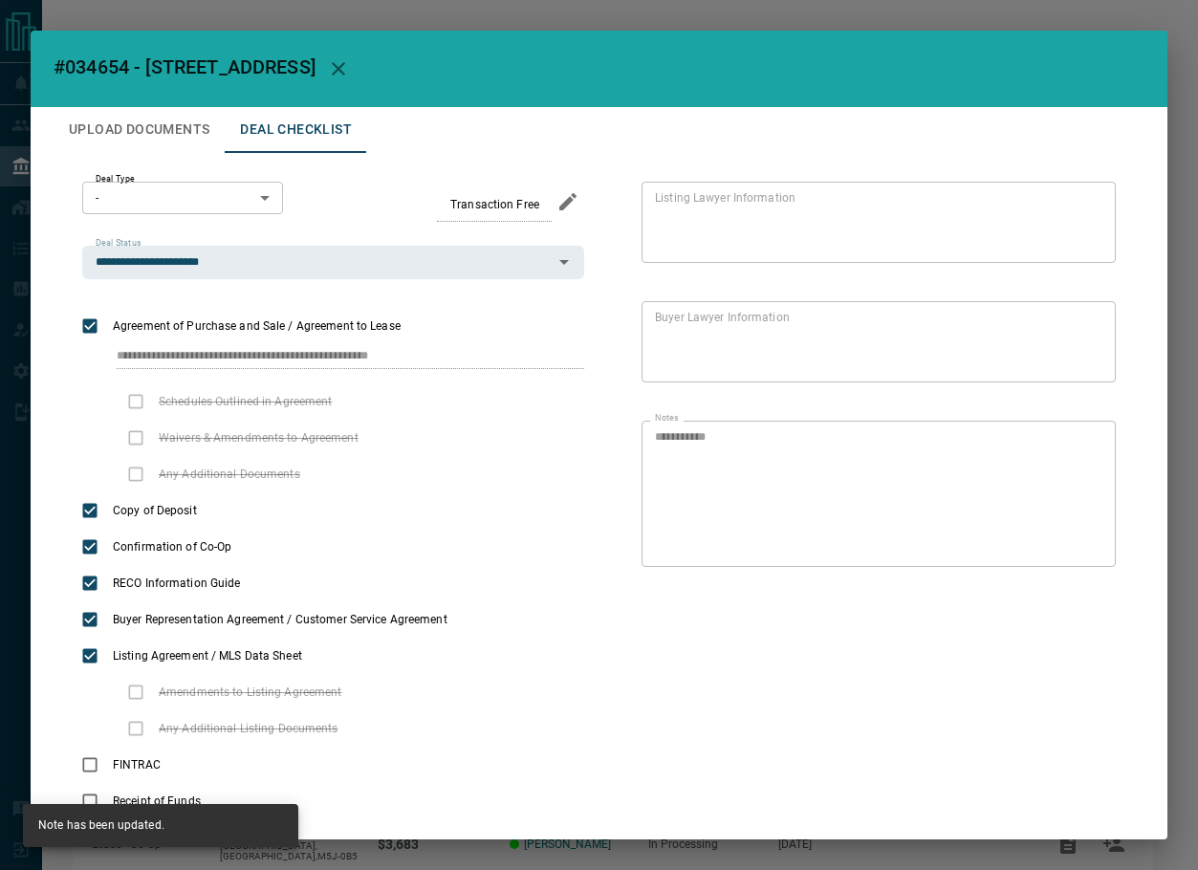
click at [121, 221] on div "Deal Type - * ​" at bounding box center [182, 202] width 201 height 40
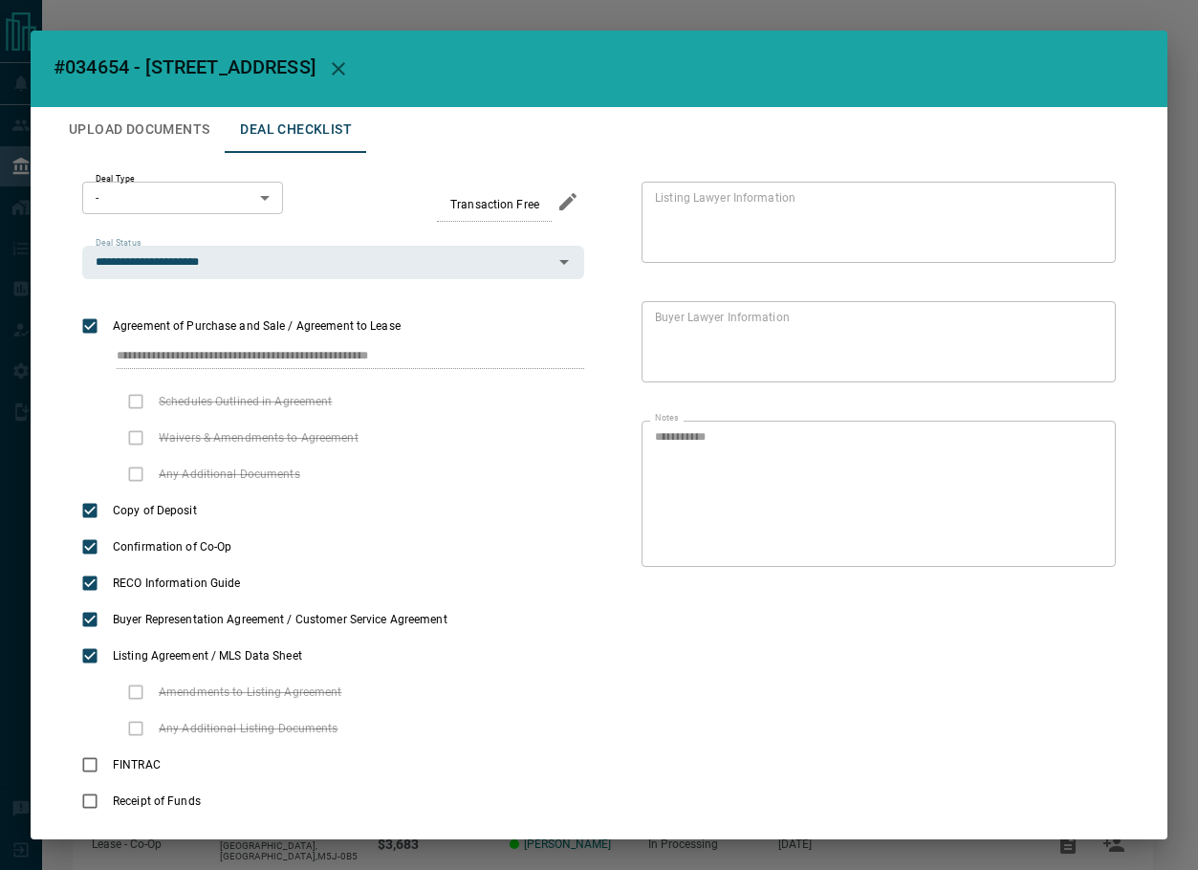
click at [157, 205] on body "Lead Transfers Leads Deals Listings Campaigns Quota Rules Agent Quotas Admin Mo…" at bounding box center [599, 499] width 1198 height 998
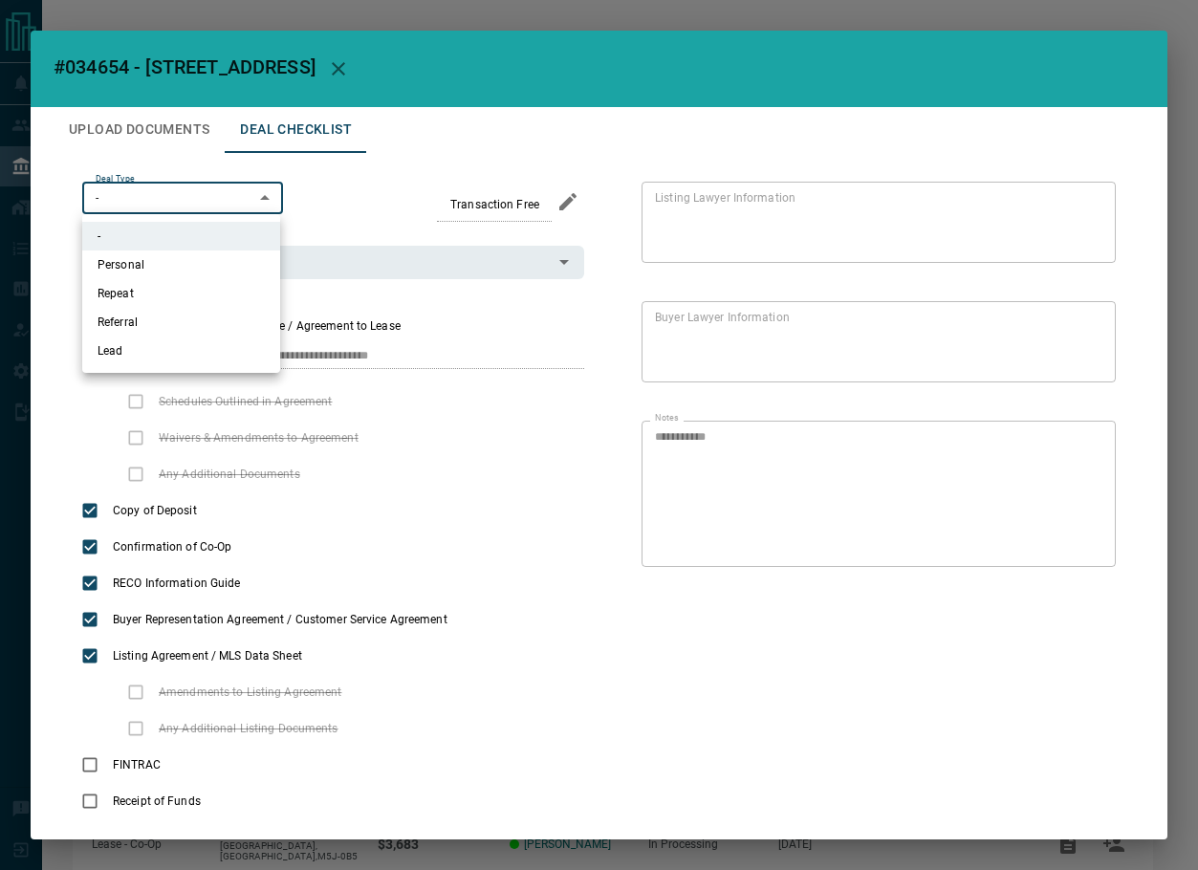
click at [207, 272] on li "Personal" at bounding box center [181, 265] width 198 height 29
type input "*"
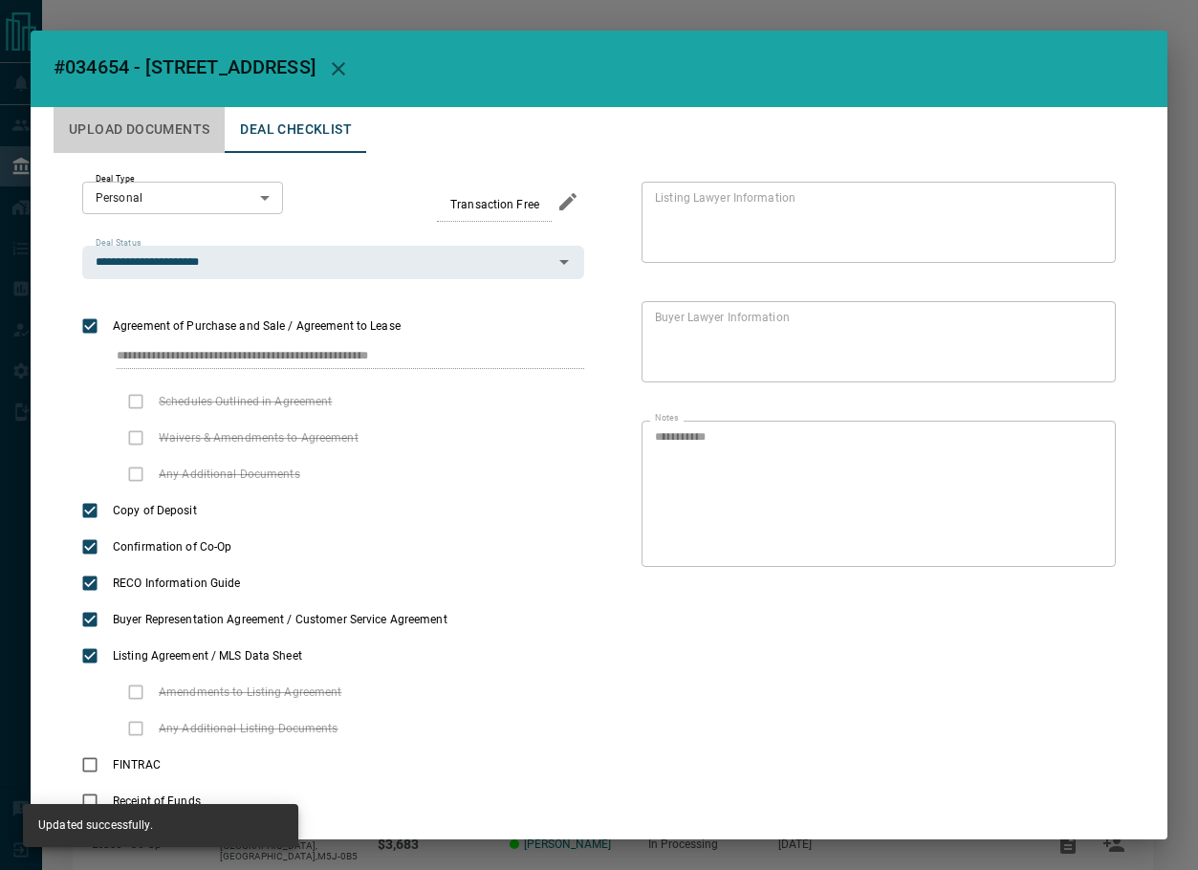
click at [159, 111] on button "Upload Documents" at bounding box center [139, 130] width 171 height 46
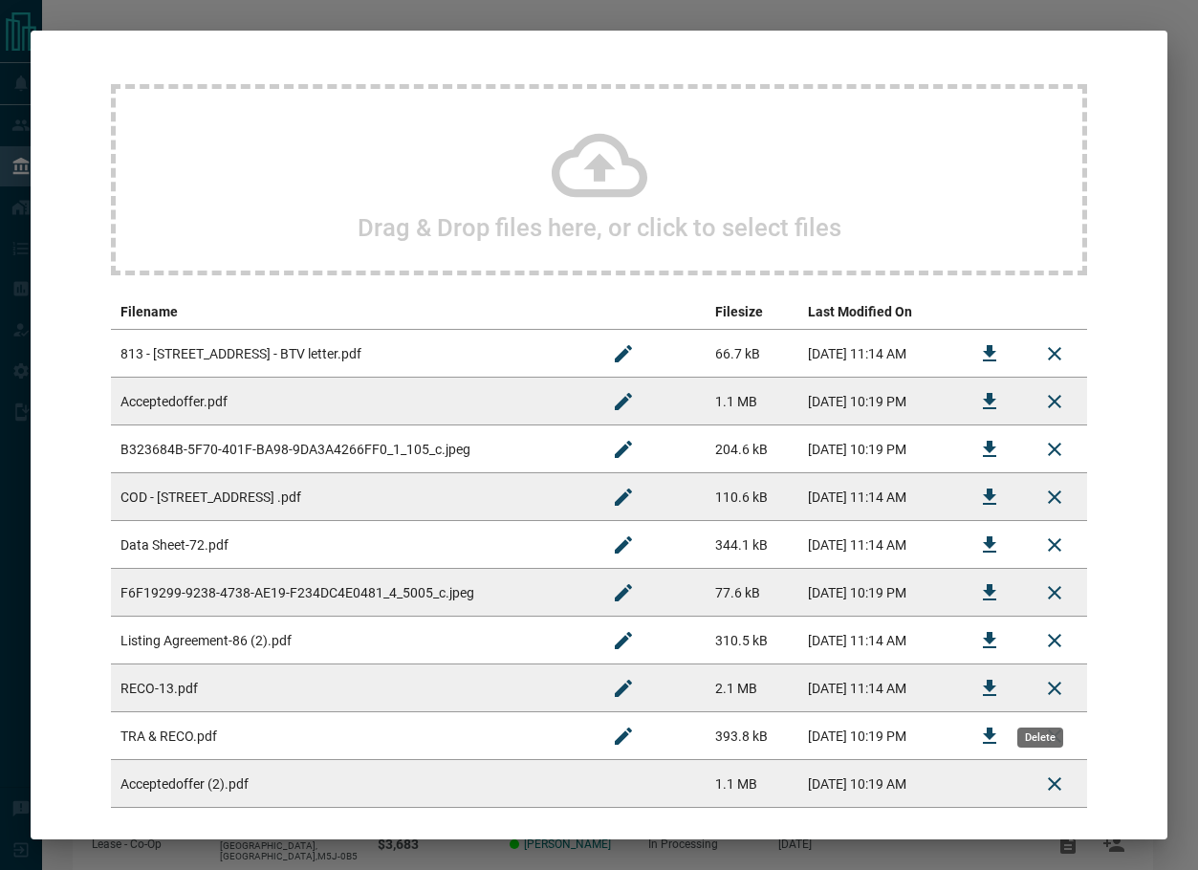
scroll to position [220, 0]
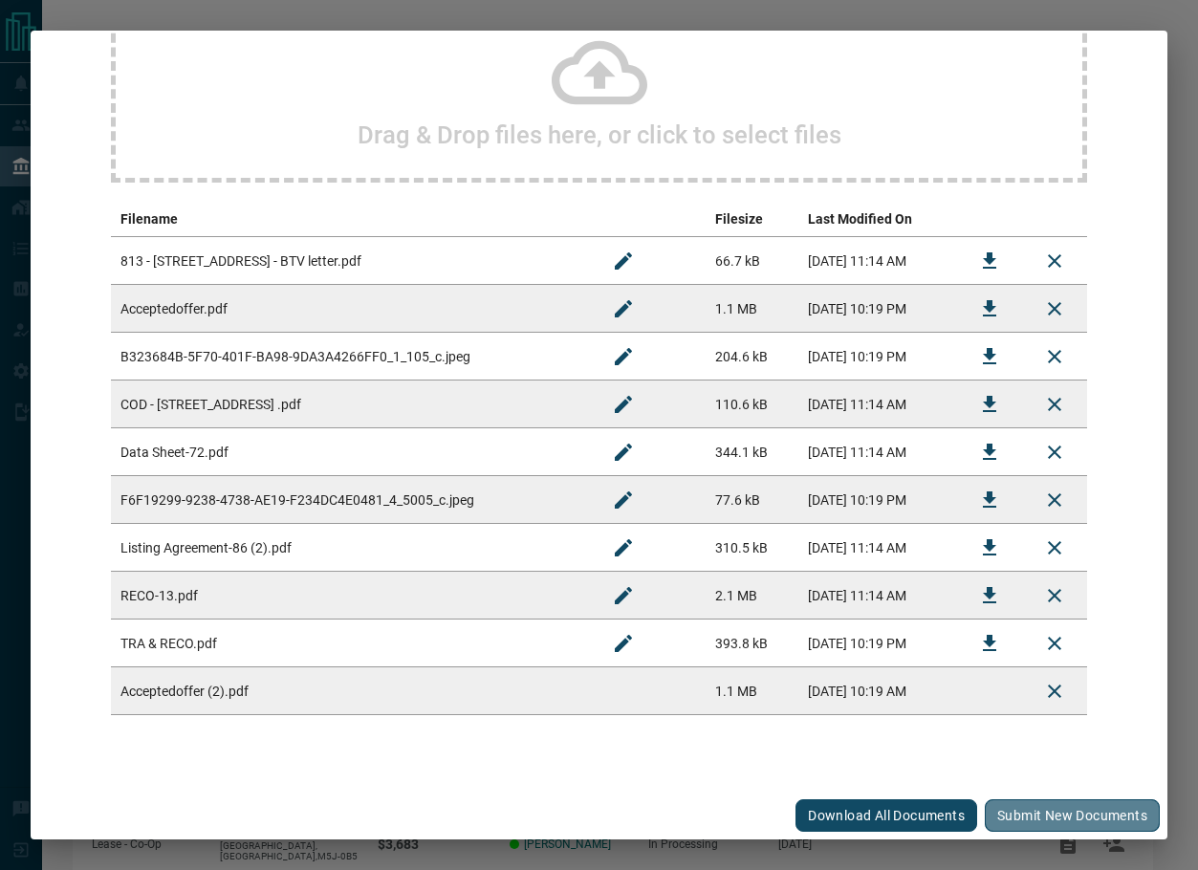
click at [1037, 805] on button "Submit new documents" at bounding box center [1072, 816] width 175 height 33
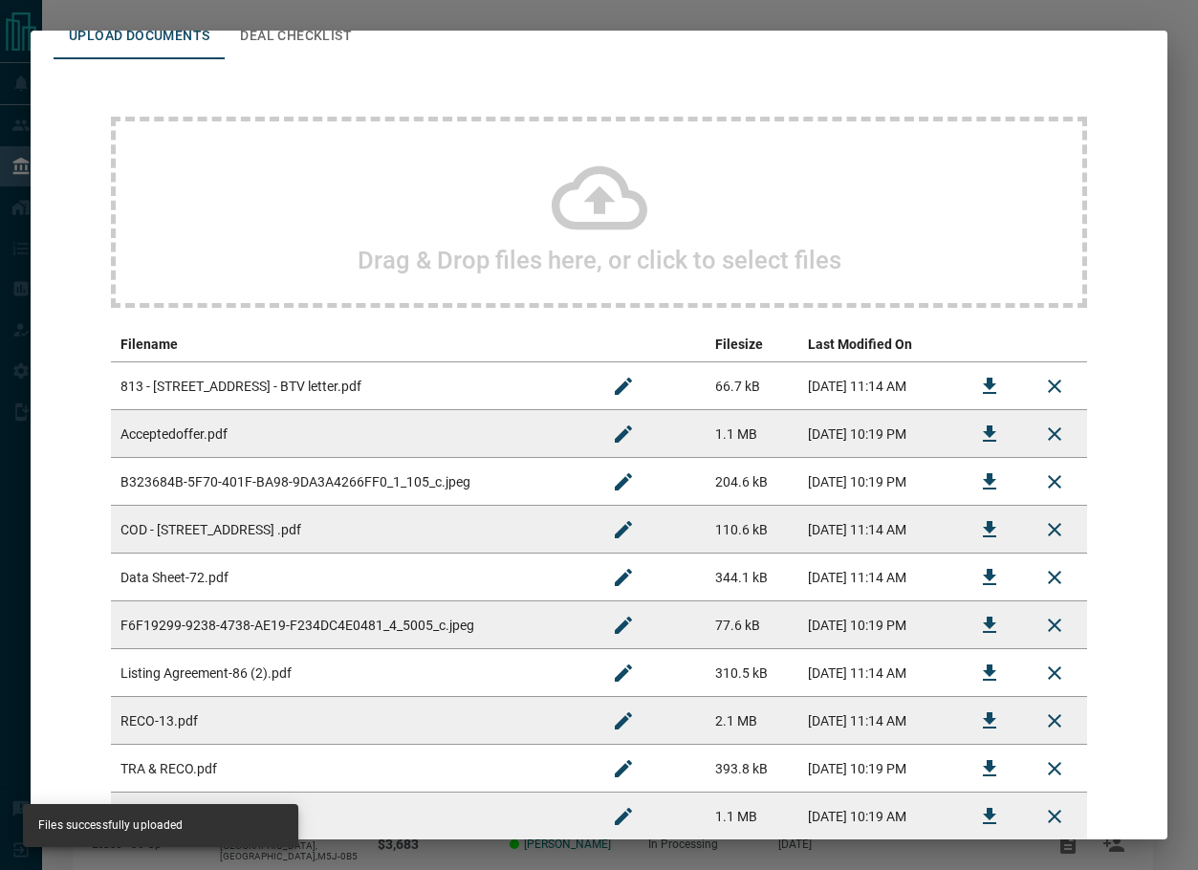
scroll to position [0, 0]
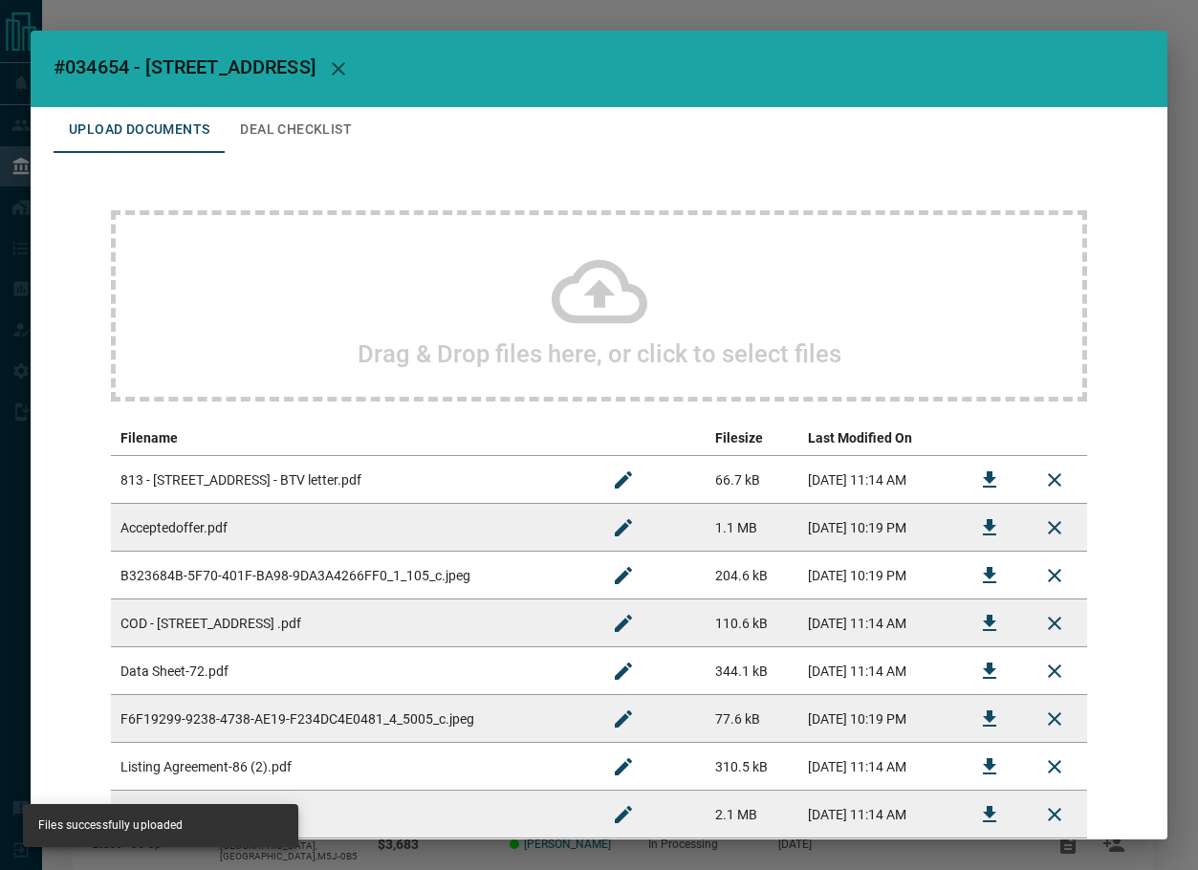
drag, startPoint x: 313, startPoint y: 121, endPoint x: 352, endPoint y: 103, distance: 42.8
click at [313, 123] on button "Deal Checklist" at bounding box center [296, 130] width 143 height 46
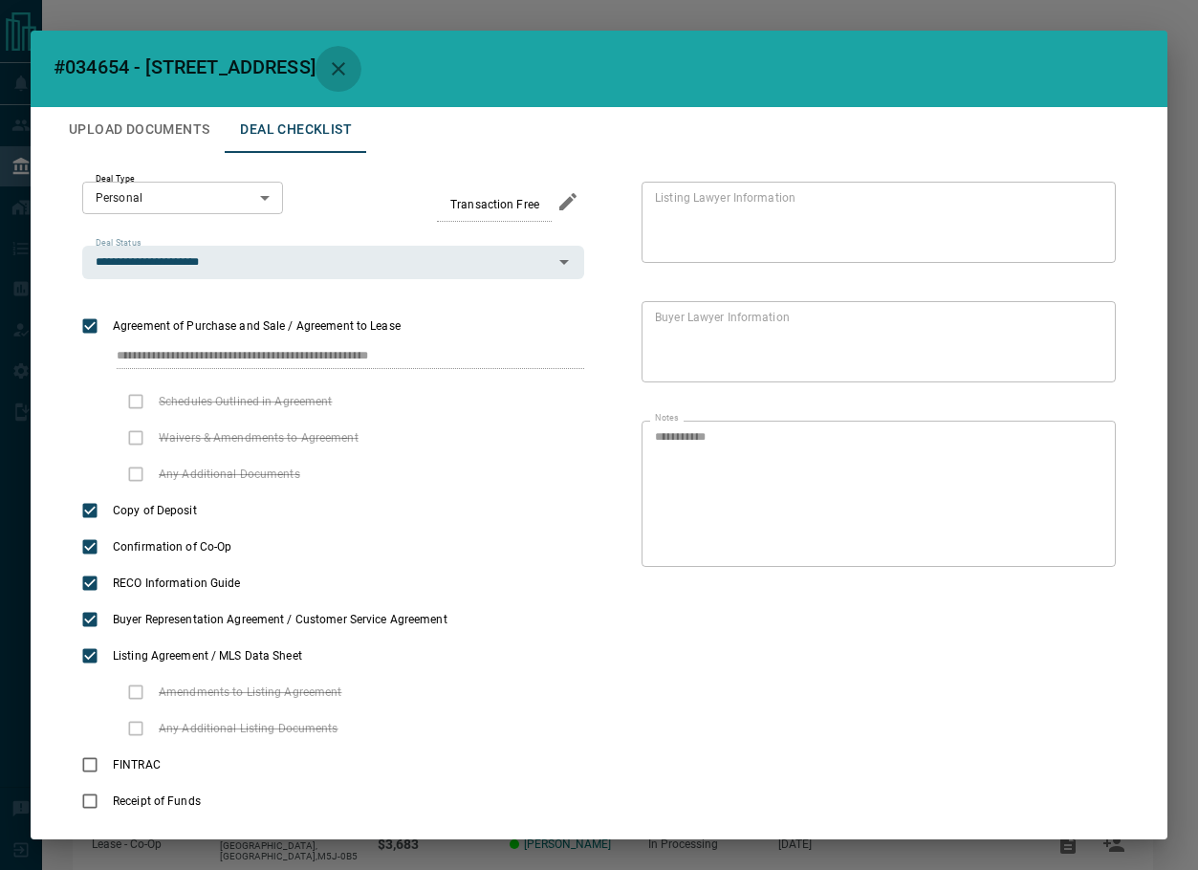
drag, startPoint x: 381, startPoint y: 67, endPoint x: 393, endPoint y: 71, distance: 13.0
click at [350, 68] on icon "button" at bounding box center [338, 68] width 23 height 23
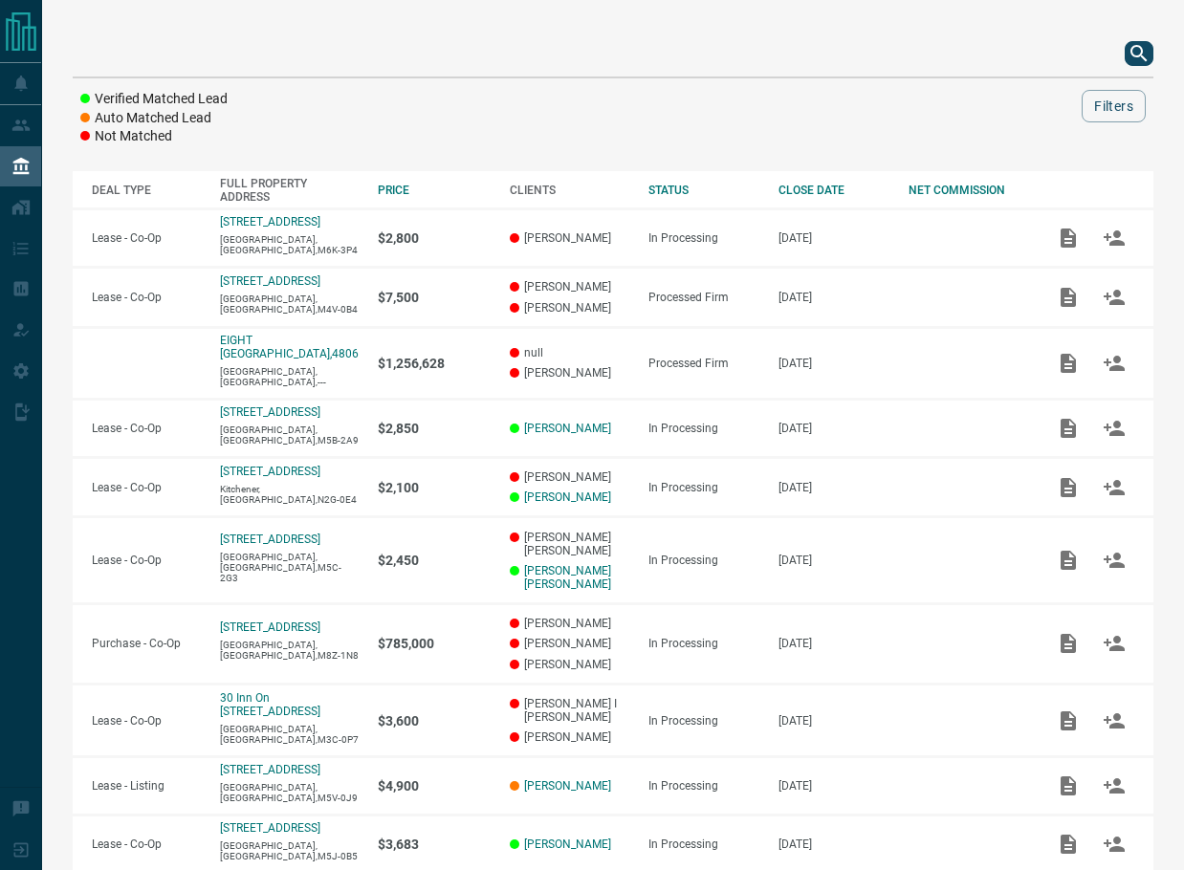
click at [1137, 55] on icon "search button" at bounding box center [1139, 53] width 23 height 23
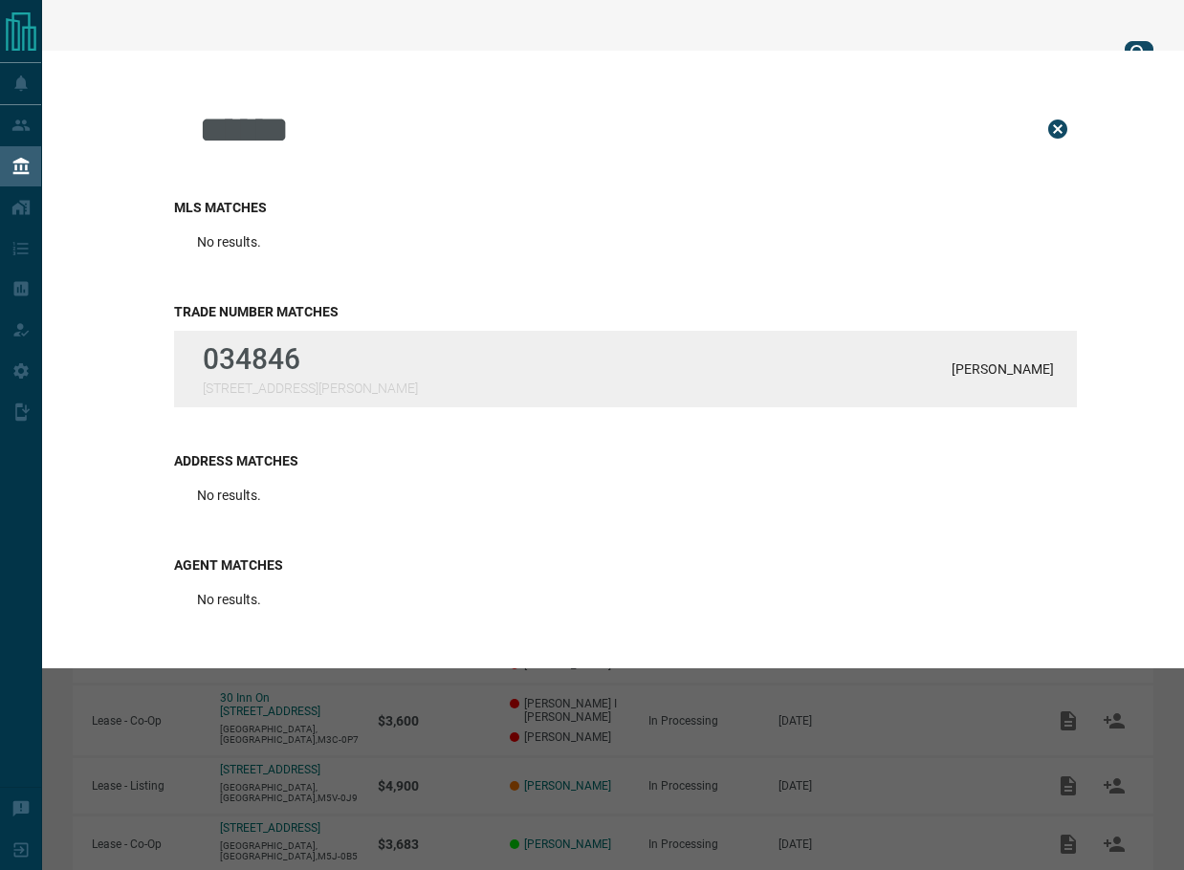
type input "******"
click at [244, 371] on p "034846" at bounding box center [310, 358] width 215 height 33
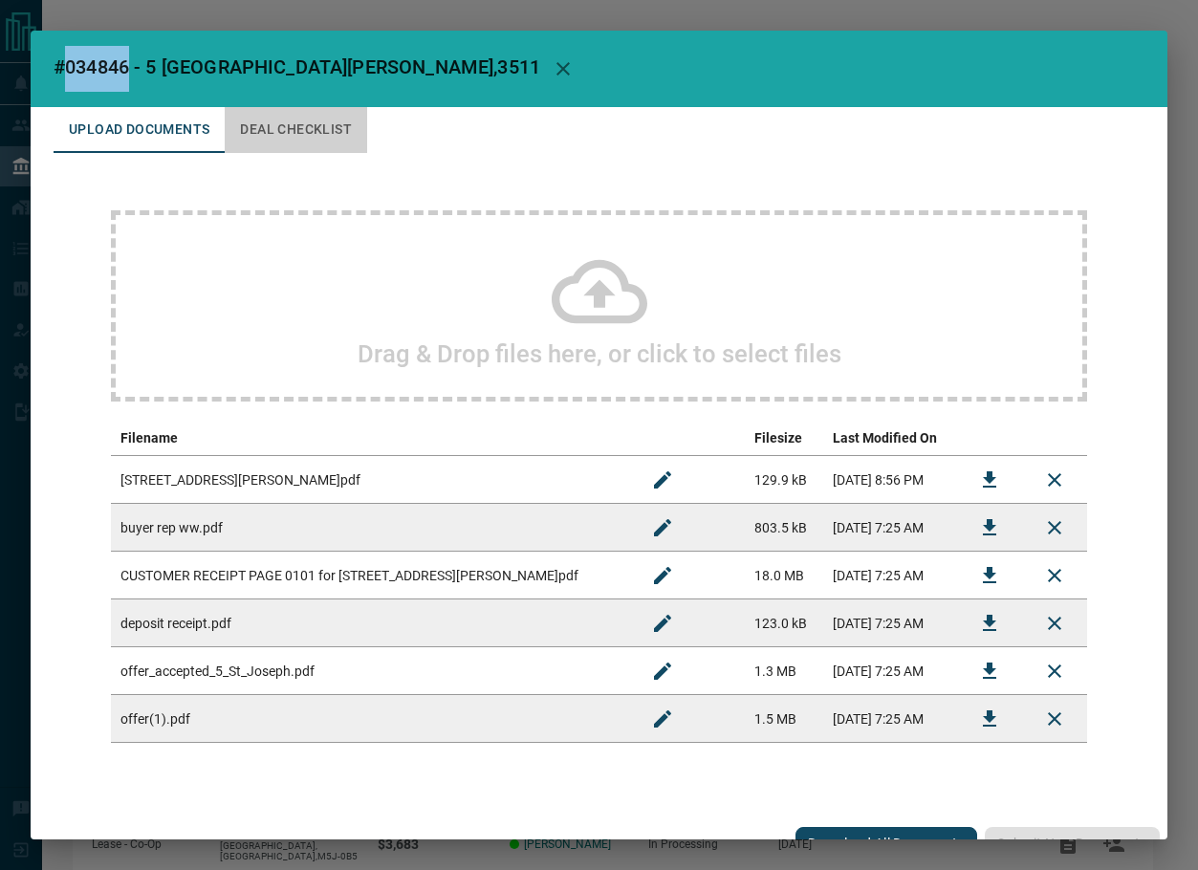
click at [321, 139] on button "Deal Checklist" at bounding box center [296, 130] width 143 height 46
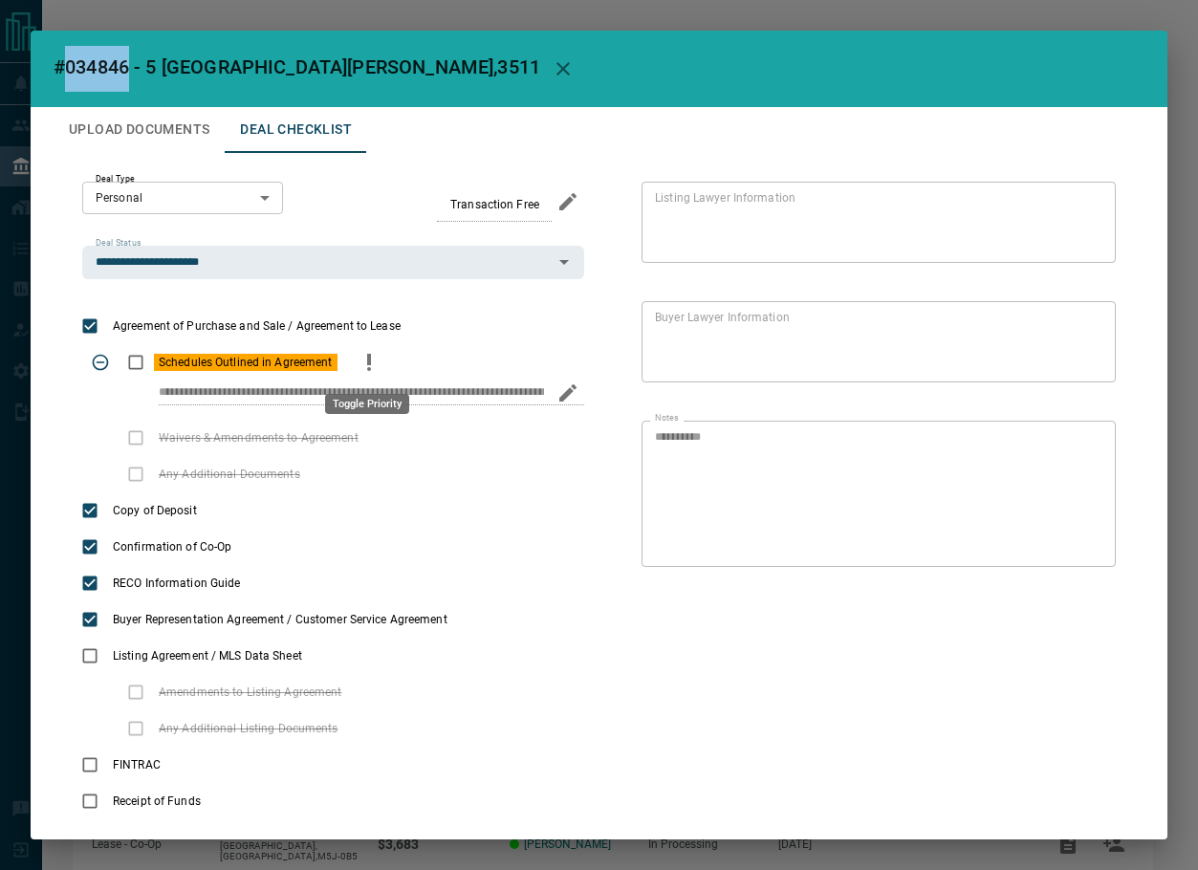
click at [371, 367] on icon "priority" at bounding box center [369, 362] width 23 height 23
click at [557, 63] on icon "button" at bounding box center [563, 68] width 13 height 13
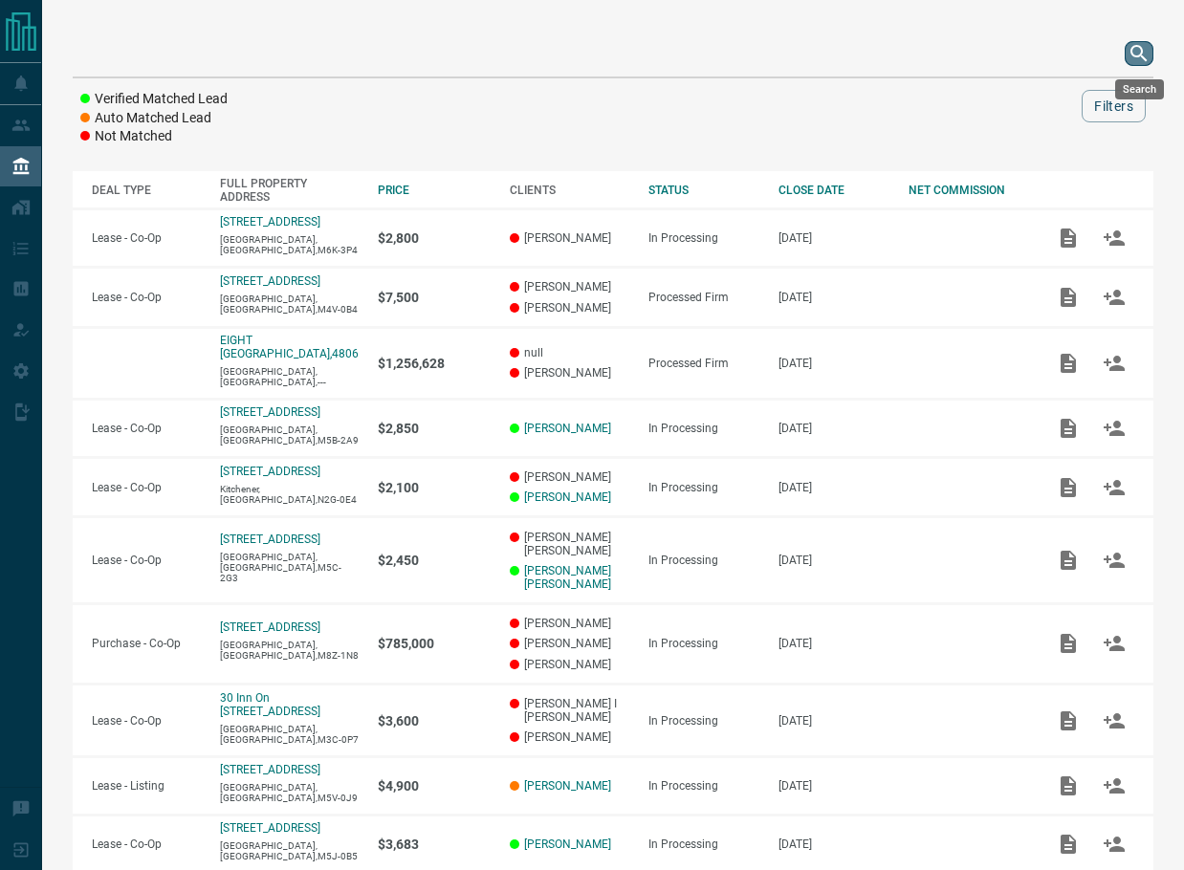
click at [1142, 42] on icon "search button" at bounding box center [1139, 53] width 23 height 23
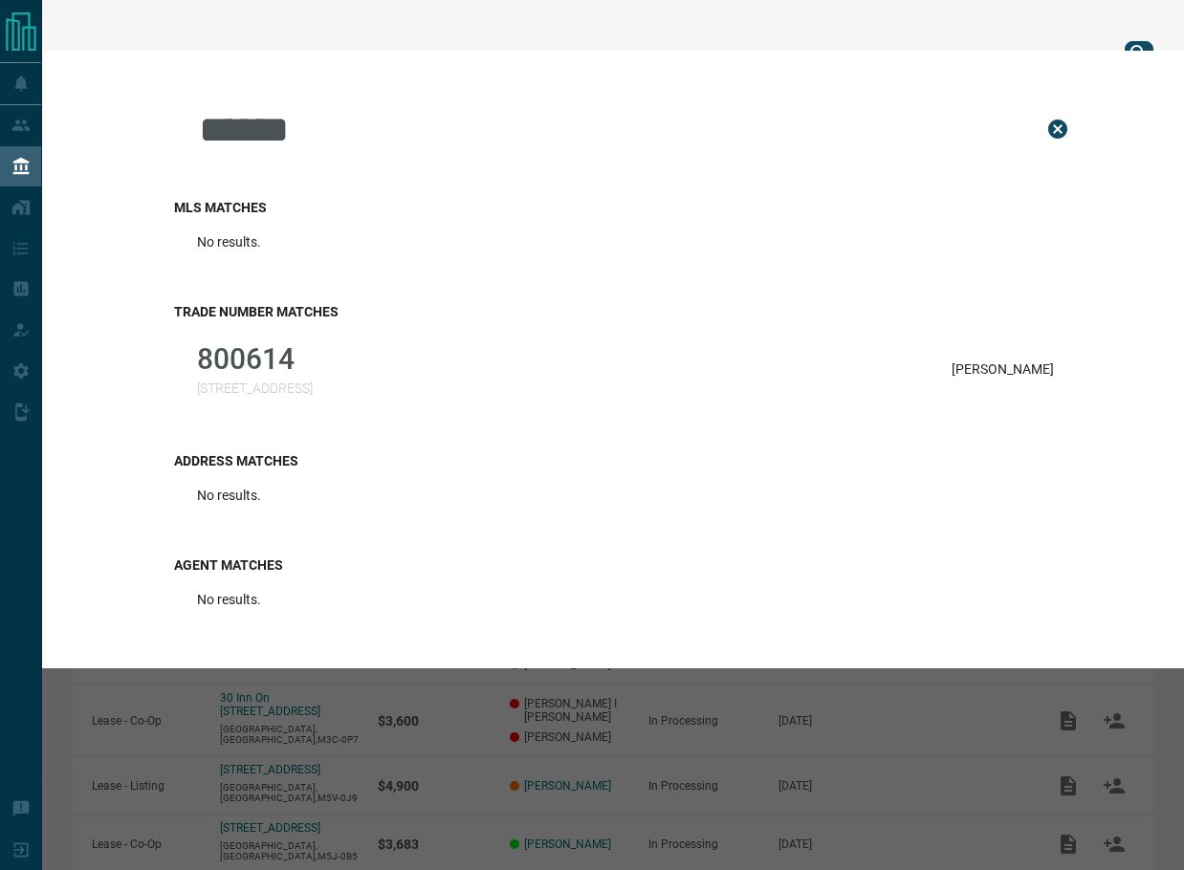
type input "******"
click at [490, 418] on div "Trade Number Matches 800614 [STREET_ADDRESS] [PERSON_NAME]" at bounding box center [625, 355] width 903 height 149
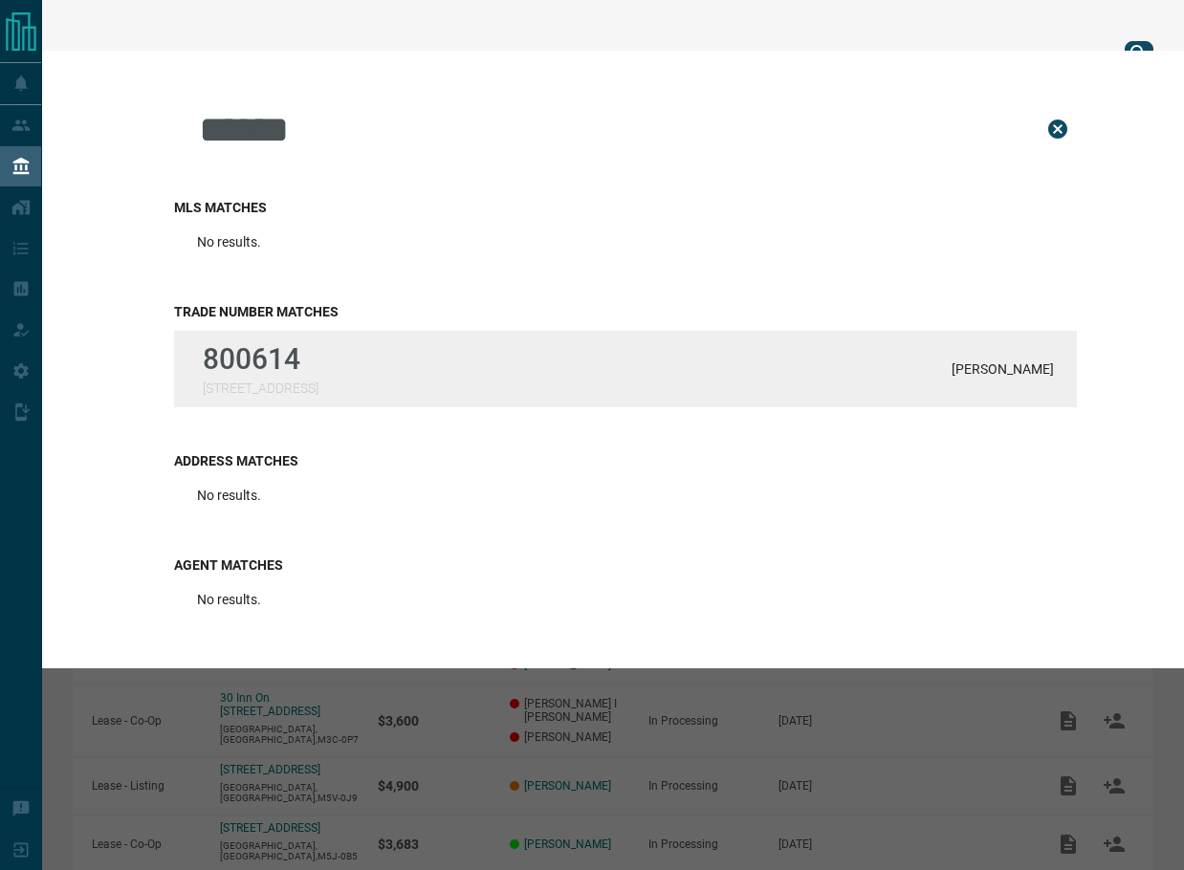
click at [487, 401] on div "800614 [STREET_ADDRESS] [PERSON_NAME]" at bounding box center [625, 369] width 903 height 77
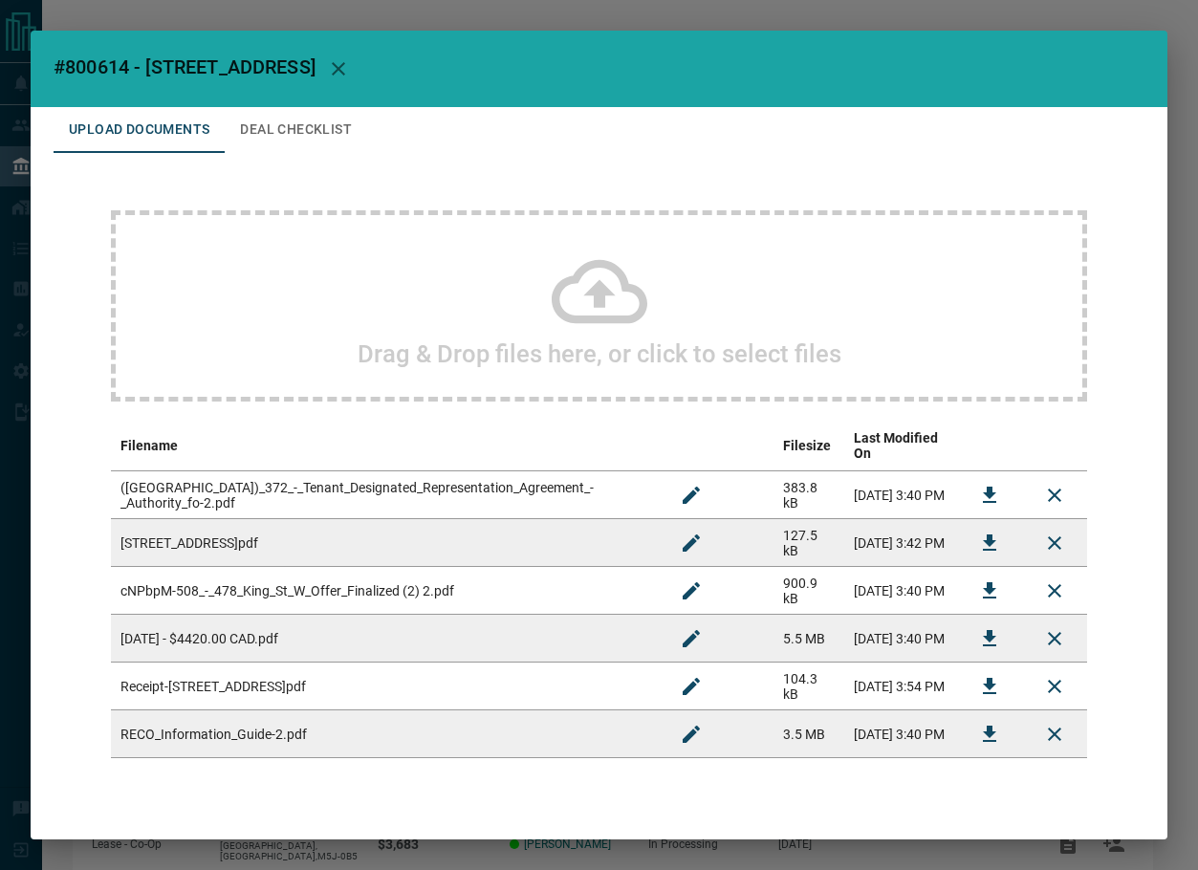
drag, startPoint x: 976, startPoint y: 575, endPoint x: 894, endPoint y: 606, distance: 87.2
click at [983, 582] on icon "Download" at bounding box center [989, 590] width 13 height 16
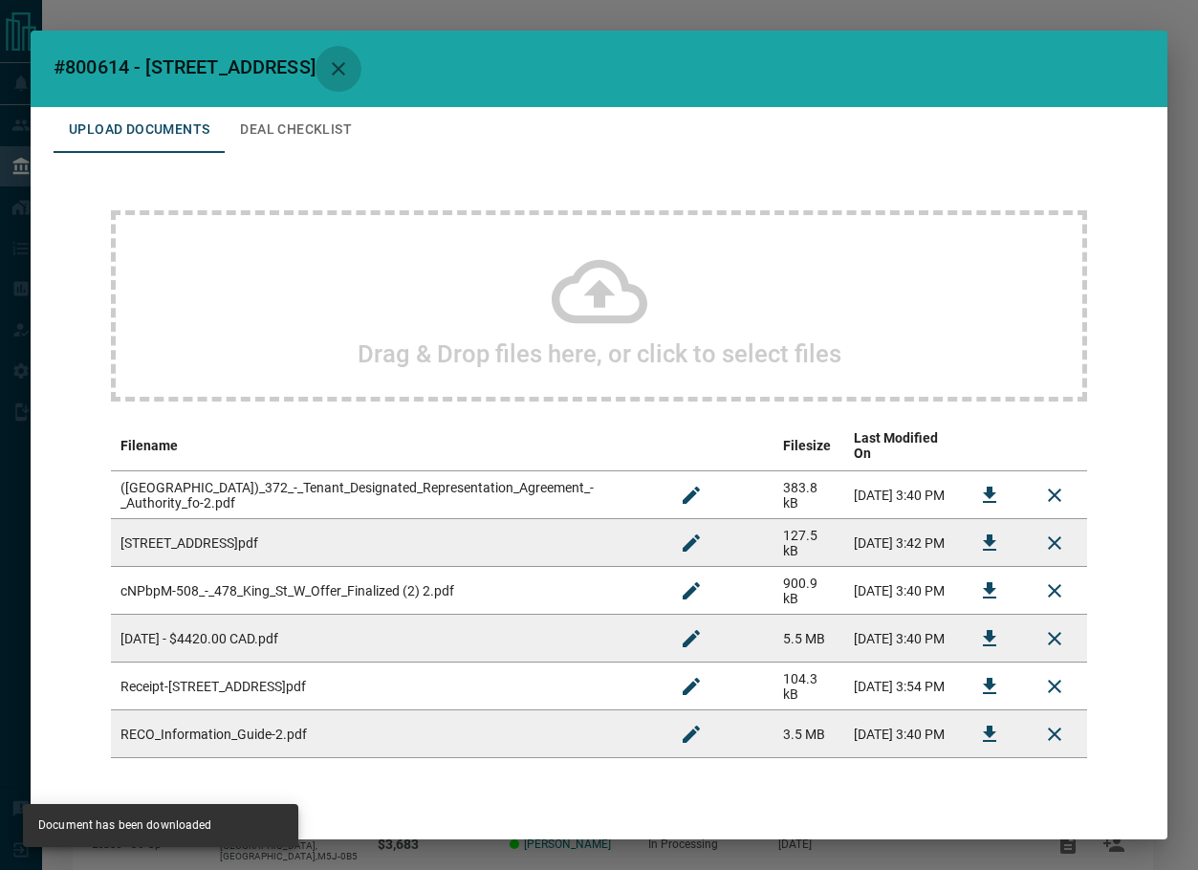
click at [350, 73] on icon "button" at bounding box center [338, 68] width 23 height 23
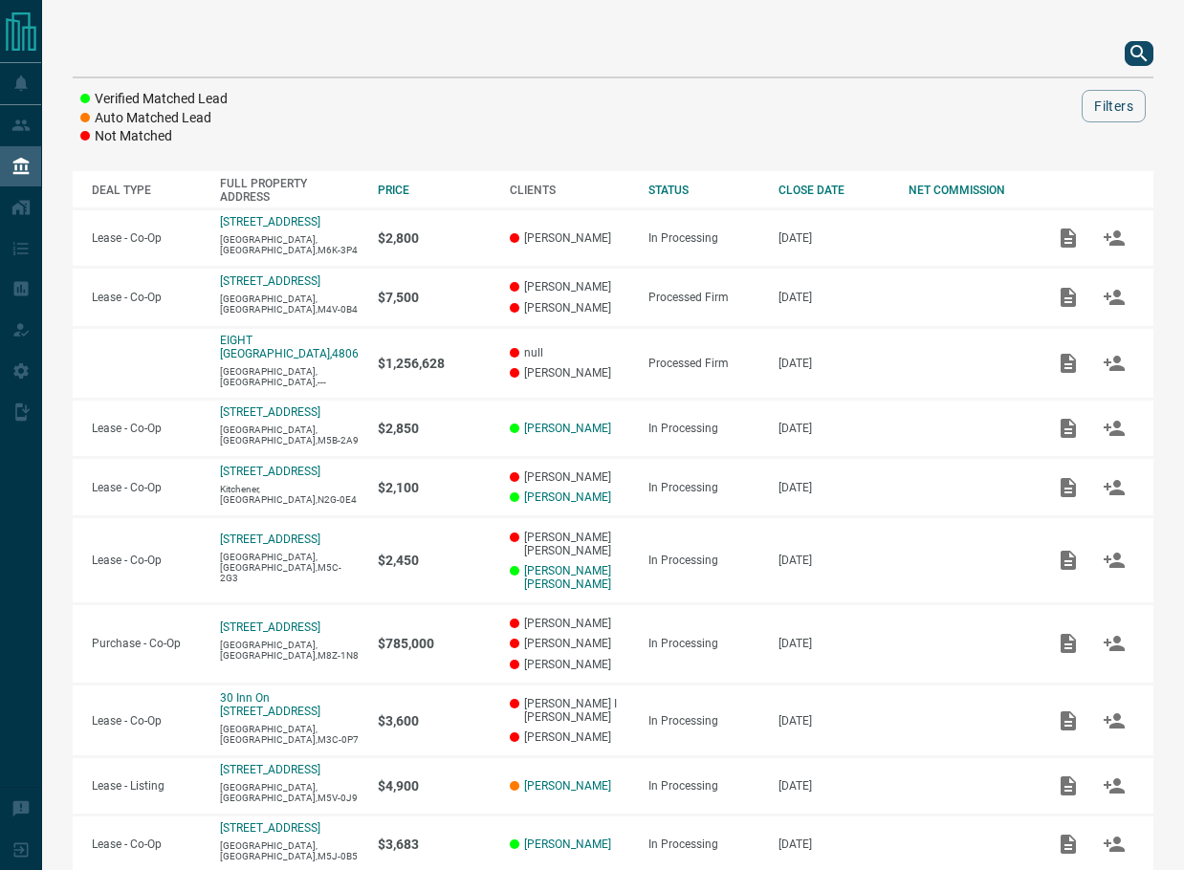
click at [1141, 49] on icon "search button" at bounding box center [1138, 53] width 16 height 16
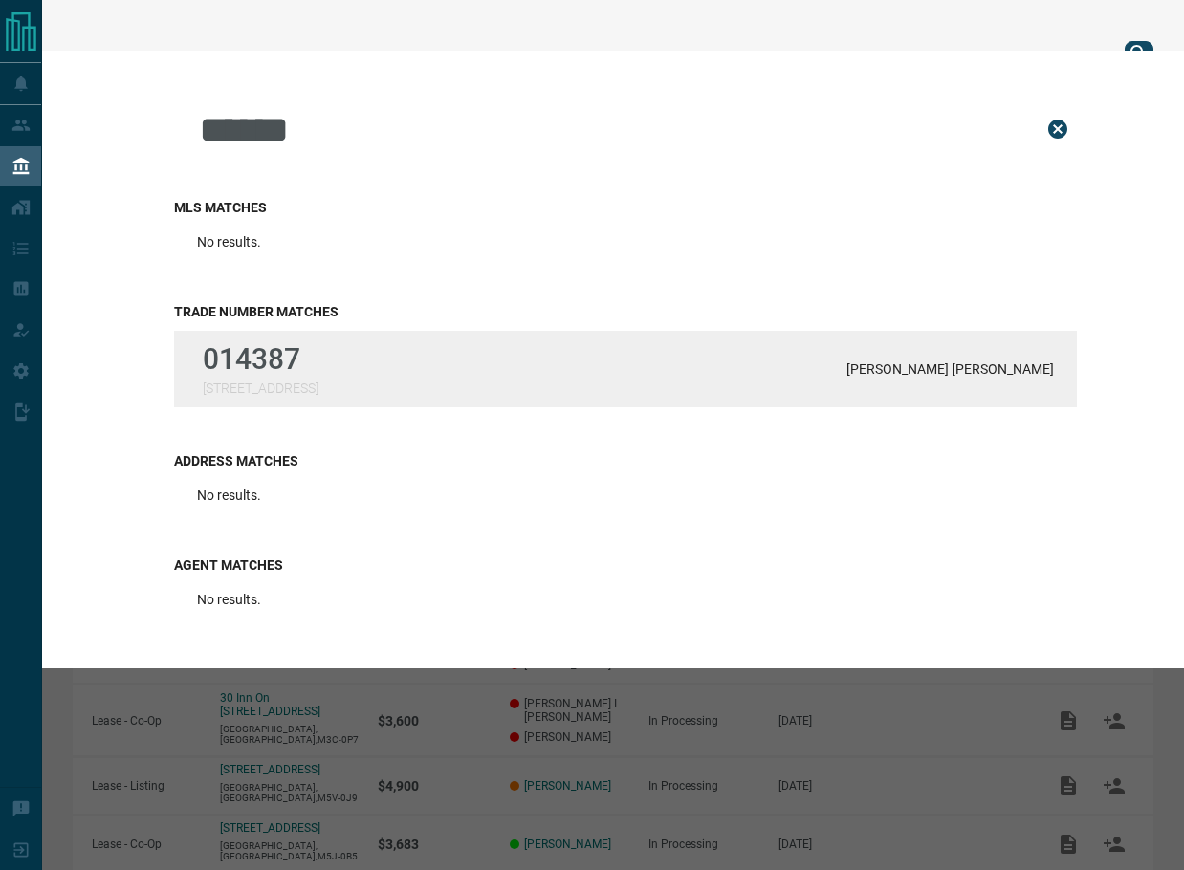
type input "******"
click at [438, 350] on div "014387 475 McJannett Avenue [PERSON_NAME] [PERSON_NAME]" at bounding box center [625, 369] width 903 height 77
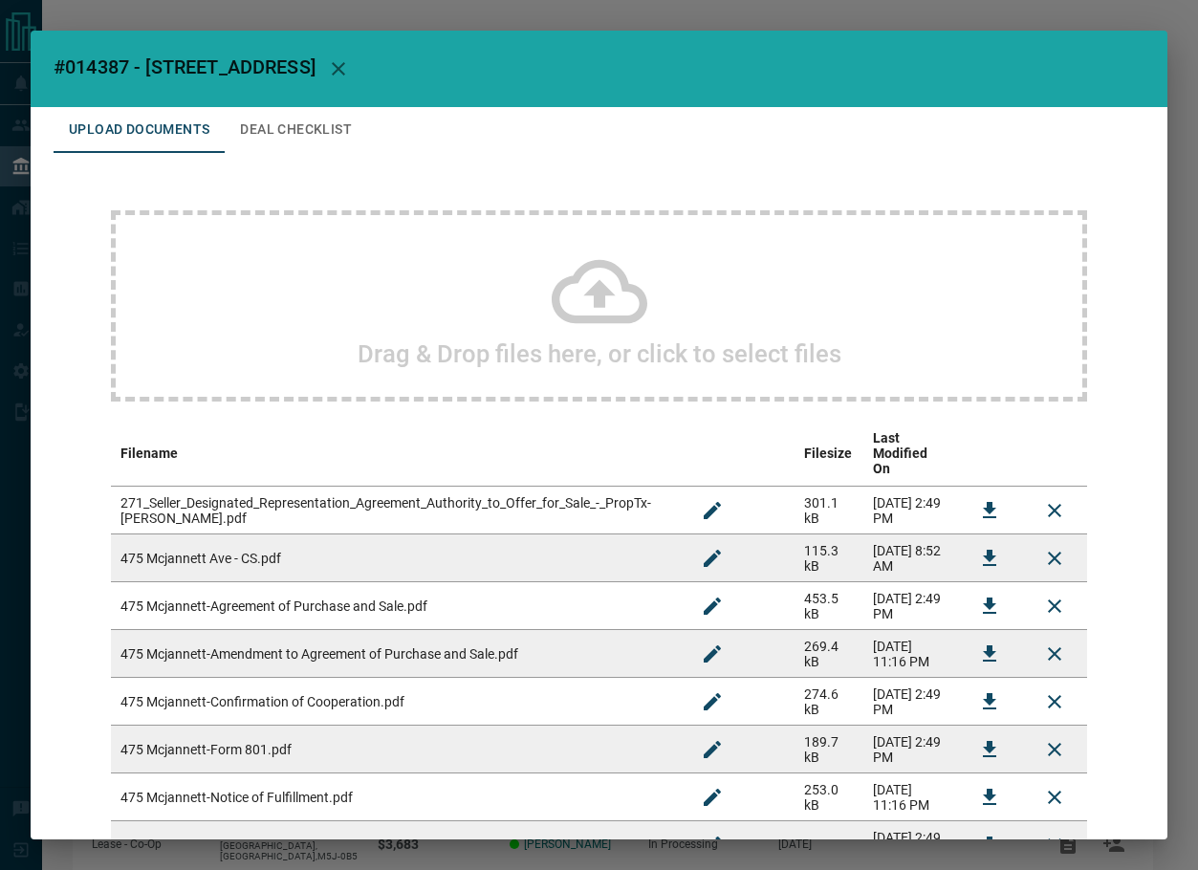
click at [274, 121] on button "Deal Checklist" at bounding box center [296, 130] width 143 height 46
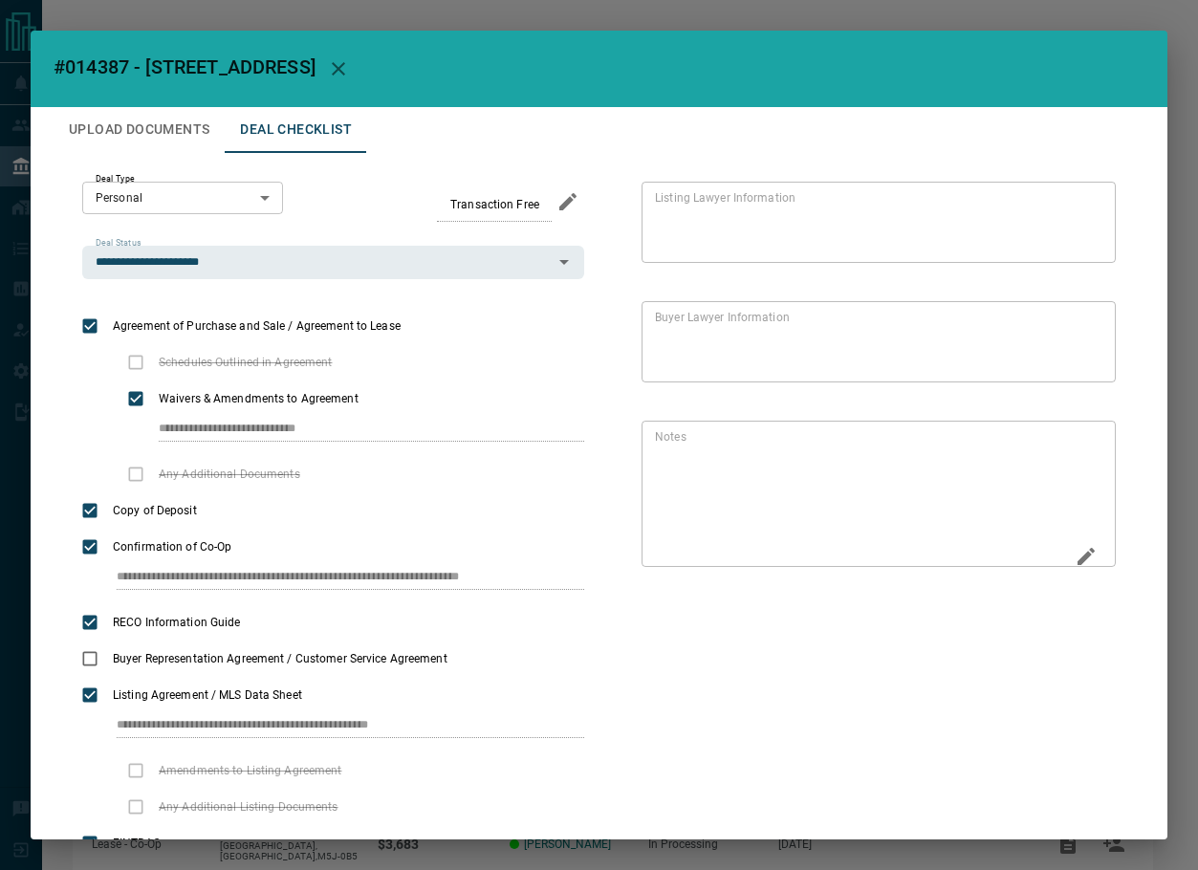
click at [1075, 553] on icon "Edit" at bounding box center [1086, 556] width 23 height 23
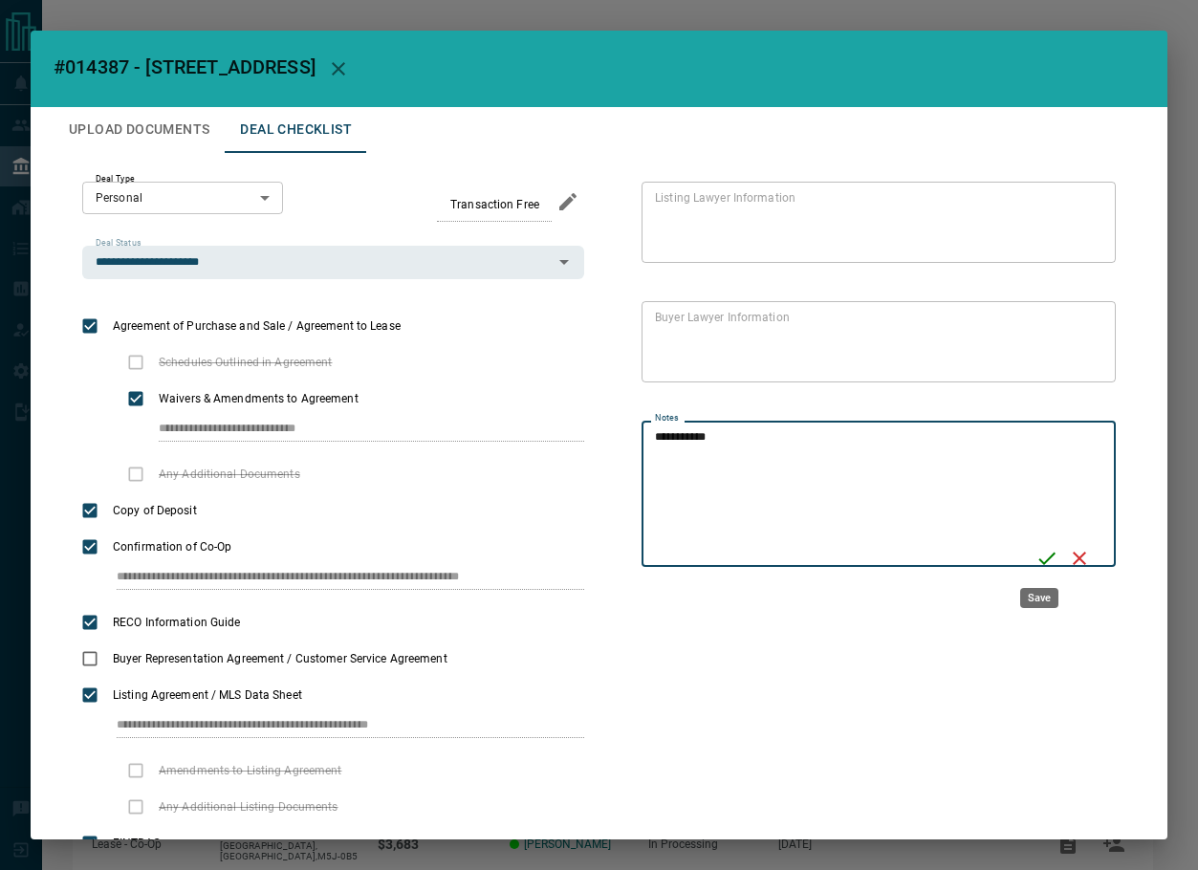
type textarea "**********"
click at [1036, 559] on icon "Save" at bounding box center [1047, 558] width 23 height 23
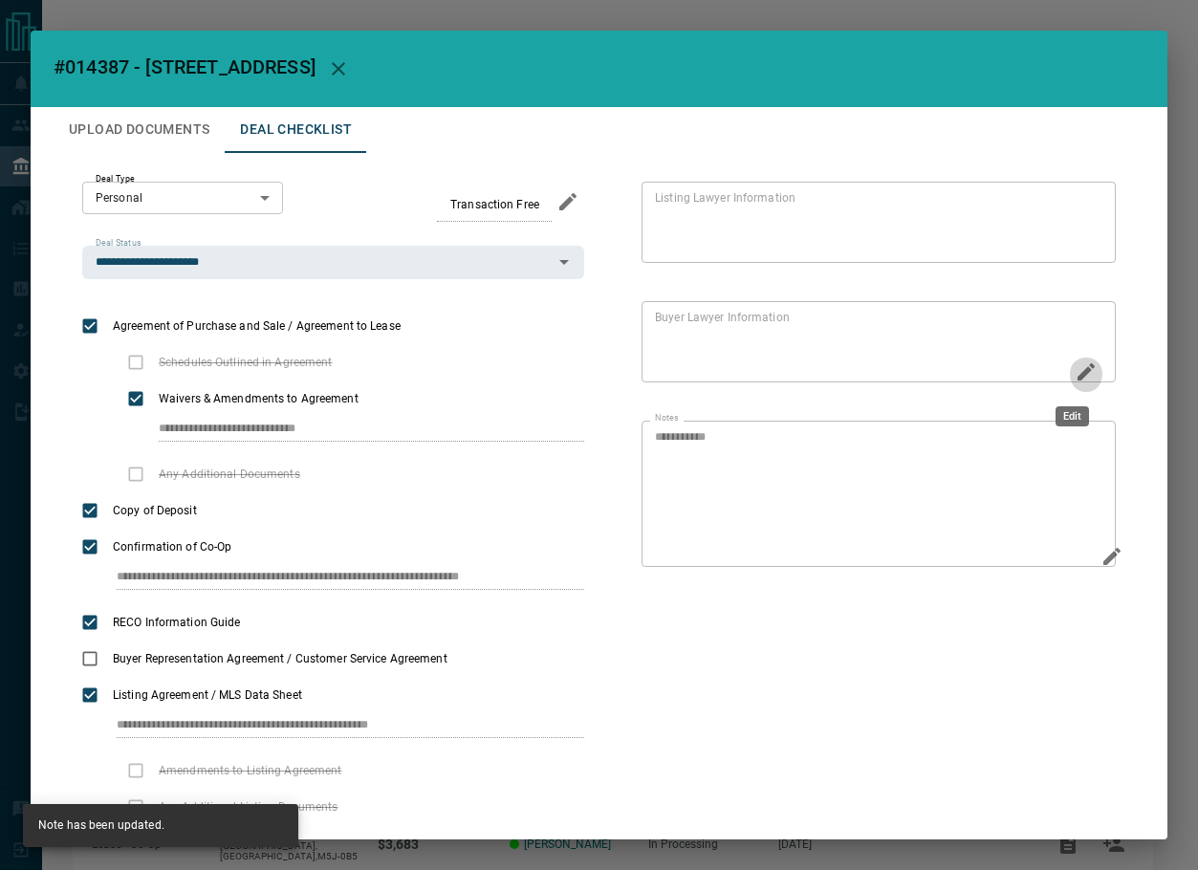
click at [1078, 372] on icon "Edit" at bounding box center [1086, 371] width 17 height 17
paste textarea "**********"
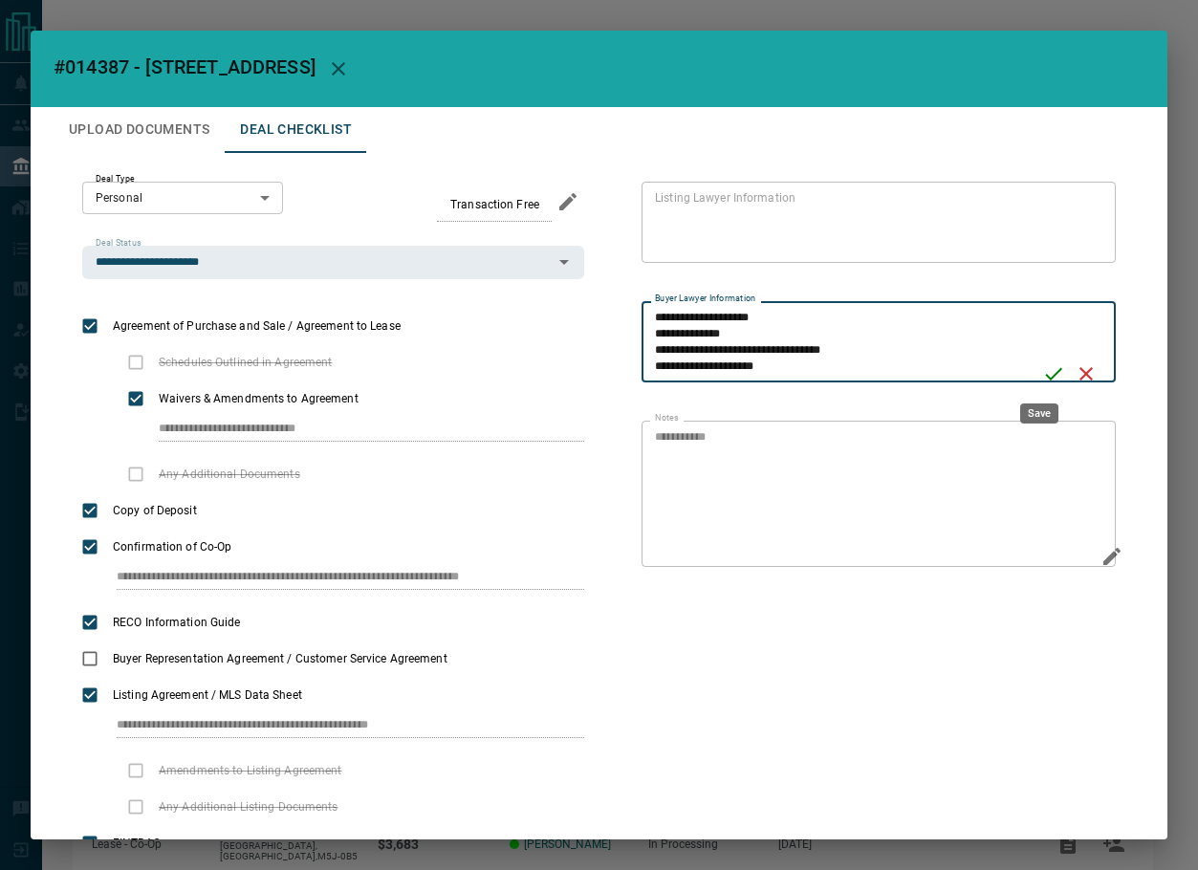
scroll to position [33, 0]
type textarea "**********"
click at [1036, 375] on icon "Save" at bounding box center [1047, 373] width 23 height 23
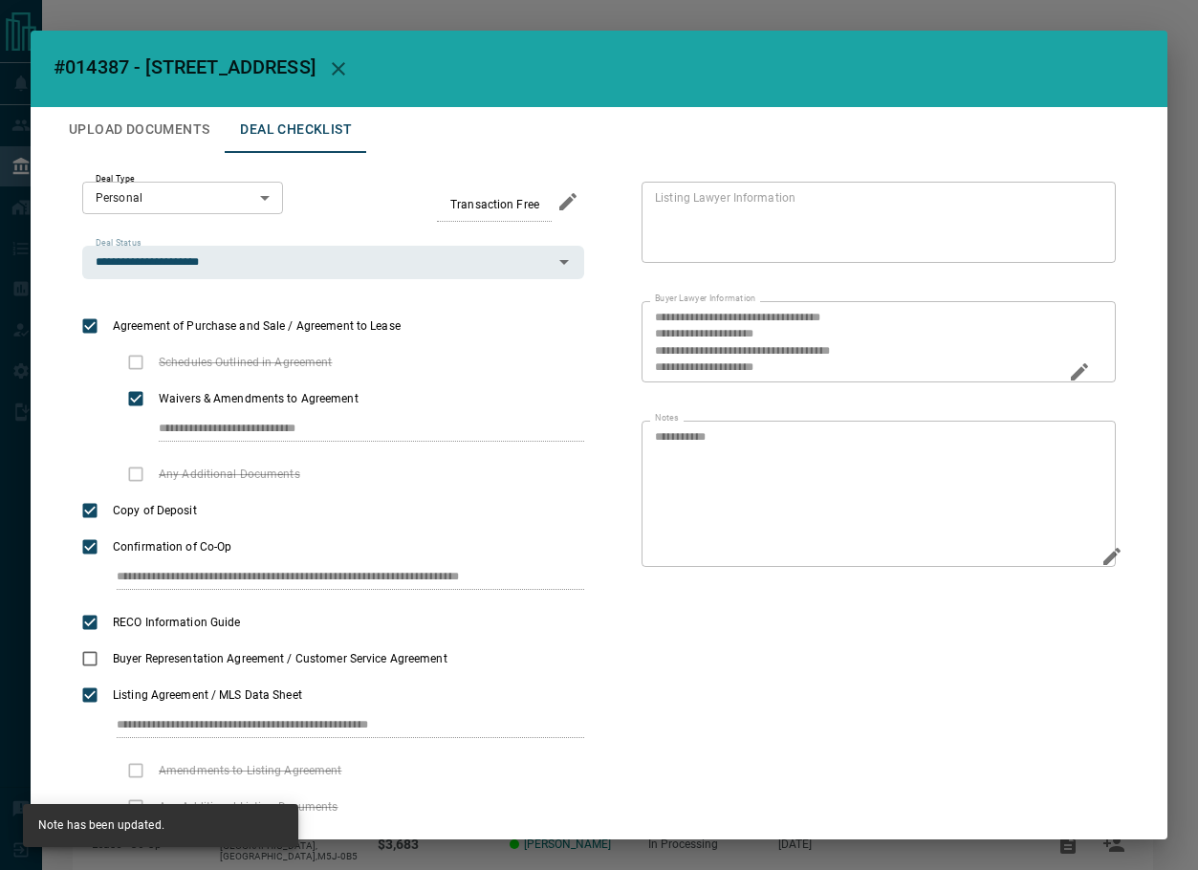
scroll to position [0, 0]
click at [110, 123] on button "Upload Documents" at bounding box center [139, 130] width 171 height 46
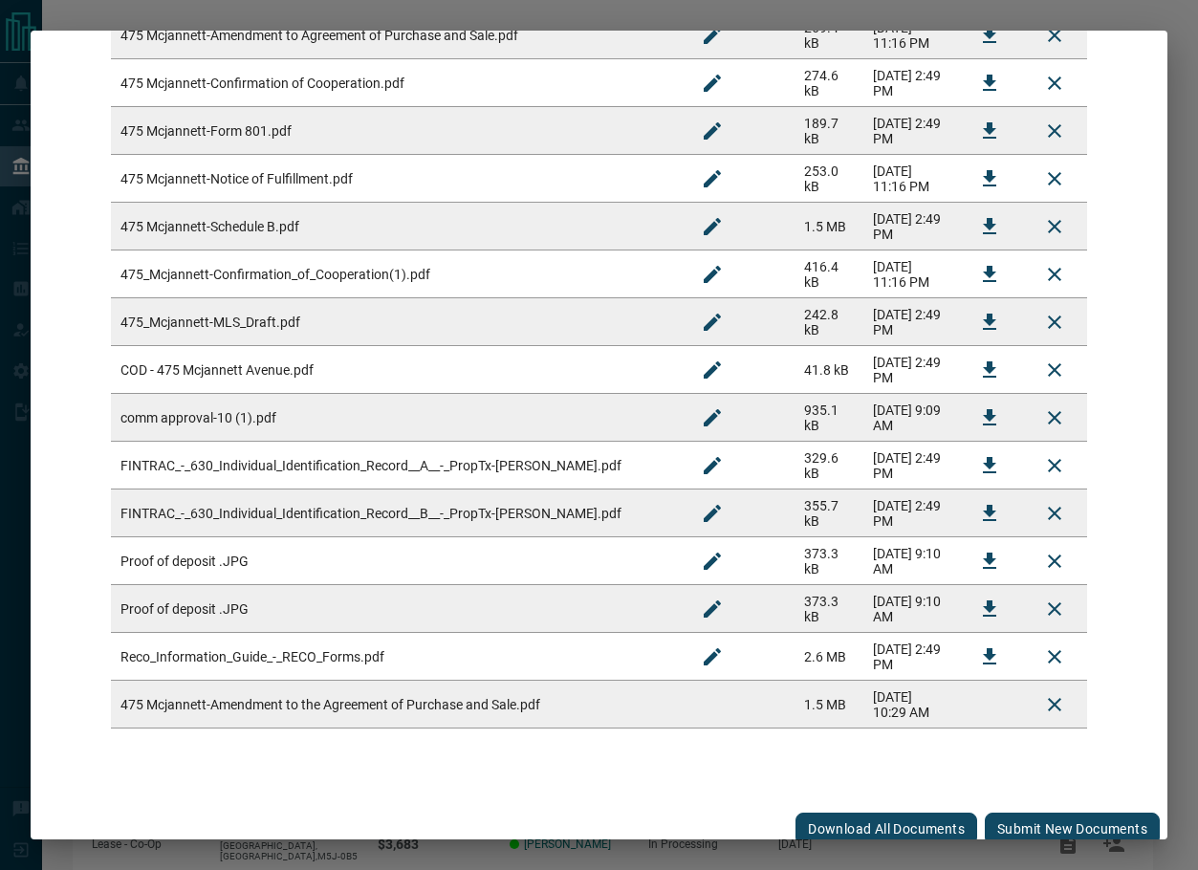
click at [1041, 813] on button "Submit new documents" at bounding box center [1072, 829] width 175 height 33
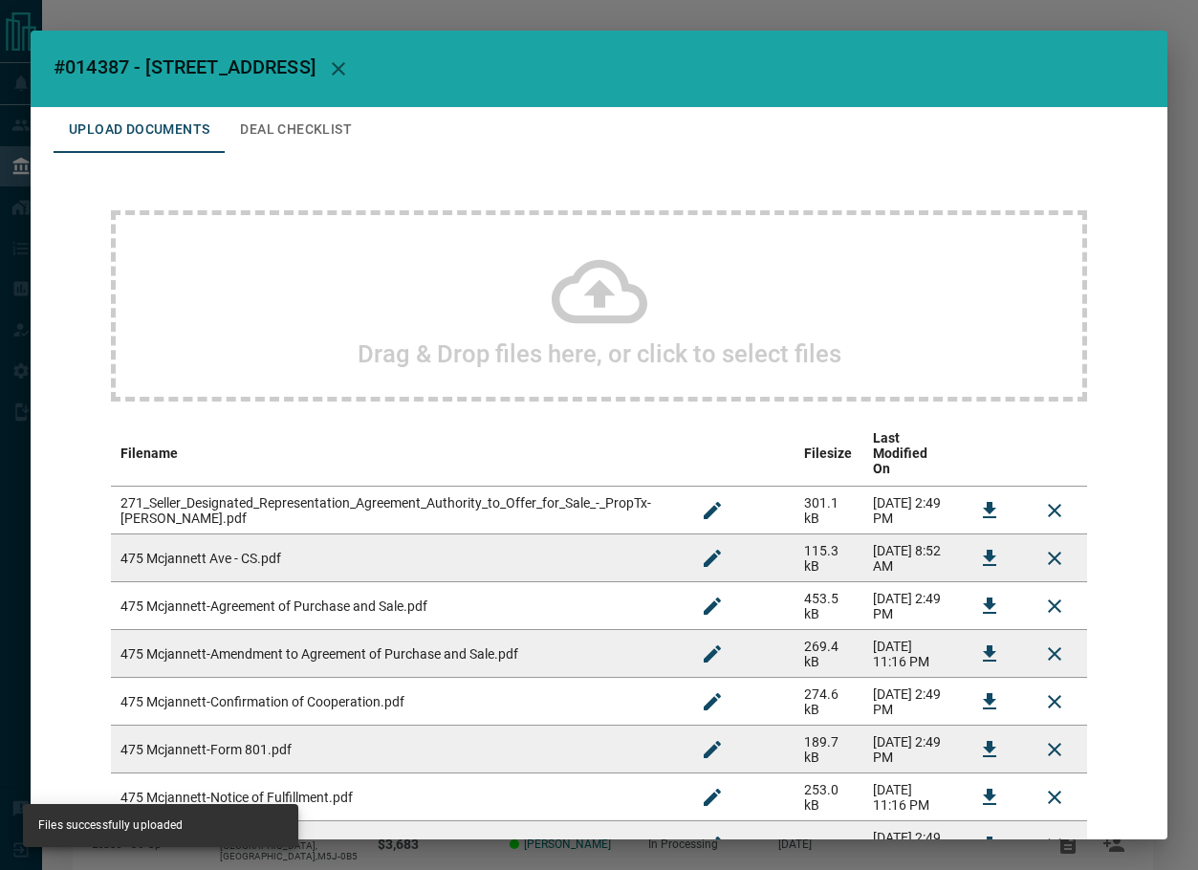
click at [297, 144] on button "Deal Checklist" at bounding box center [296, 130] width 143 height 46
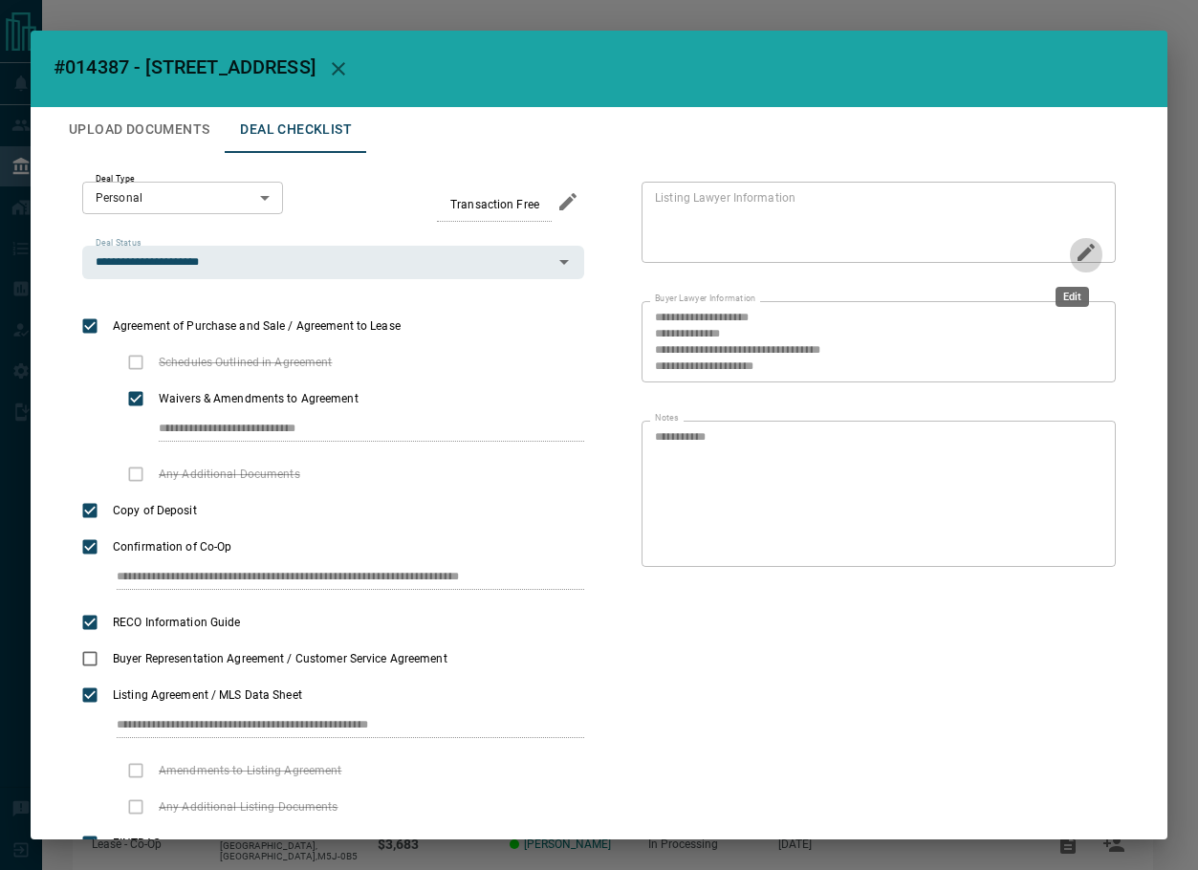
click at [1078, 252] on icon "Edit" at bounding box center [1086, 252] width 17 height 17
paste textarea "**********"
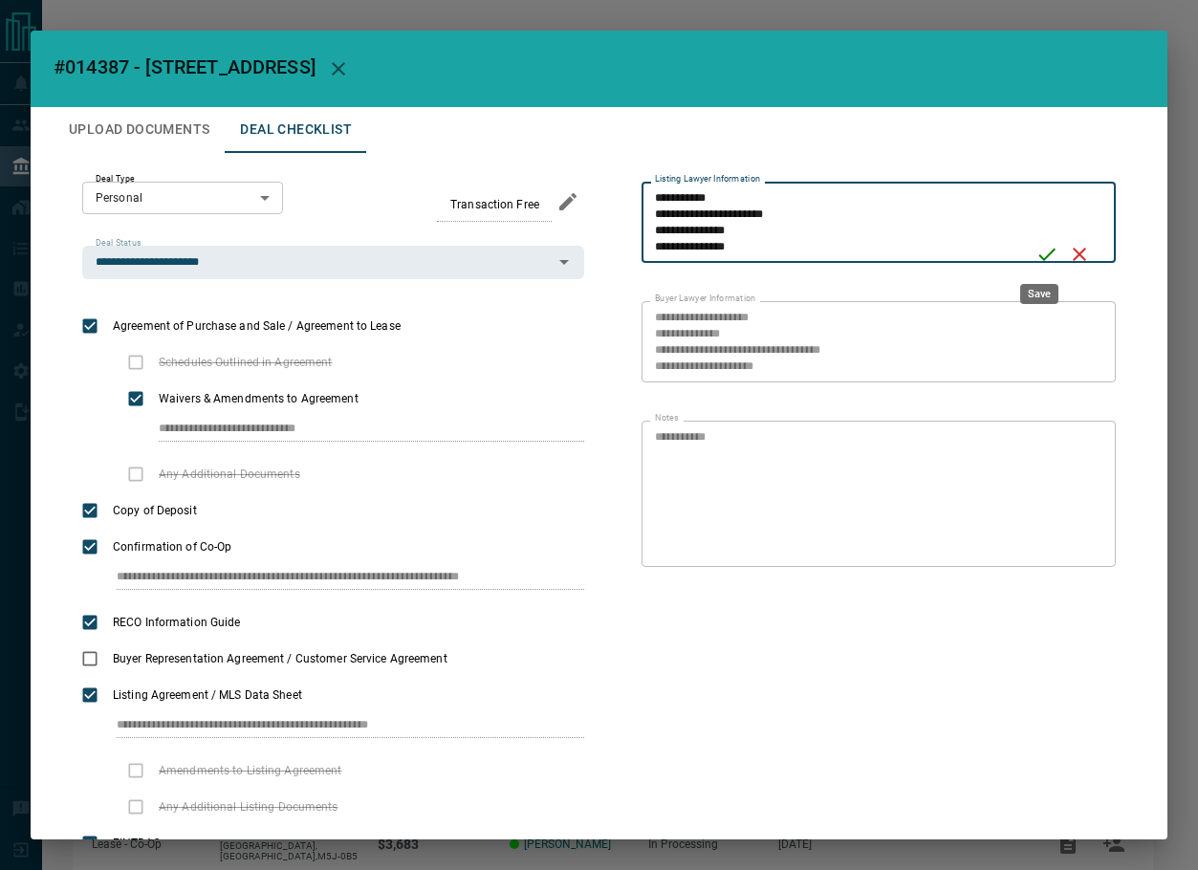
scroll to position [33, 0]
type textarea "**********"
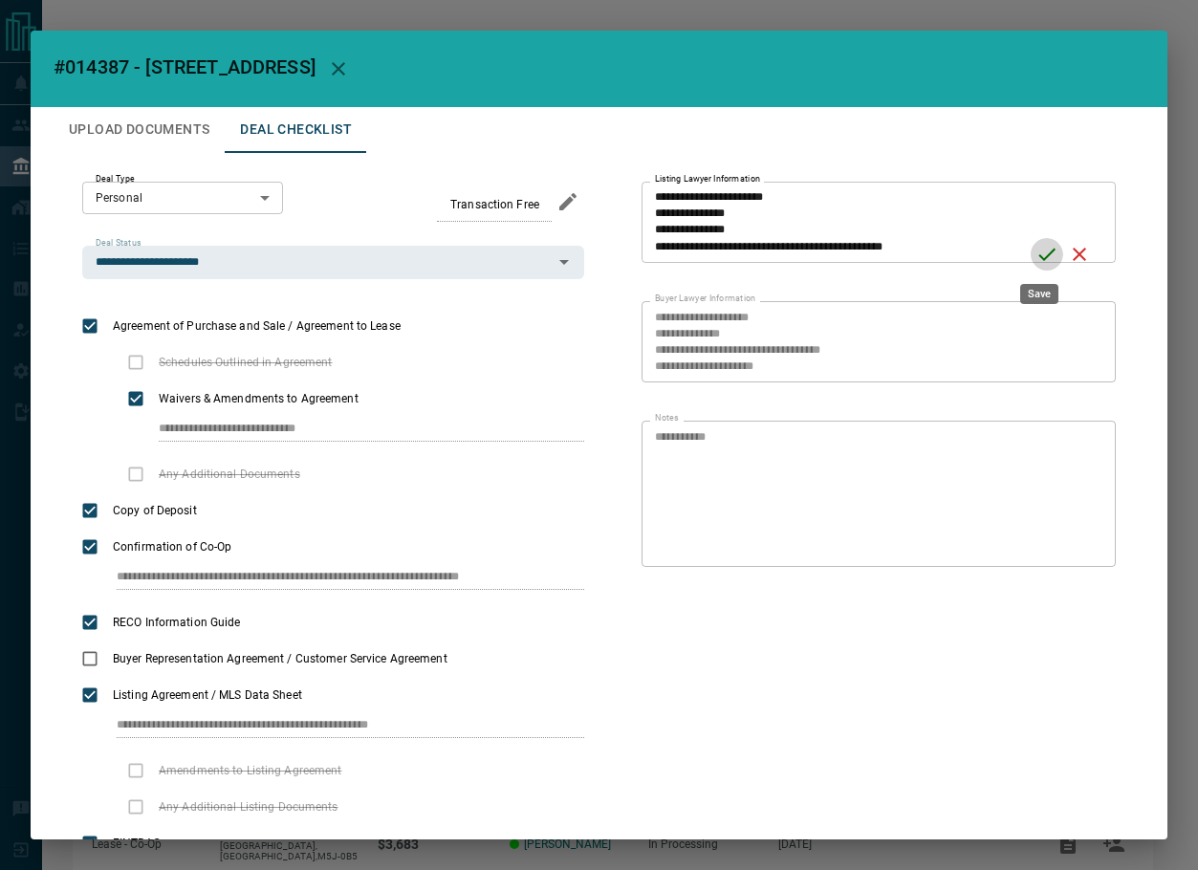
click at [1039, 258] on icon "Save" at bounding box center [1047, 255] width 17 height 12
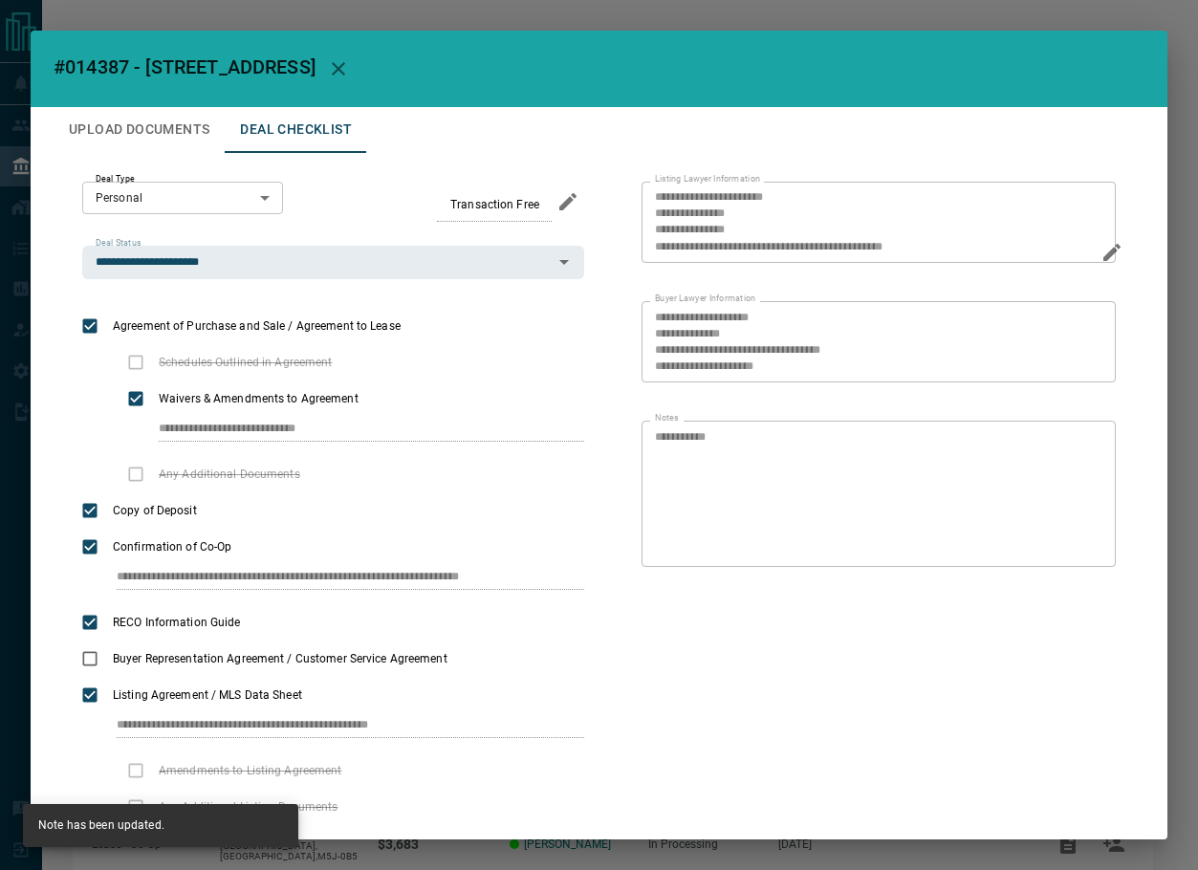
click at [345, 69] on icon "button" at bounding box center [338, 68] width 13 height 13
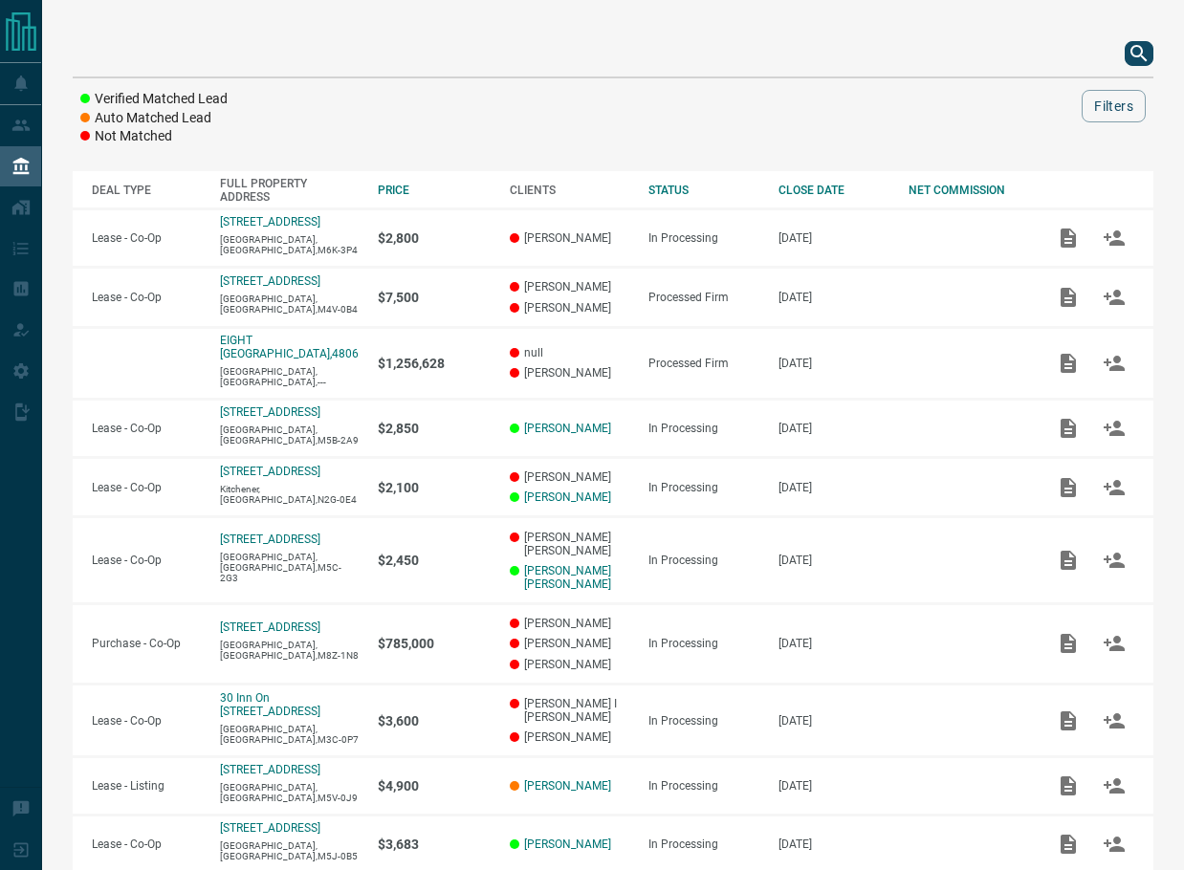
click at [1163, 53] on div "Verified Matched Lead Auto Matched Lead Not Matched Filters DEAL TYPE FULL PROP…" at bounding box center [613, 499] width 1142 height 998
click at [1144, 53] on icon "search button" at bounding box center [1139, 53] width 23 height 23
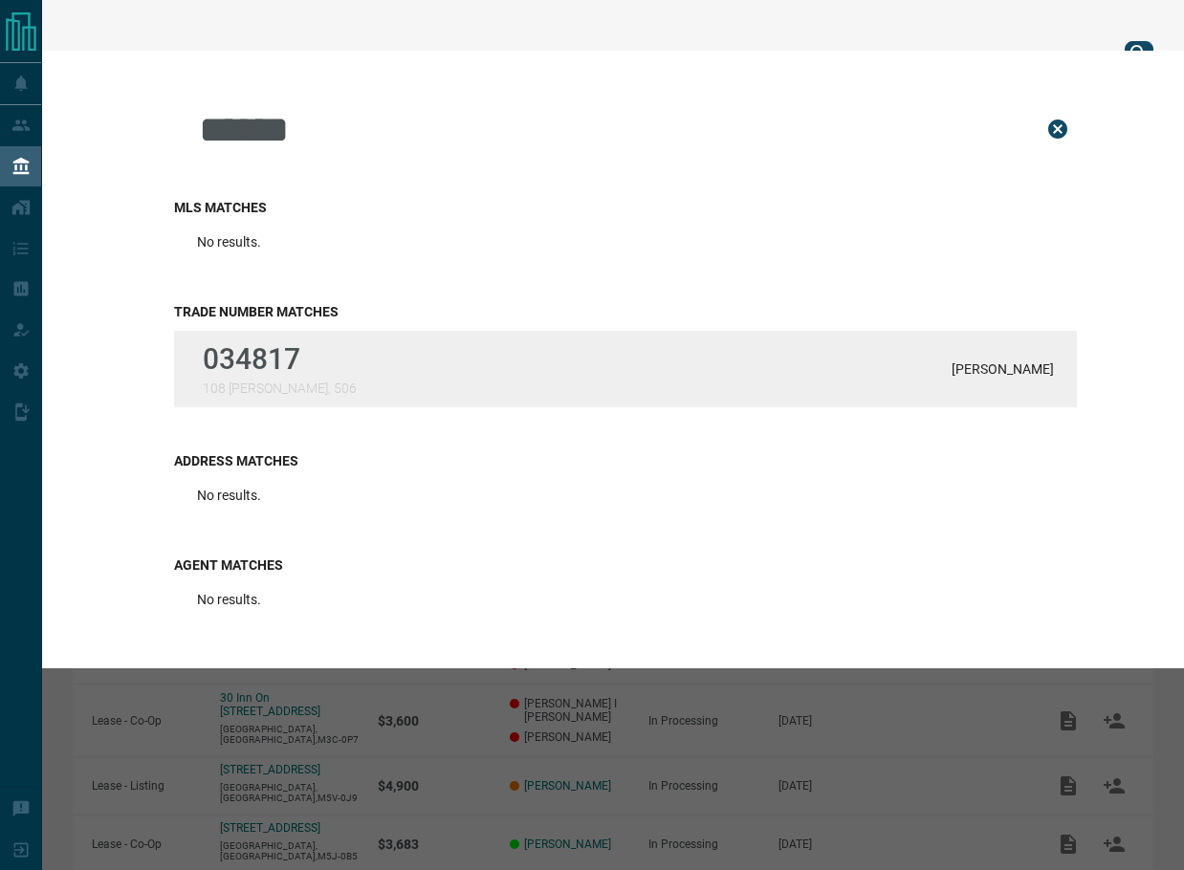
type input "******"
click at [313, 372] on div "034817 108 [PERSON_NAME], 506 [PERSON_NAME]" at bounding box center [625, 369] width 903 height 77
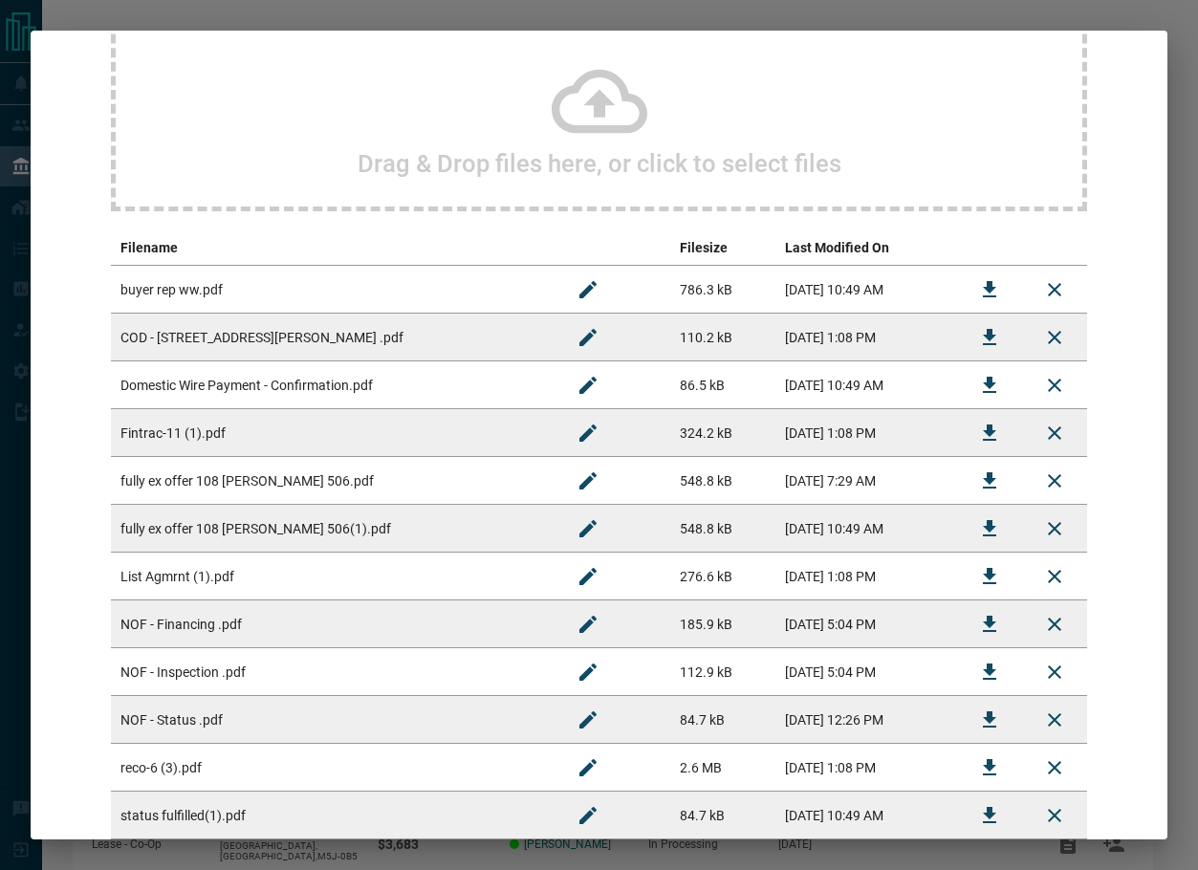
scroll to position [191, 0]
click at [978, 615] on icon "Download" at bounding box center [989, 623] width 23 height 23
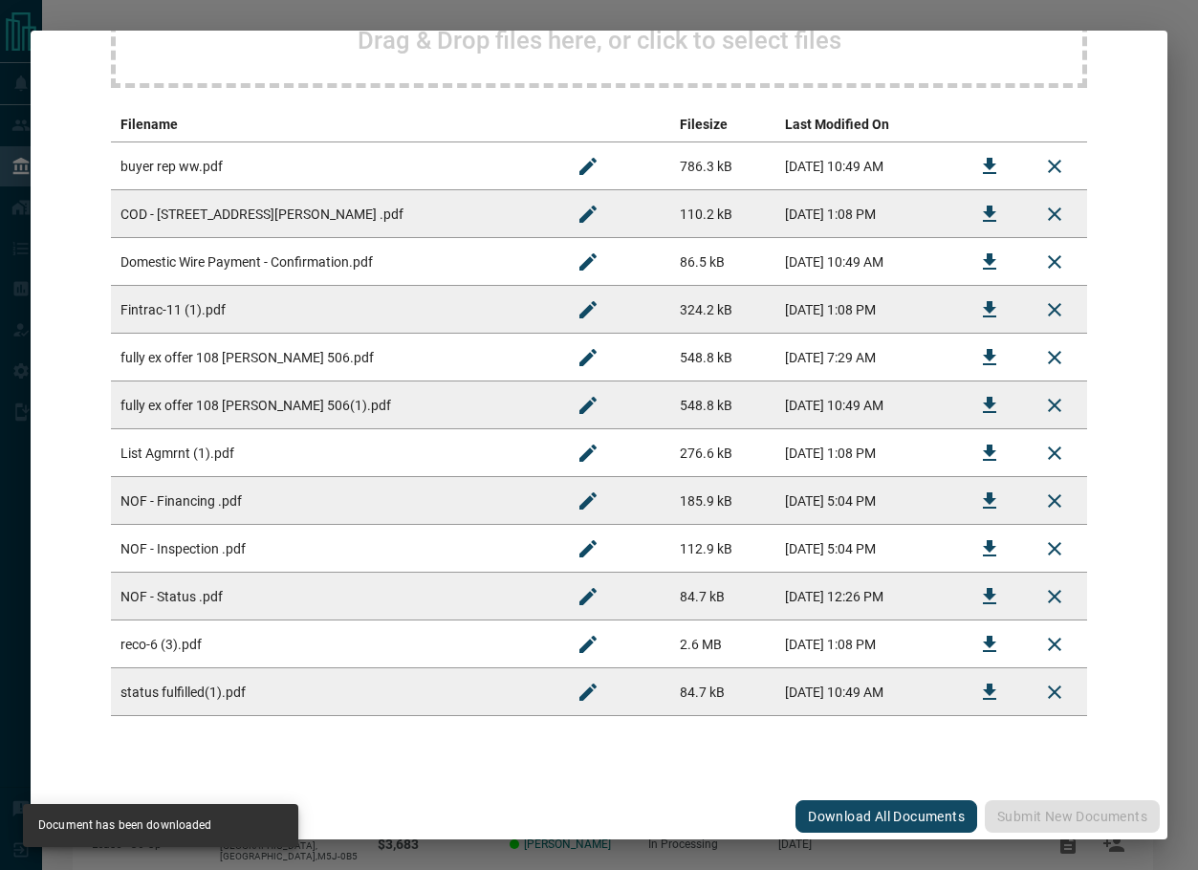
scroll to position [316, 0]
click at [983, 544] on icon "Download" at bounding box center [989, 548] width 23 height 23
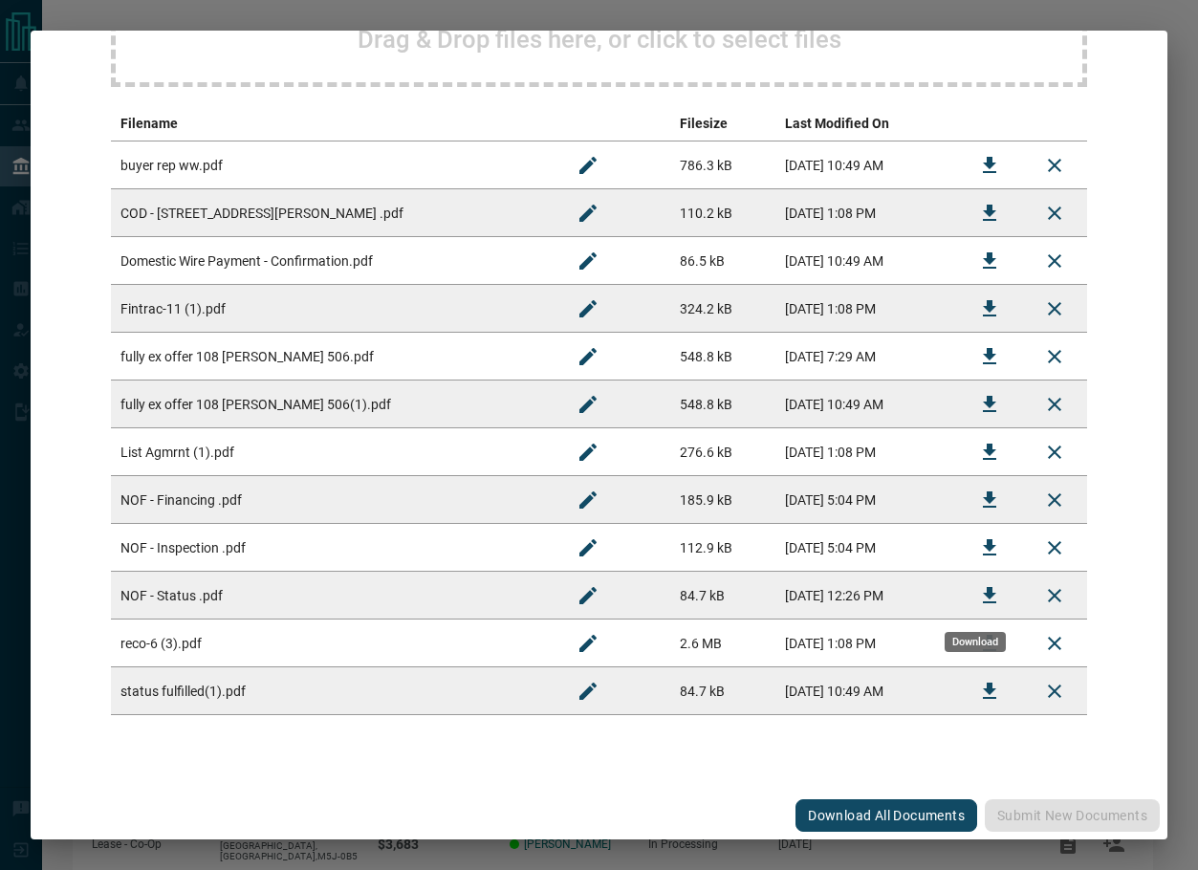
click at [978, 598] on icon "Download" at bounding box center [989, 595] width 23 height 23
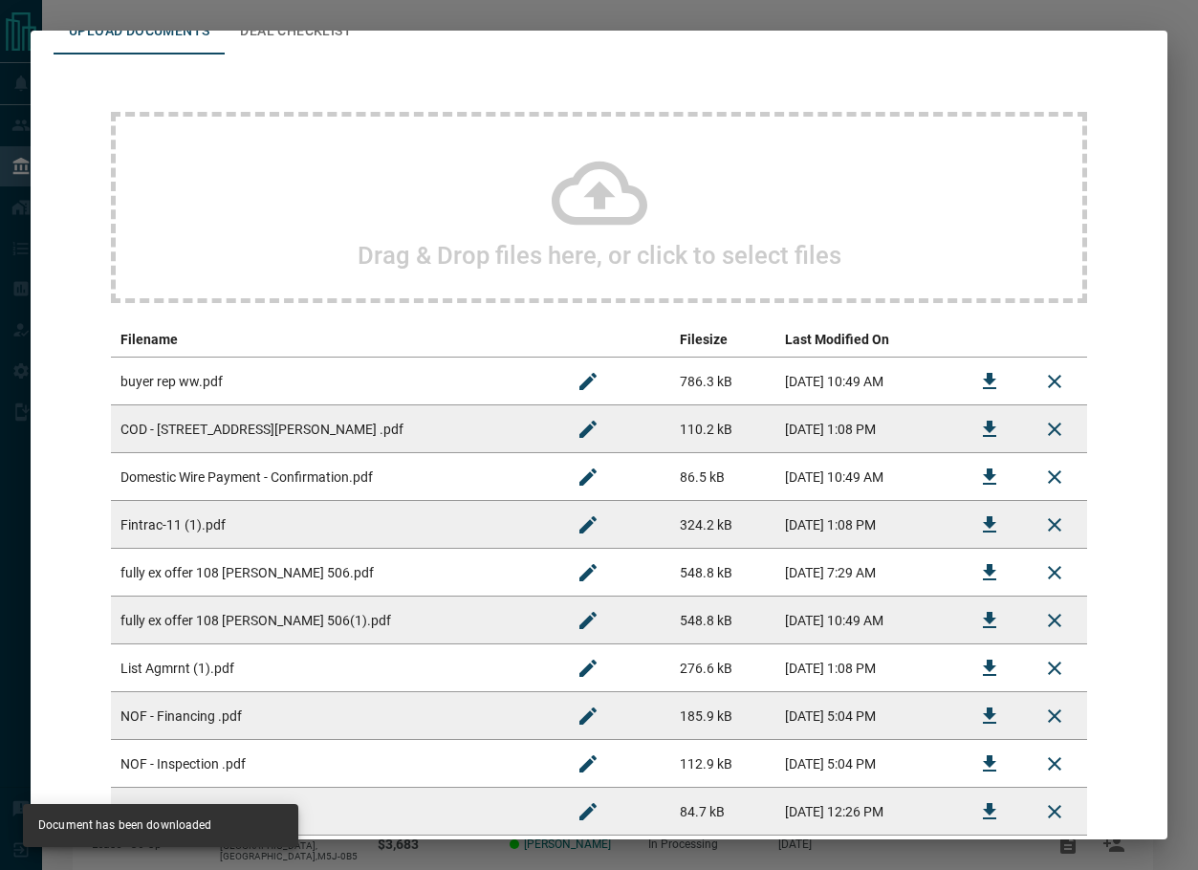
scroll to position [0, 0]
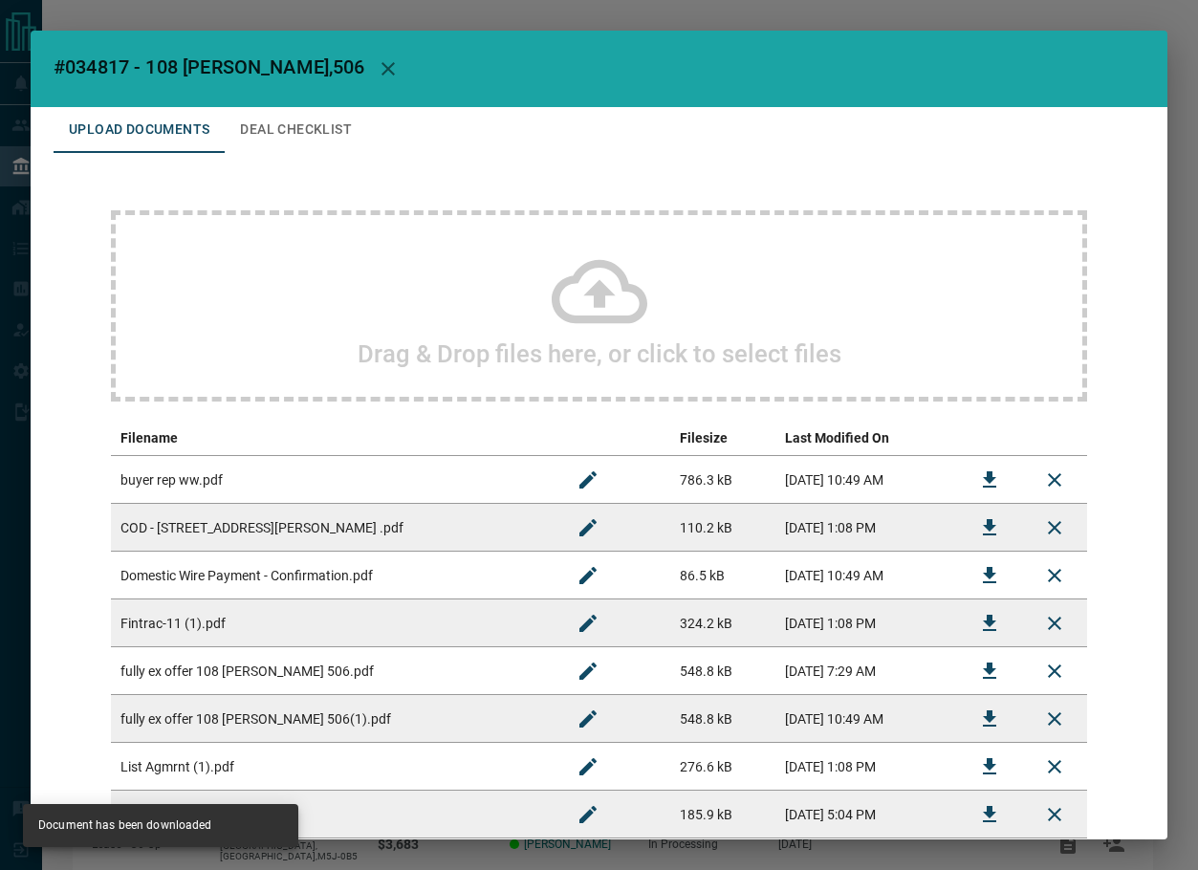
click at [365, 56] on button "button" at bounding box center [388, 69] width 46 height 46
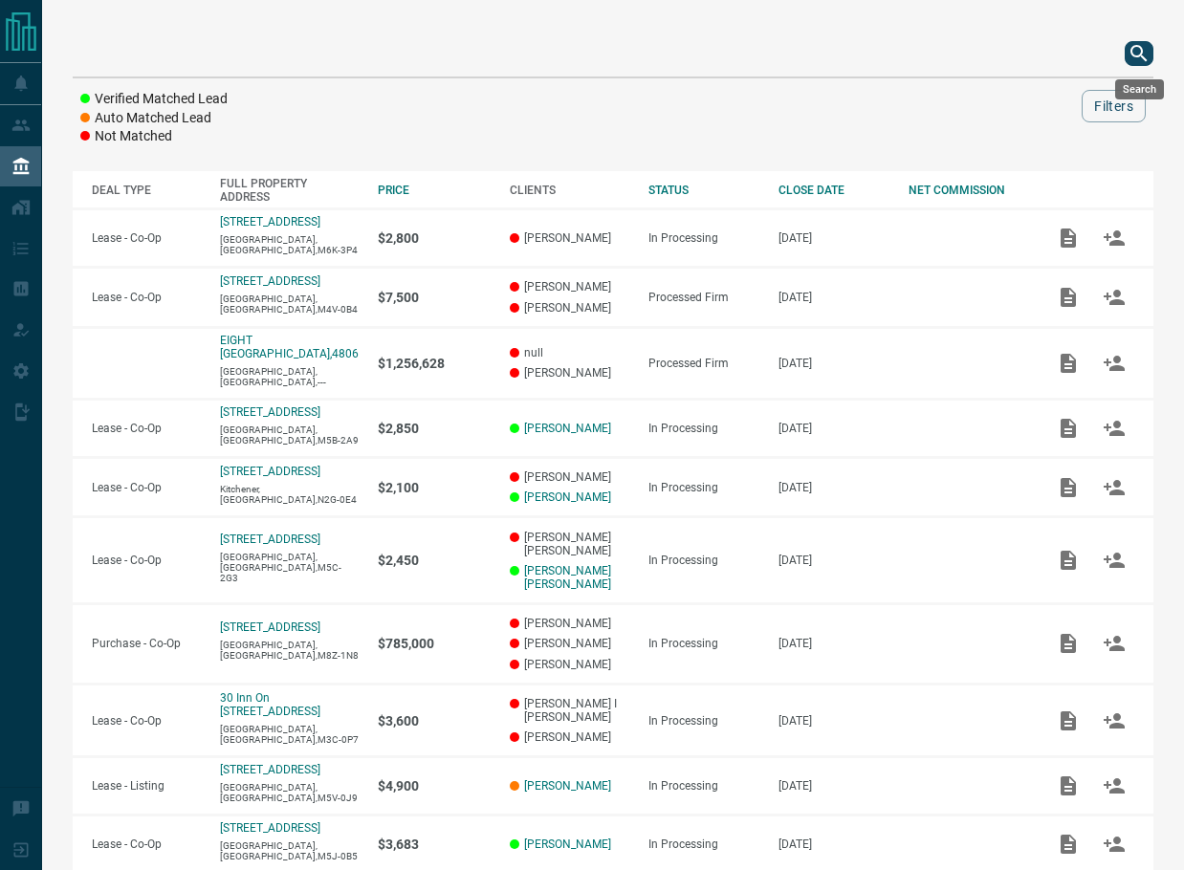
click at [1146, 48] on icon "search button" at bounding box center [1139, 53] width 23 height 23
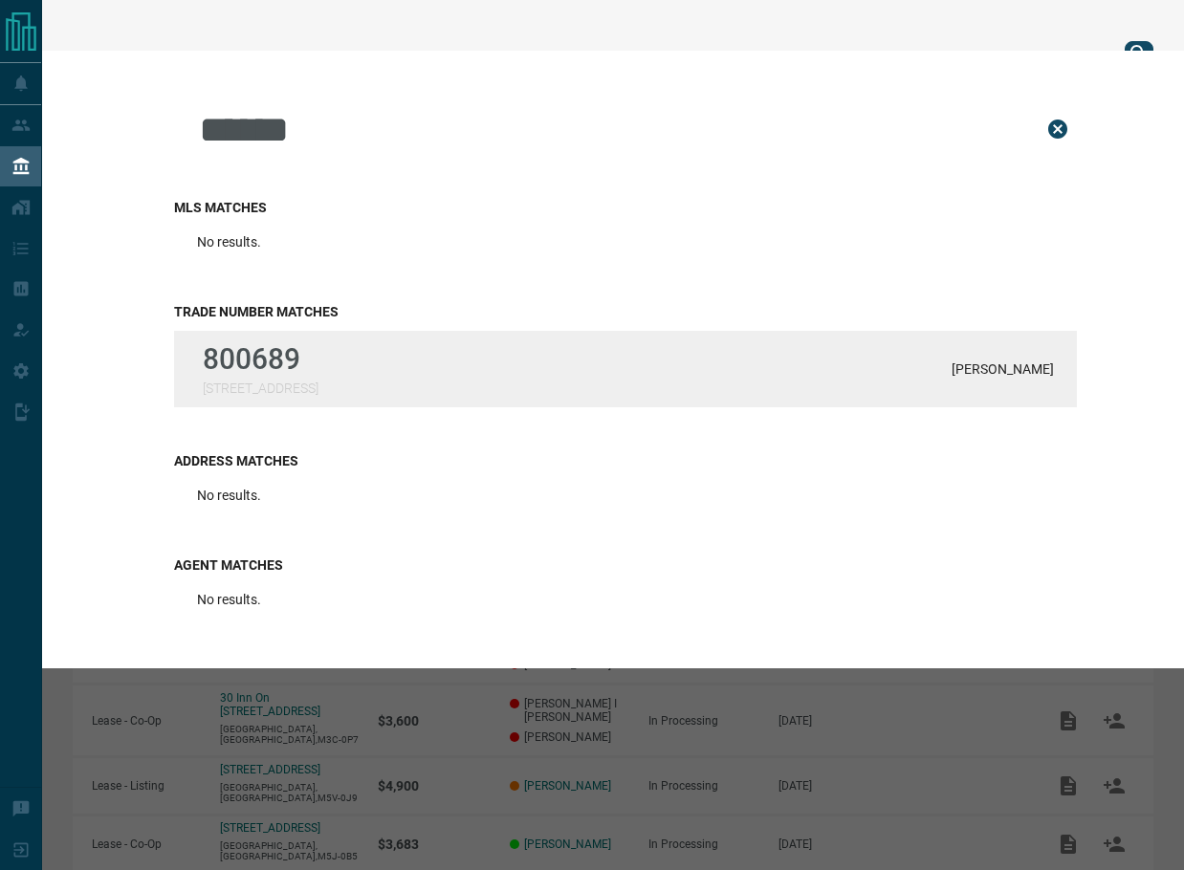
type input "******"
click at [311, 353] on p "800689" at bounding box center [261, 358] width 116 height 33
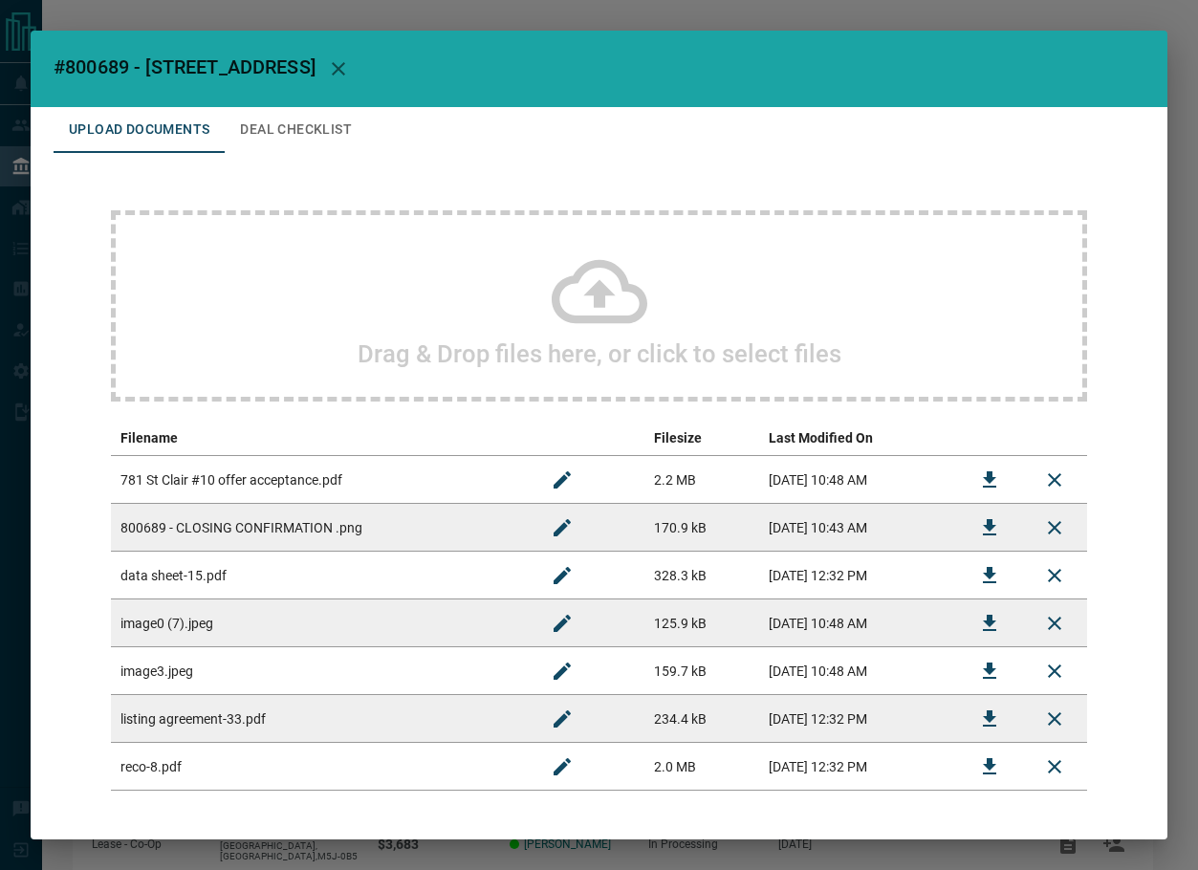
click at [299, 131] on button "Deal Checklist" at bounding box center [296, 130] width 143 height 46
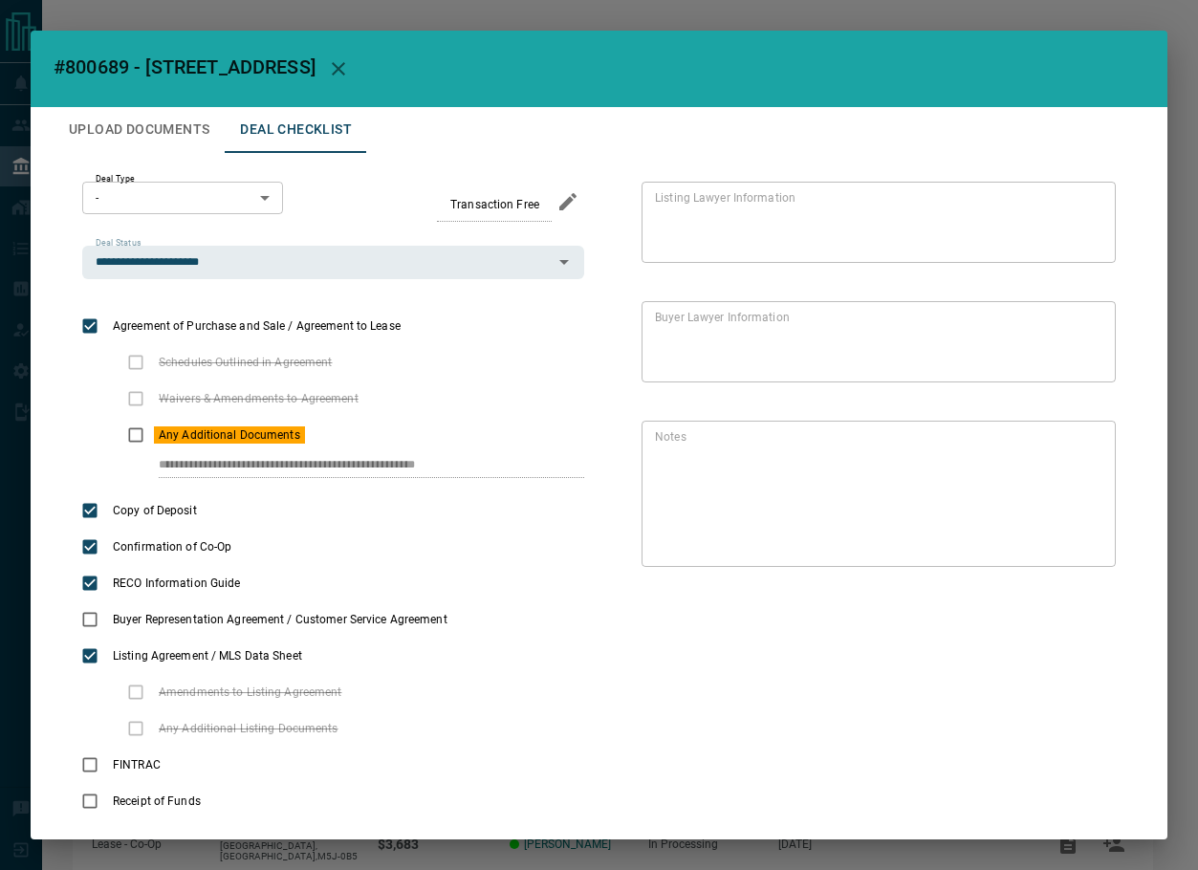
click at [250, 191] on body "Lead Transfers Leads Deals Listings Campaigns Quota Rules Agent Quotas Admin Mo…" at bounding box center [599, 499] width 1198 height 998
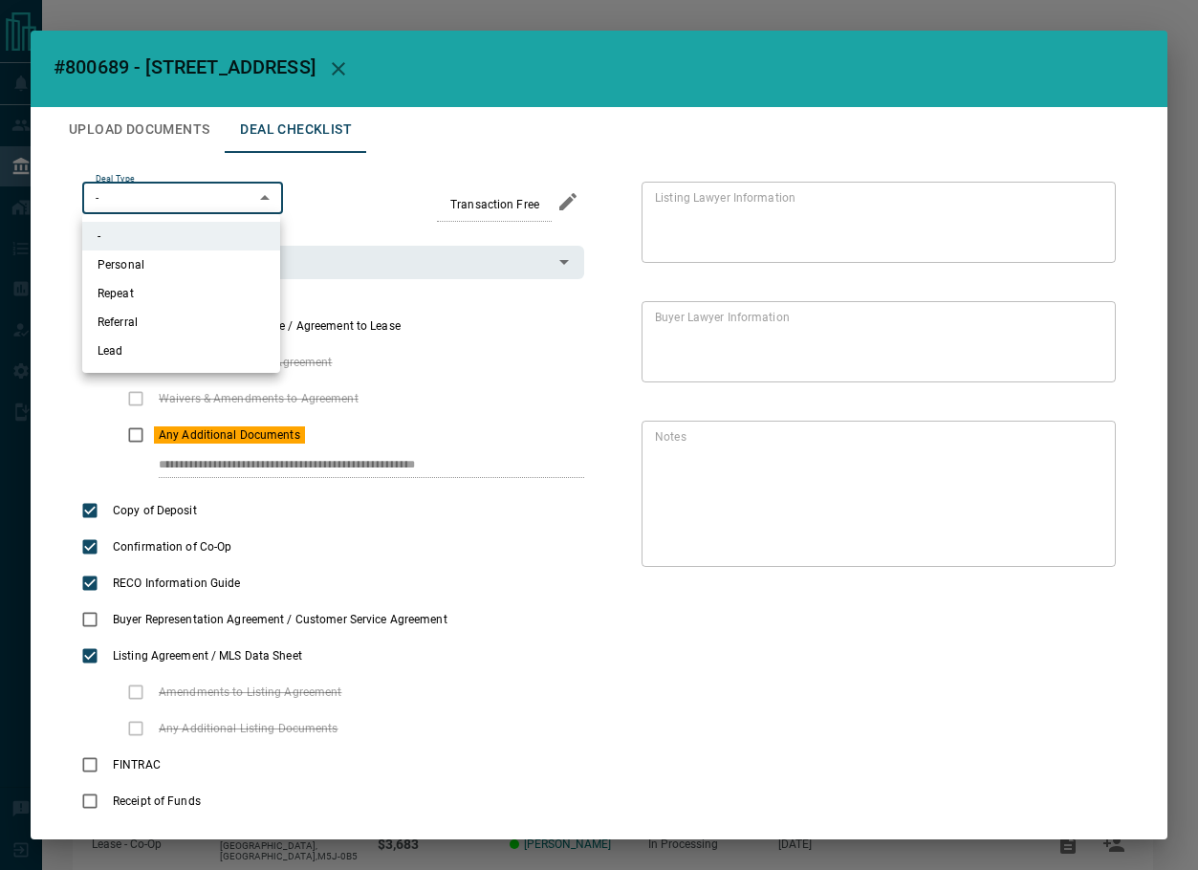
click at [206, 263] on li "Personal" at bounding box center [181, 265] width 198 height 29
type input "*"
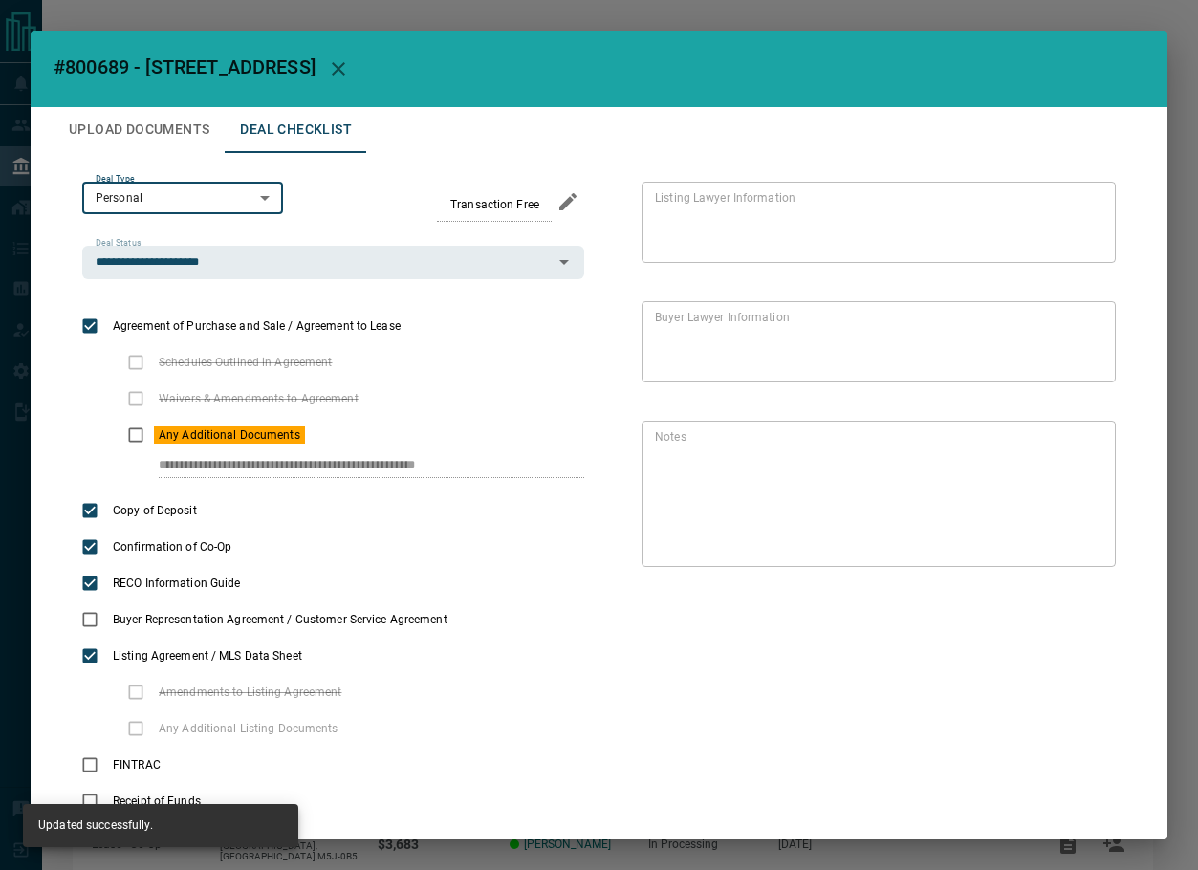
click at [125, 117] on button "Upload Documents" at bounding box center [139, 130] width 171 height 46
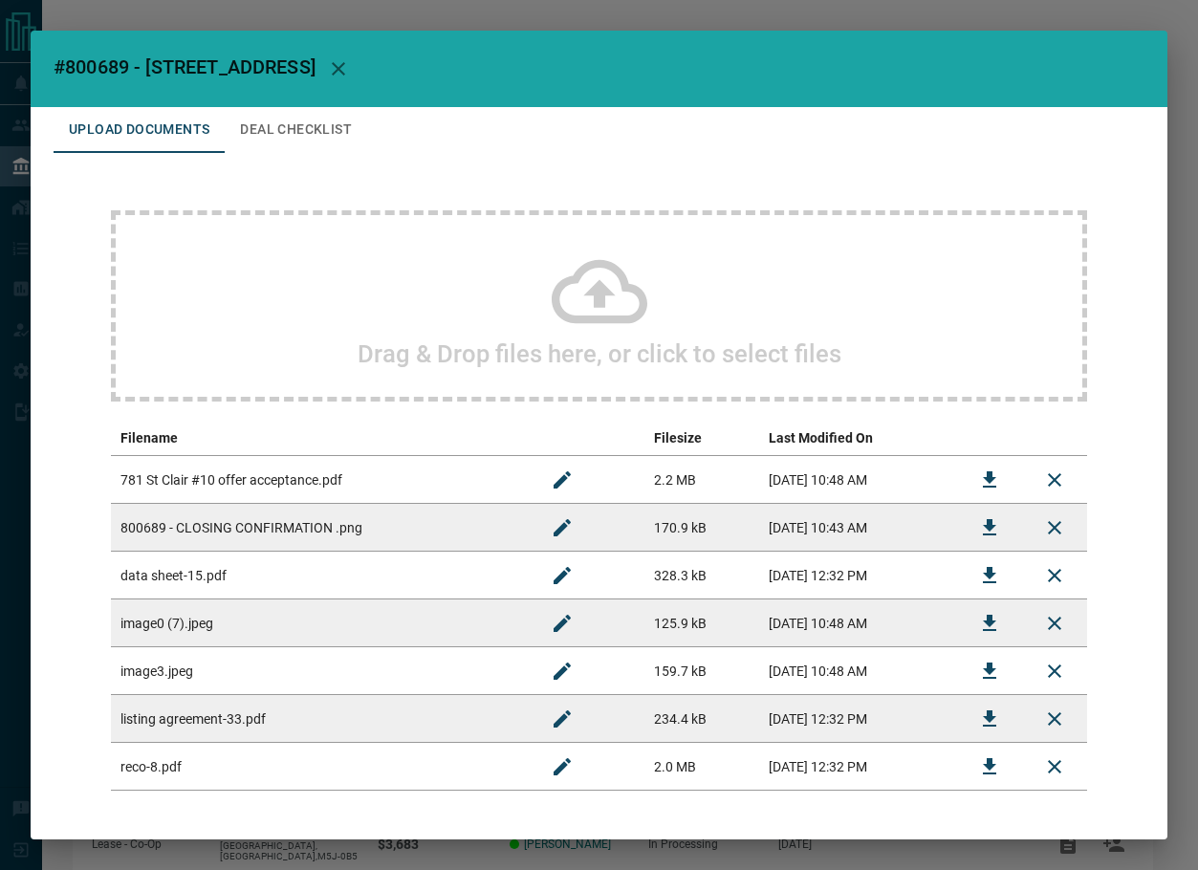
click at [406, 353] on h2 "Drag & Drop files here, or click to select files" at bounding box center [600, 354] width 484 height 29
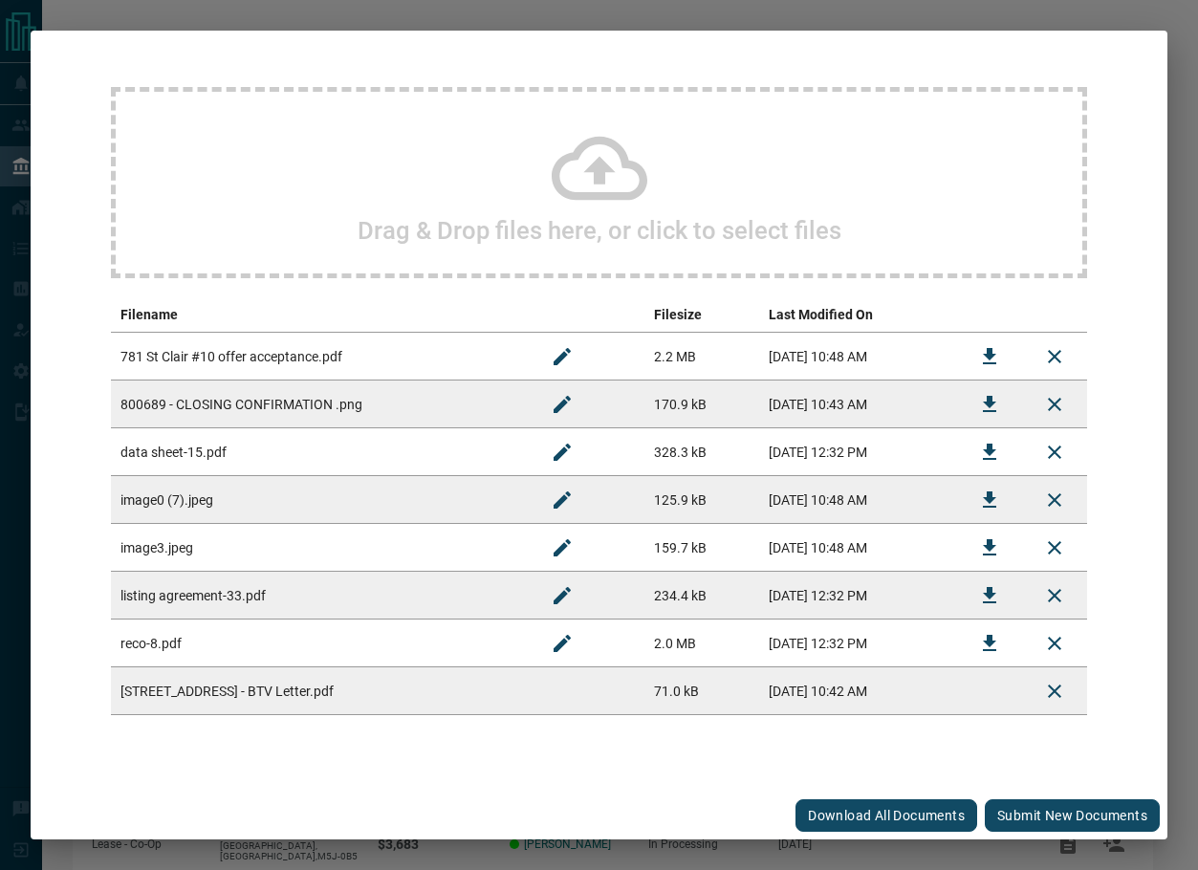
scroll to position [124, 0]
click at [1036, 796] on div "Download All Documents Submit new documents" at bounding box center [599, 816] width 1137 height 48
click at [1029, 816] on button "Submit new documents" at bounding box center [1072, 816] width 175 height 33
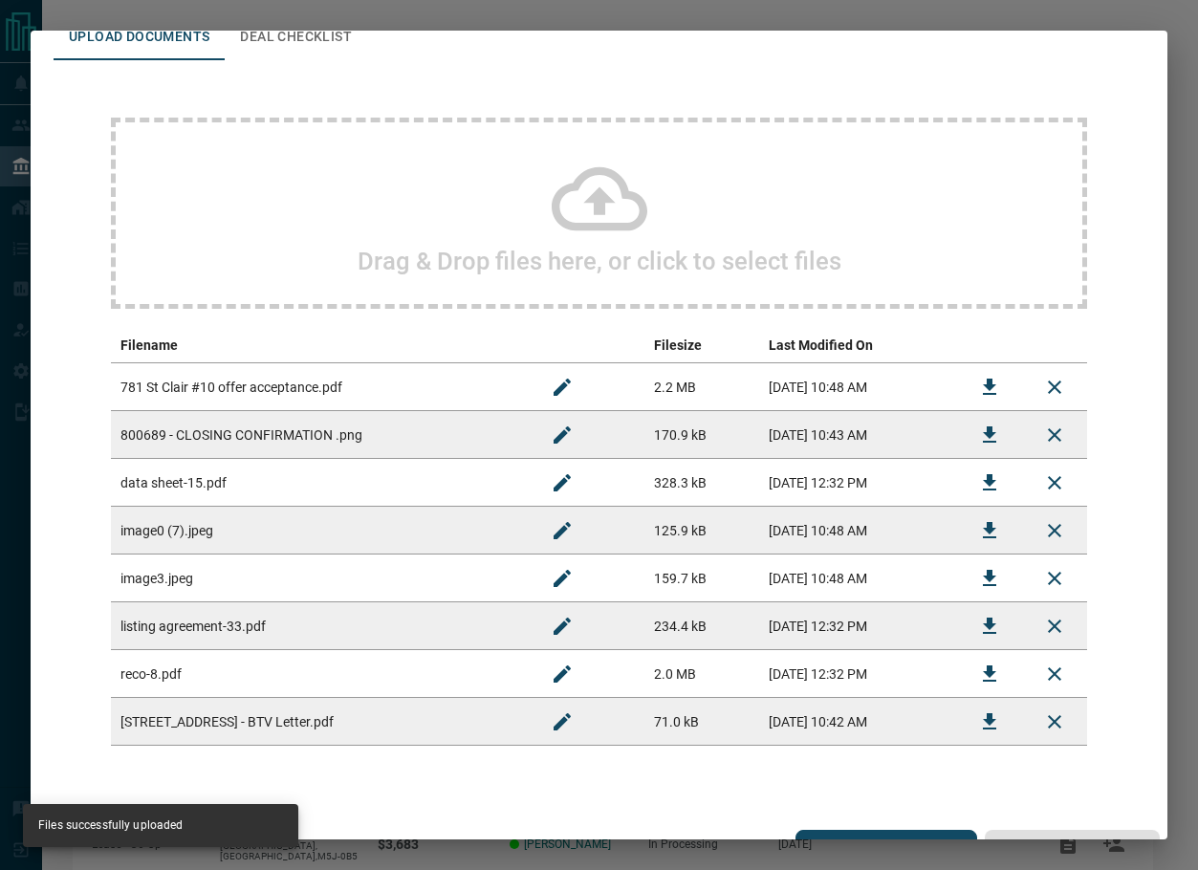
scroll to position [0, 0]
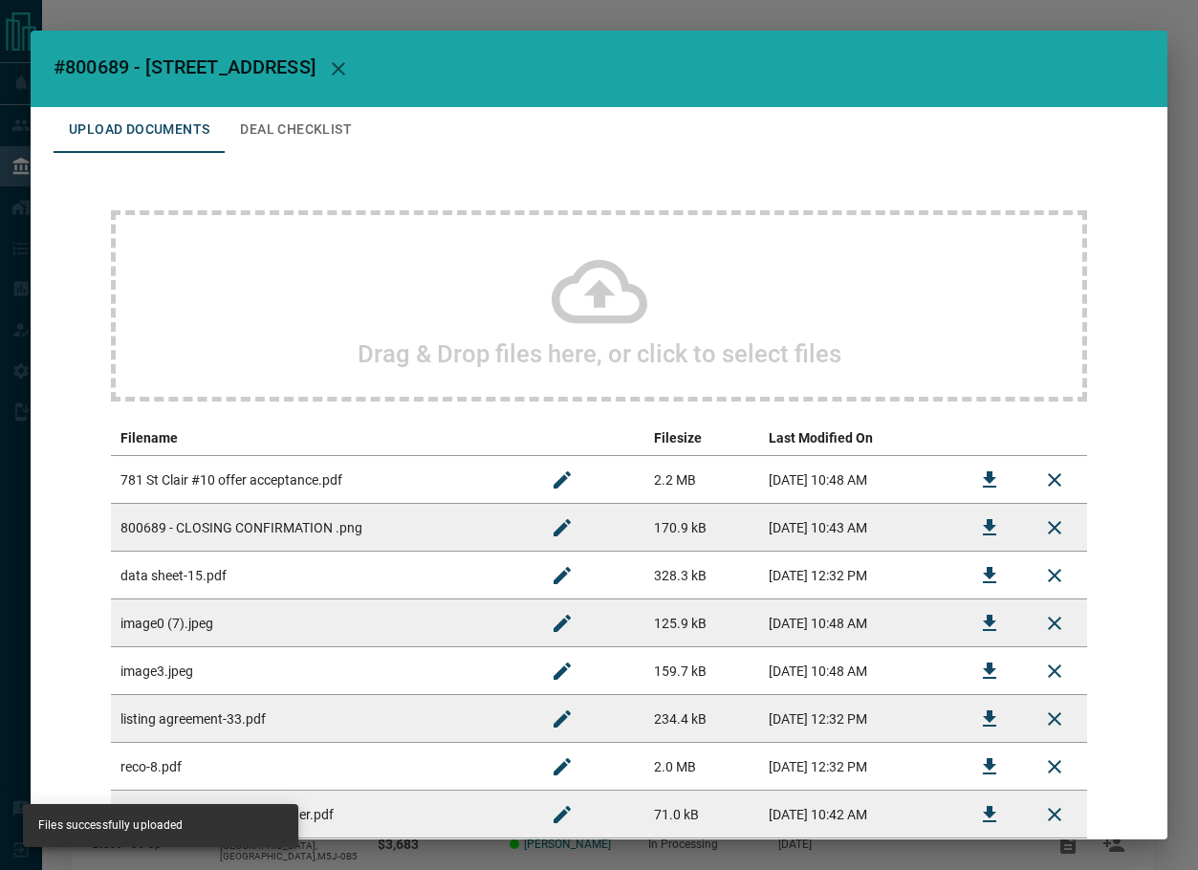
click at [361, 126] on button "Deal Checklist" at bounding box center [296, 130] width 143 height 46
